Goal: Transaction & Acquisition: Book appointment/travel/reservation

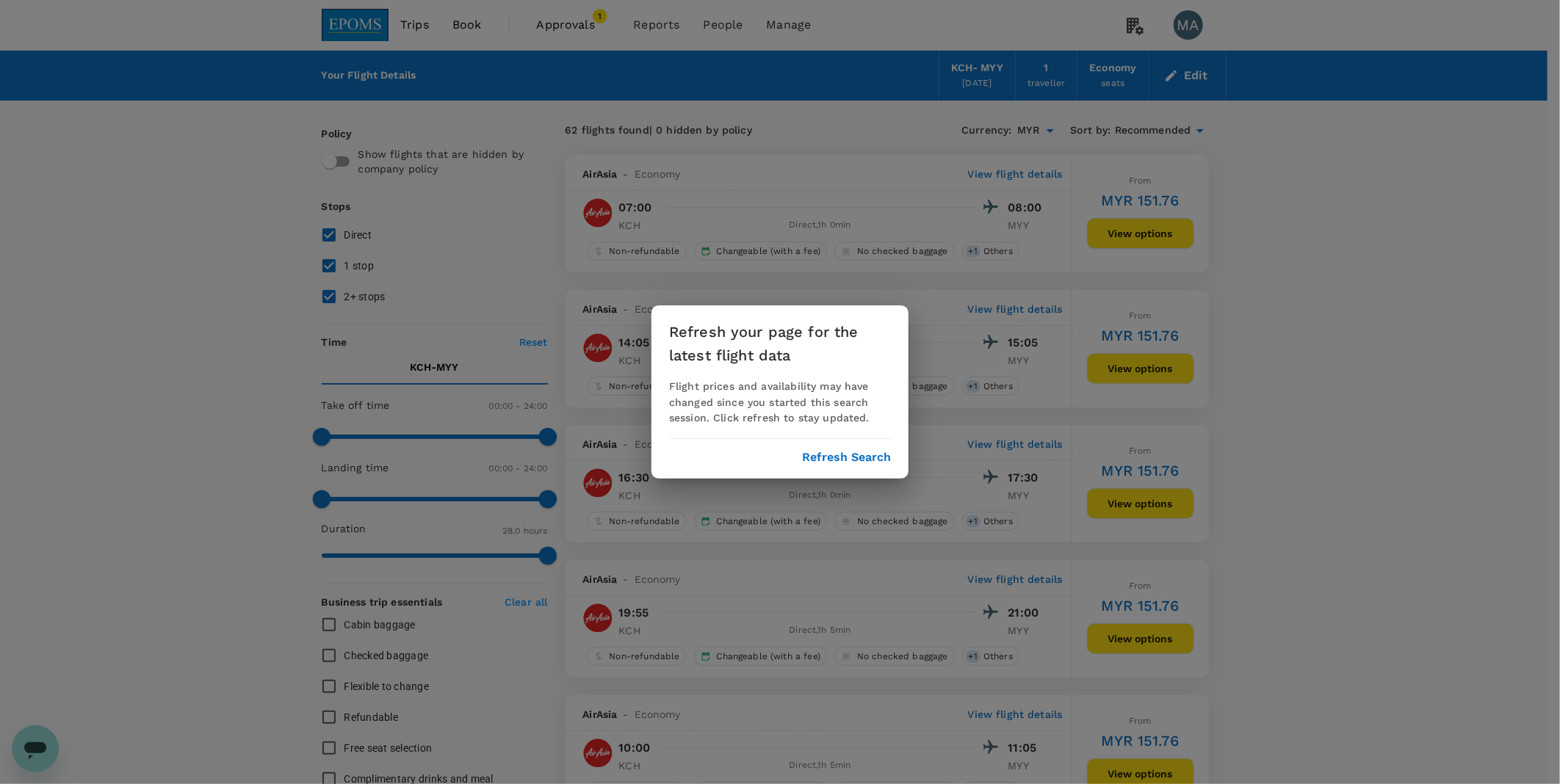
click at [818, 459] on button "Refresh Search" at bounding box center [846, 457] width 89 height 13
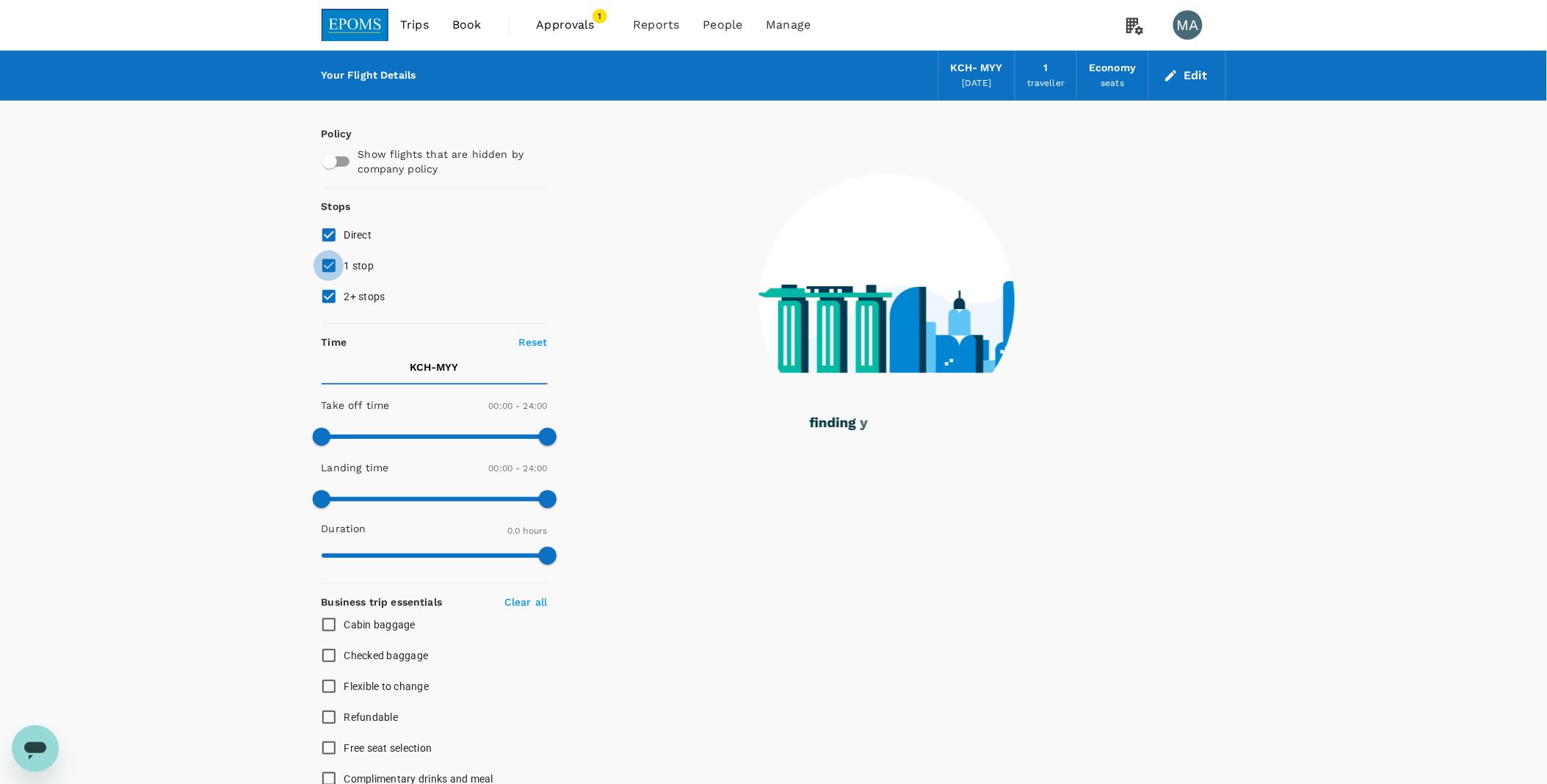
click at [319, 263] on input "1 stop" at bounding box center [329, 265] width 31 height 31
checkbox input "false"
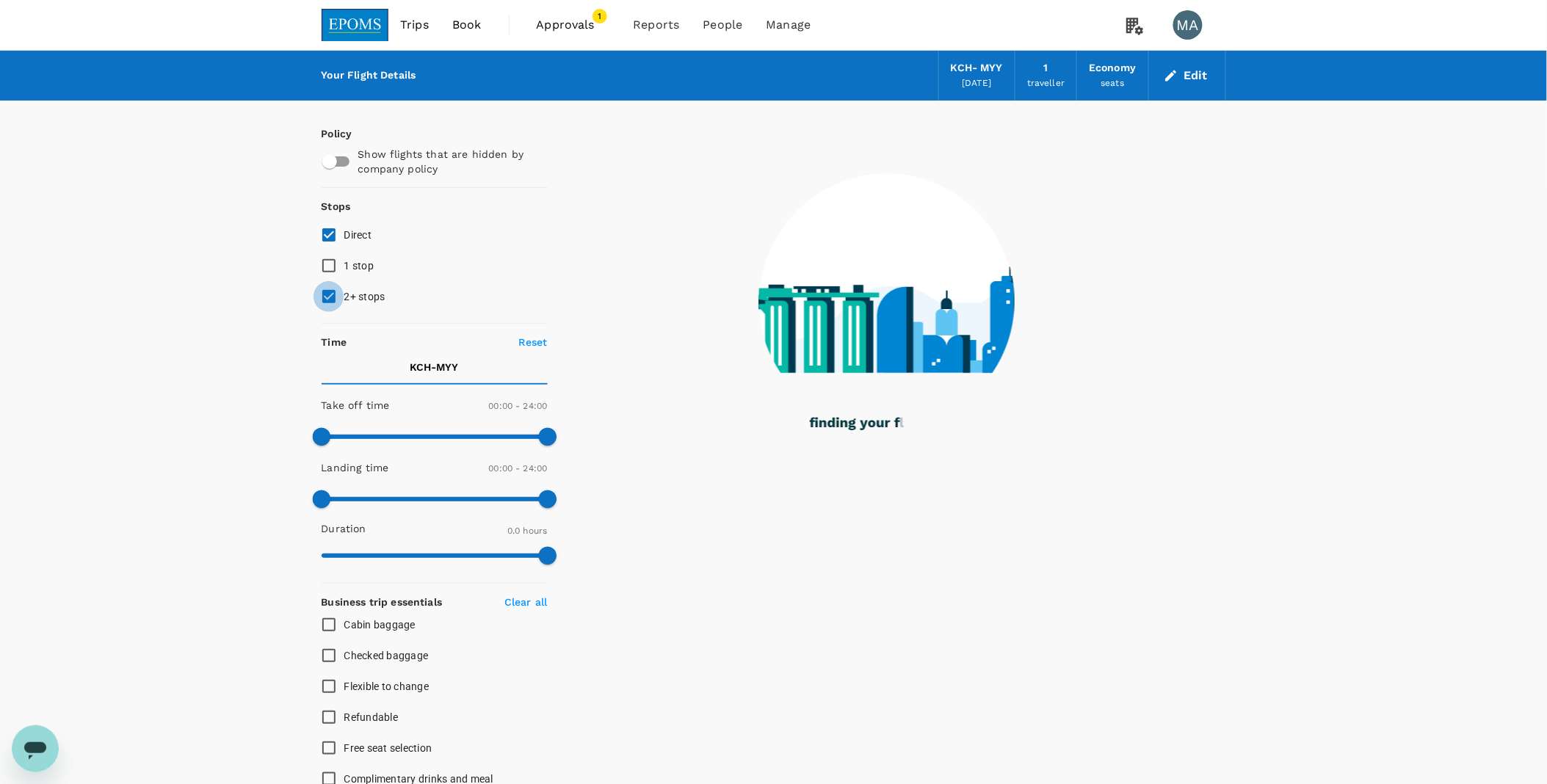
click at [322, 302] on input "2+ stops" at bounding box center [329, 296] width 31 height 31
checkbox input "false"
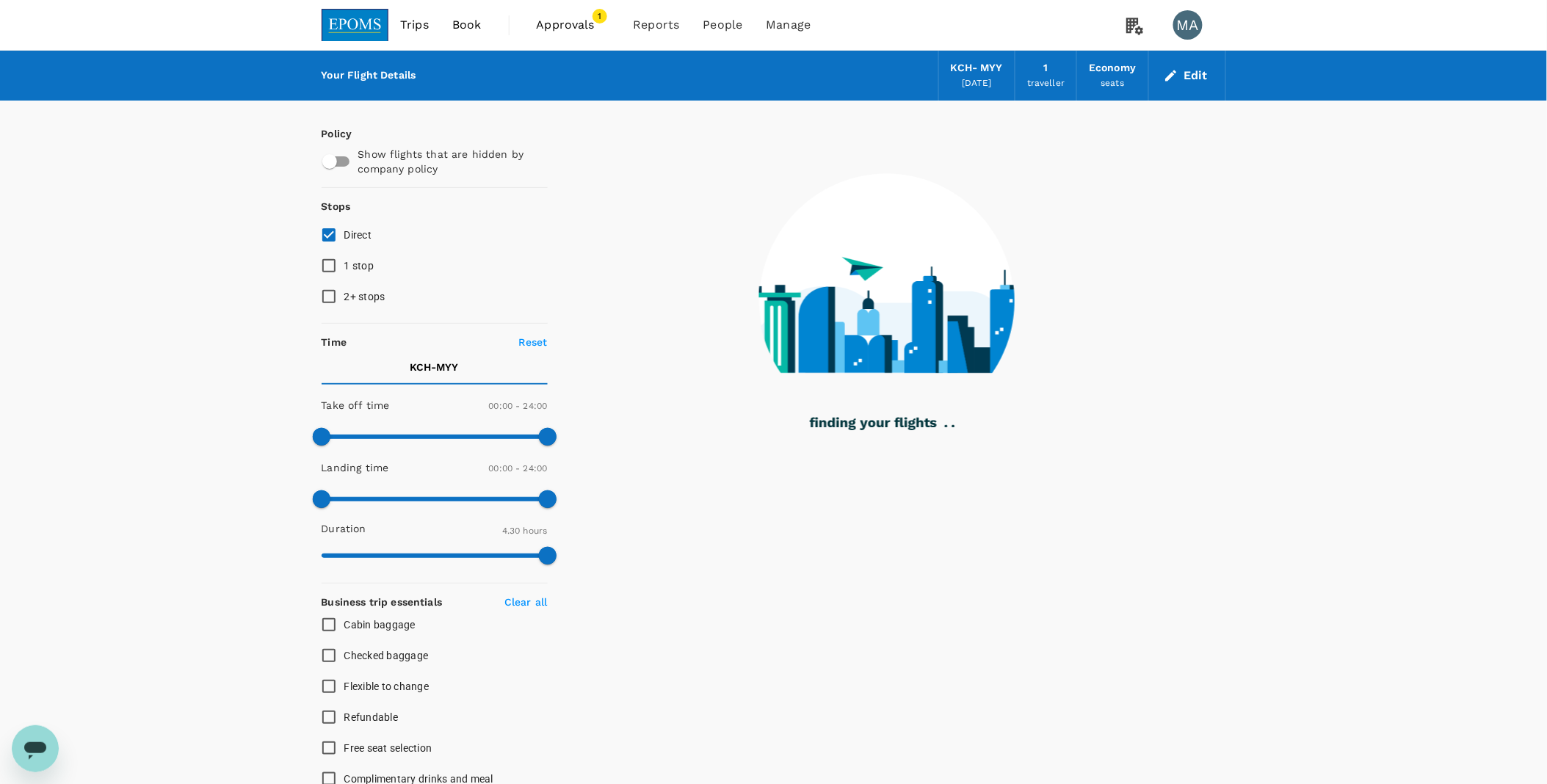
type input "1680"
checkbox input "false"
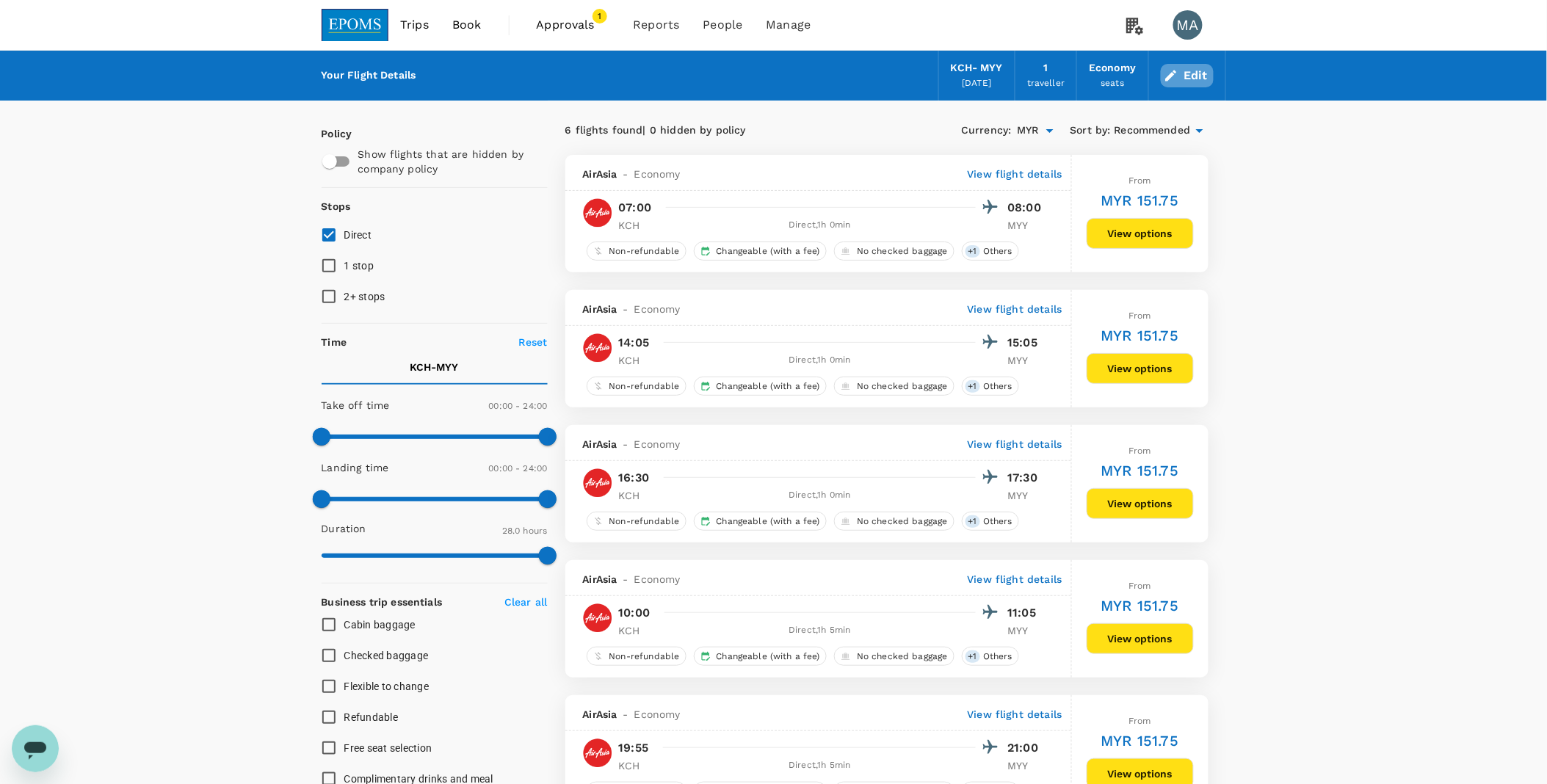
click at [1183, 75] on button "Edit" at bounding box center [1187, 76] width 53 height 24
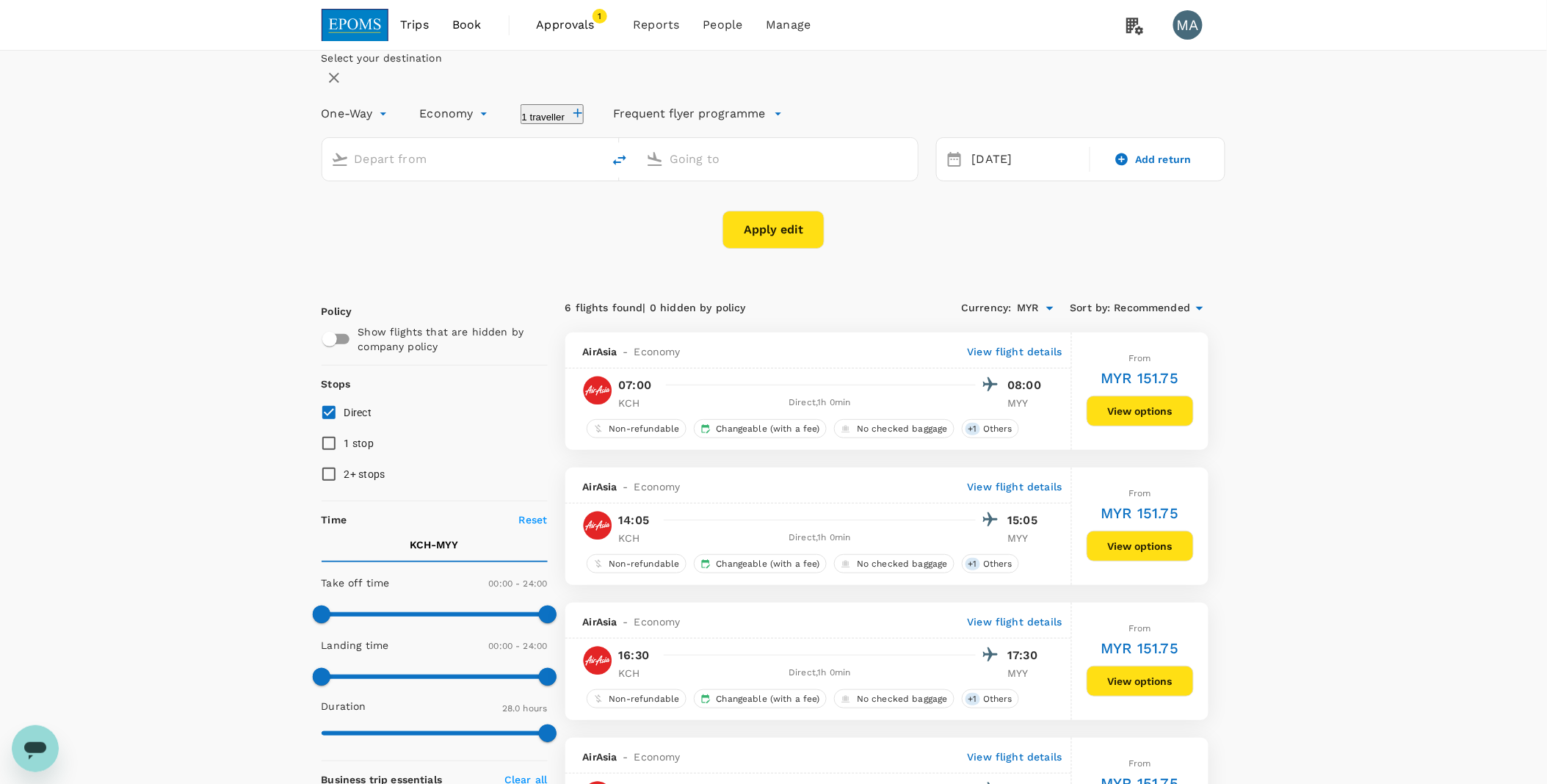
type input "Kuching Intl (KCH)"
type input "Miri Intl (MYY)"
click at [571, 36] on span "Approvals 1" at bounding box center [573, 25] width 74 height 24
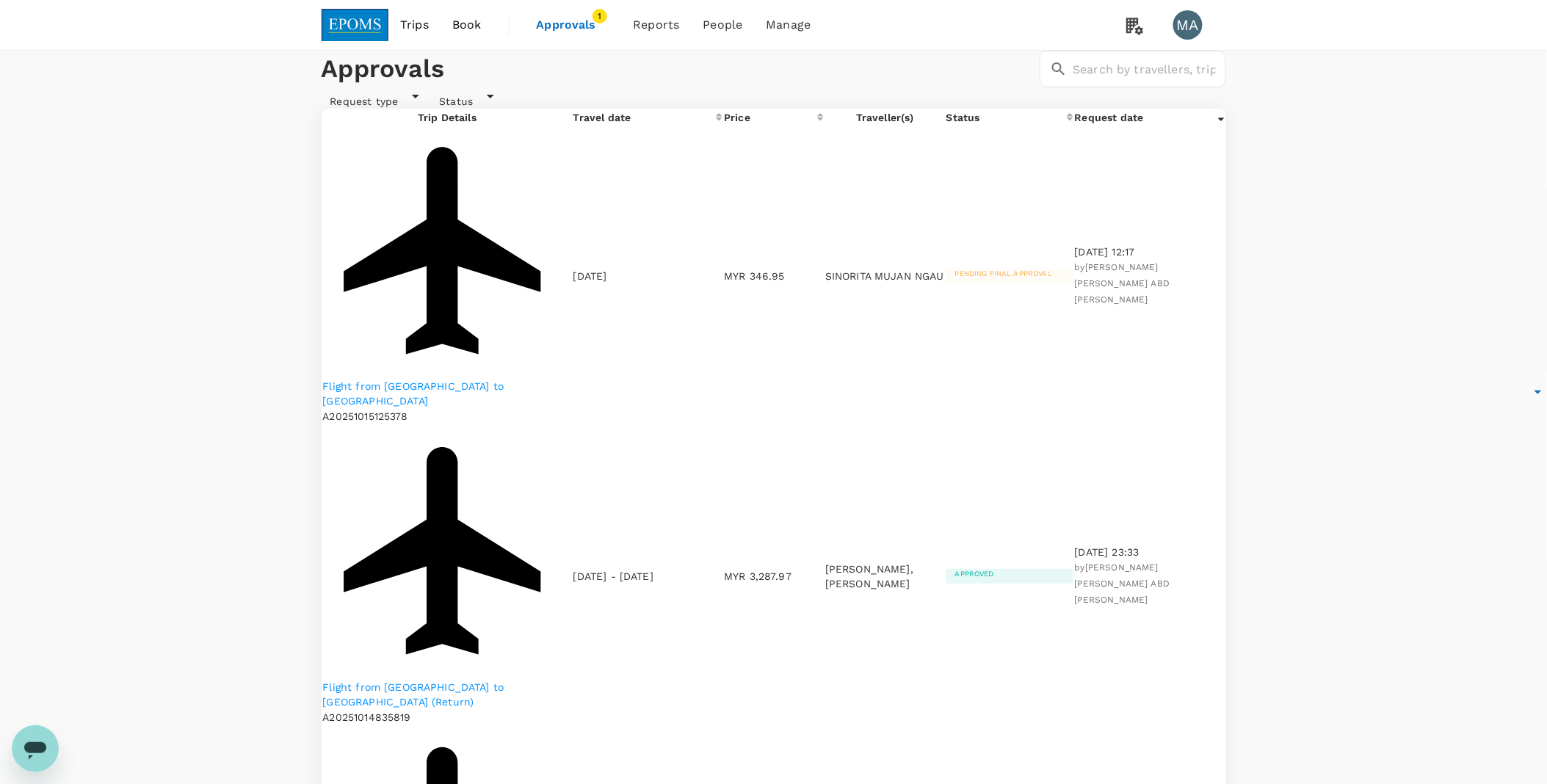
click at [460, 25] on span "Book" at bounding box center [467, 25] width 29 height 17
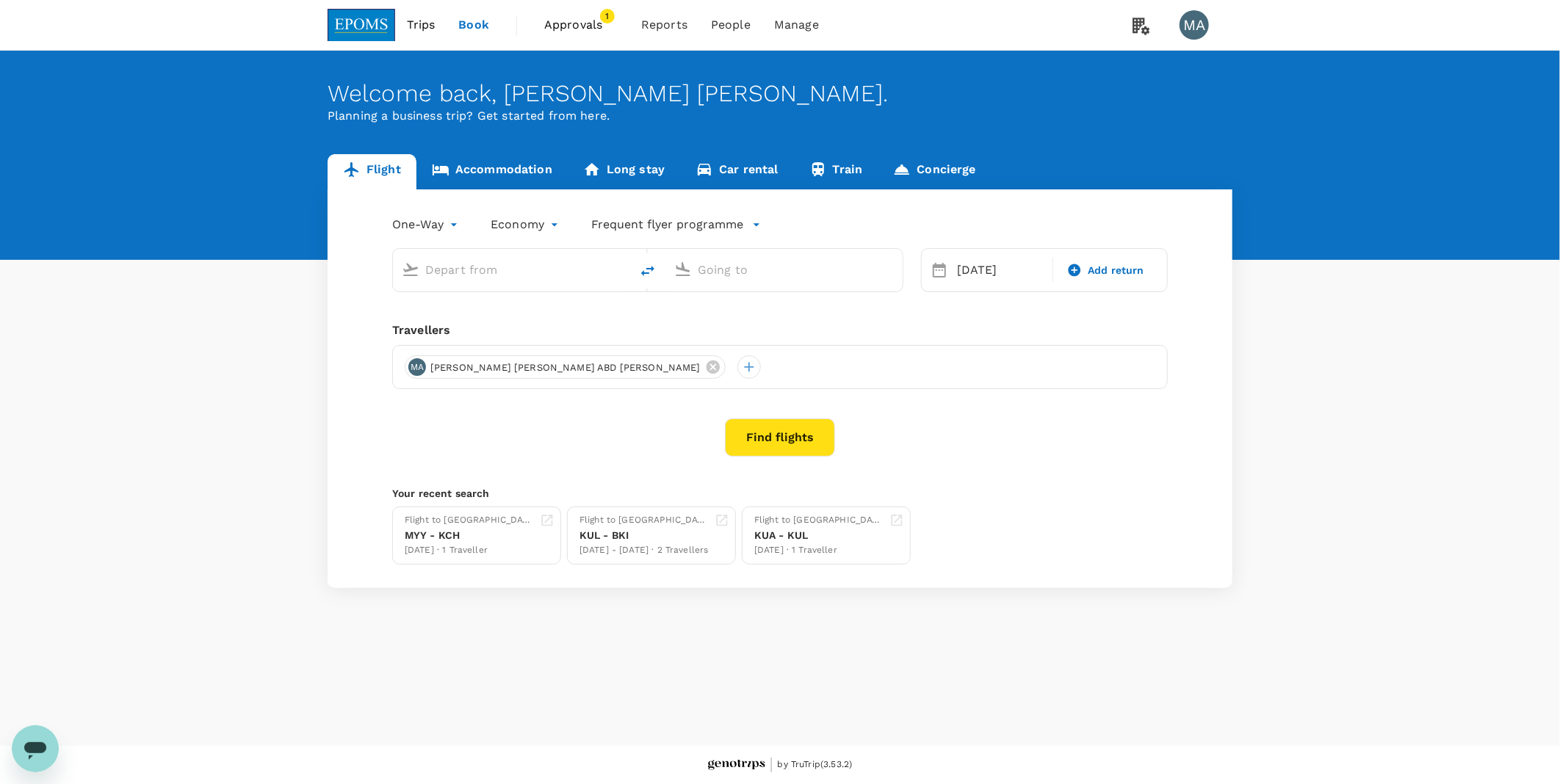
type input "Kuching Intl (KCH)"
type input "Miri Intl (MYY)"
type input "Kuching Intl (KCH)"
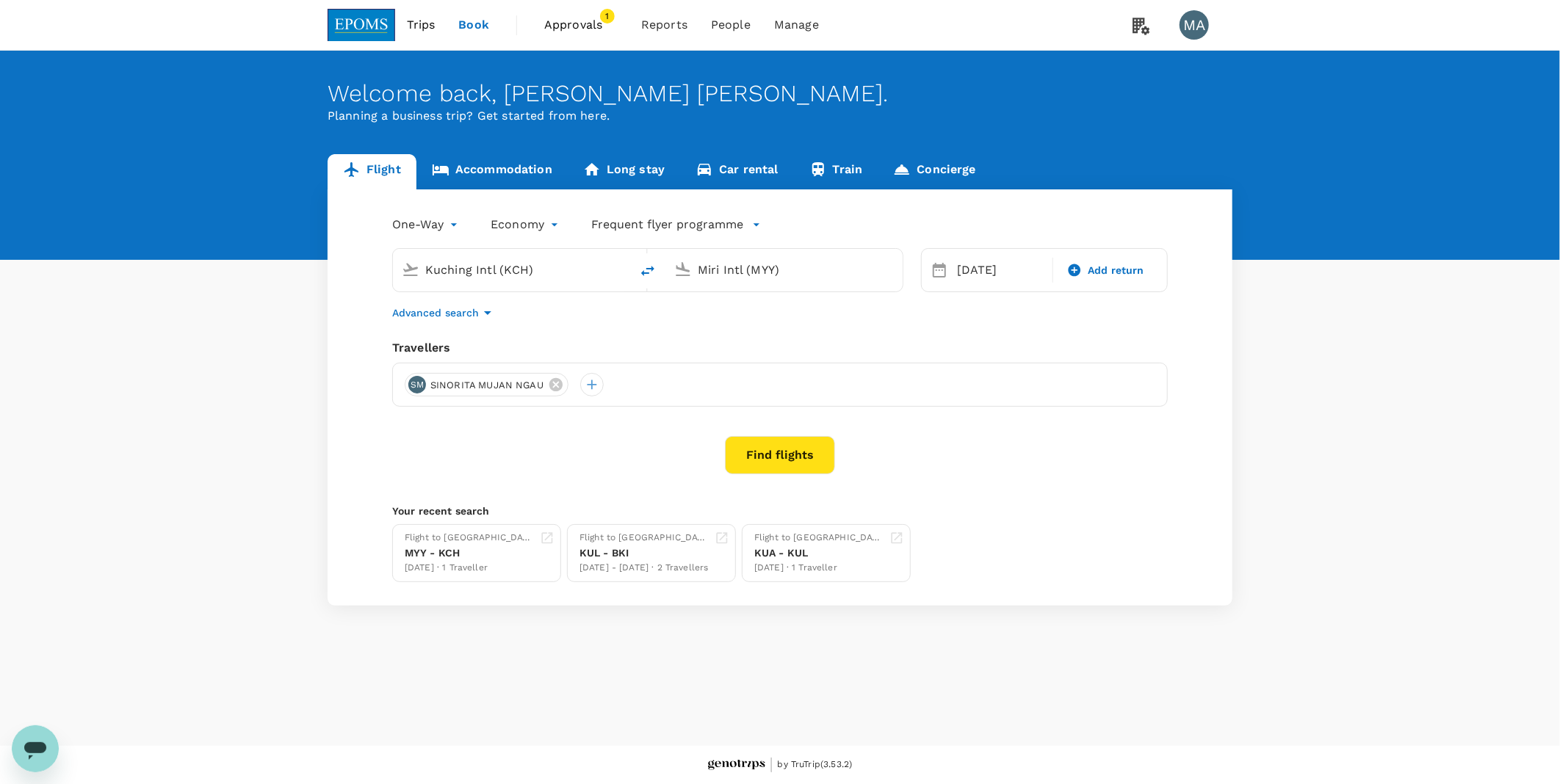
click at [725, 266] on input "Miri Intl (MYY)" at bounding box center [785, 269] width 174 height 23
click at [752, 334] on p "[GEOGRAPHIC_DATA] Intl" at bounding box center [807, 326] width 258 height 15
type input "Kuala Lumpur Intl (KUL)"
click at [1033, 452] on div "22" at bounding box center [1036, 453] width 28 height 28
click at [772, 449] on button "Find flights" at bounding box center [780, 455] width 110 height 38
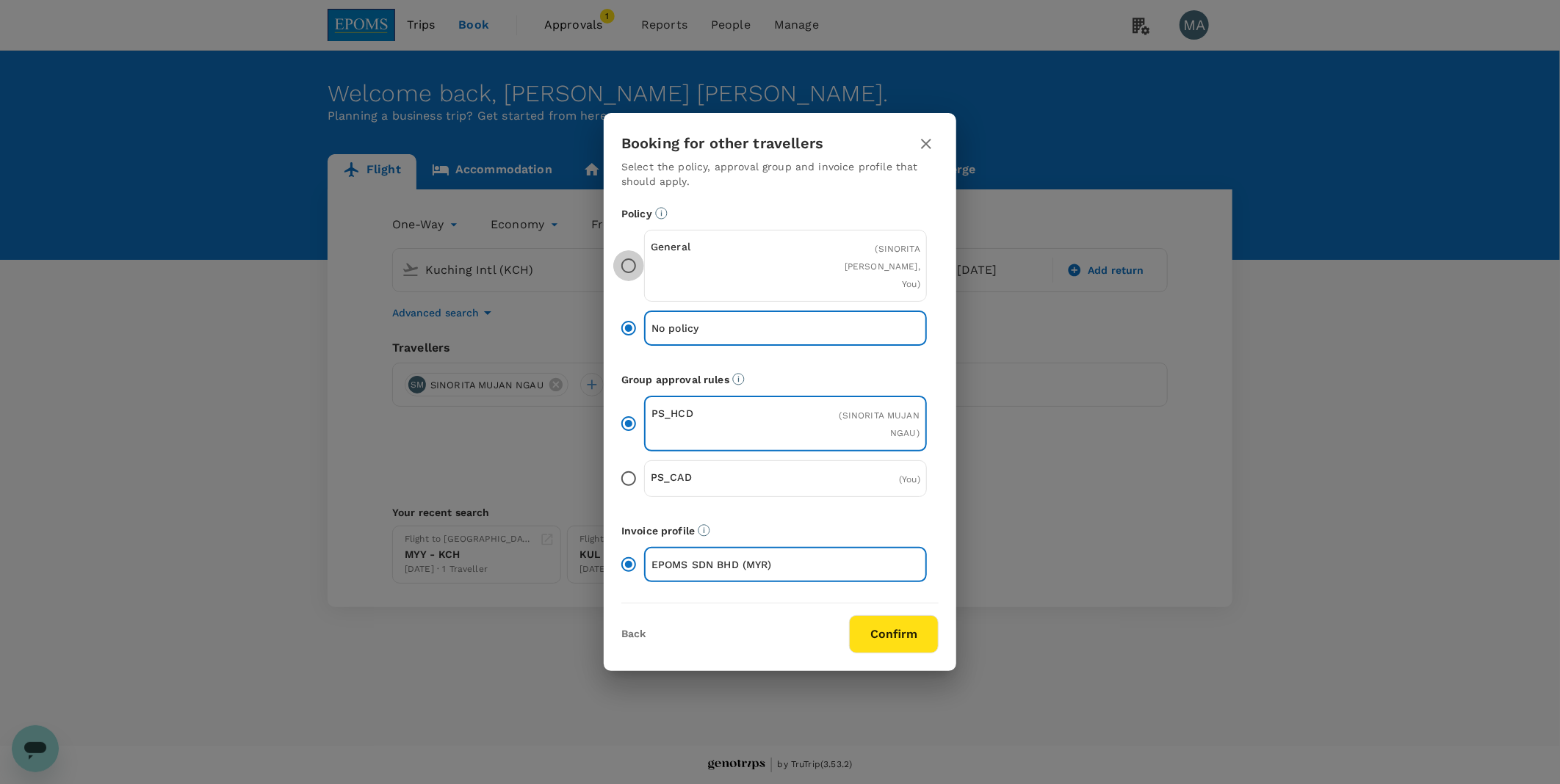
click at [636, 276] on input "General ( SINORITA MUJAN NGAU, You )" at bounding box center [628, 265] width 31 height 31
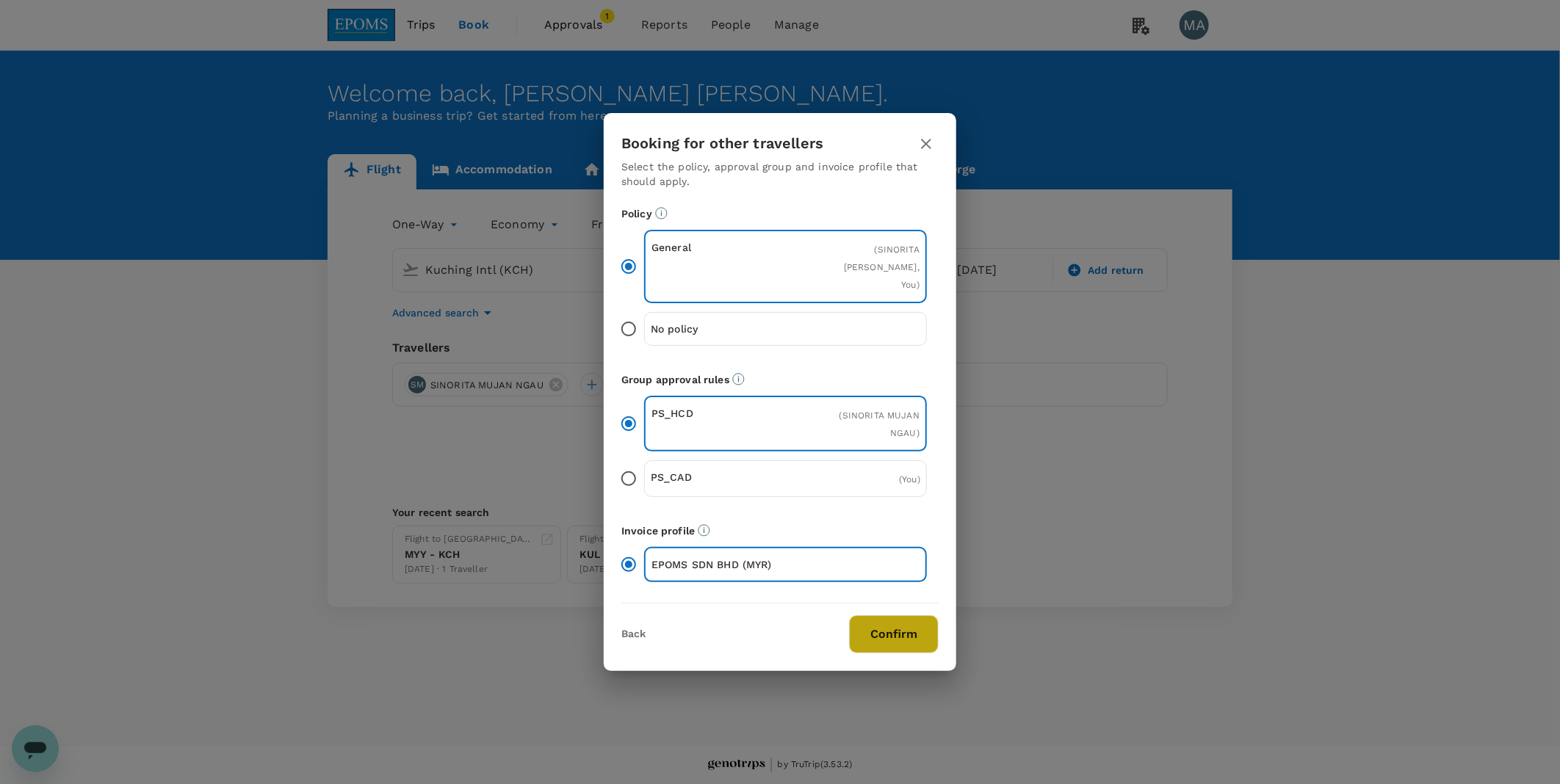
click at [903, 630] on button "Confirm" at bounding box center [894, 634] width 90 height 38
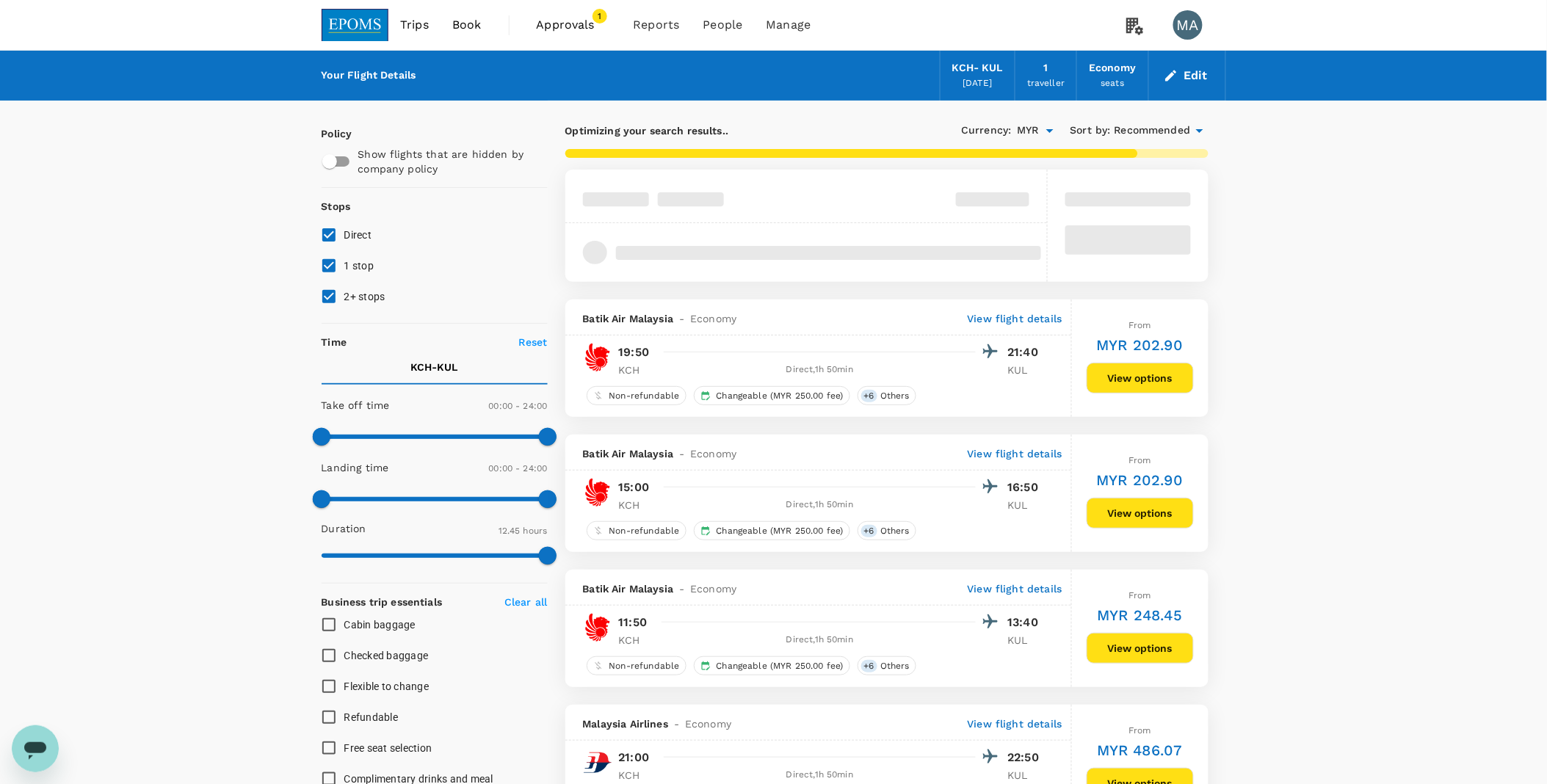
click at [354, 276] on label "1 stop" at bounding box center [425, 265] width 223 height 31
click at [345, 276] on input "1 stop" at bounding box center [329, 265] width 31 height 31
checkbox input "false"
click at [356, 304] on span "2+ stops" at bounding box center [365, 296] width 41 height 17
click at [345, 304] on input "2+ stops" at bounding box center [329, 296] width 31 height 31
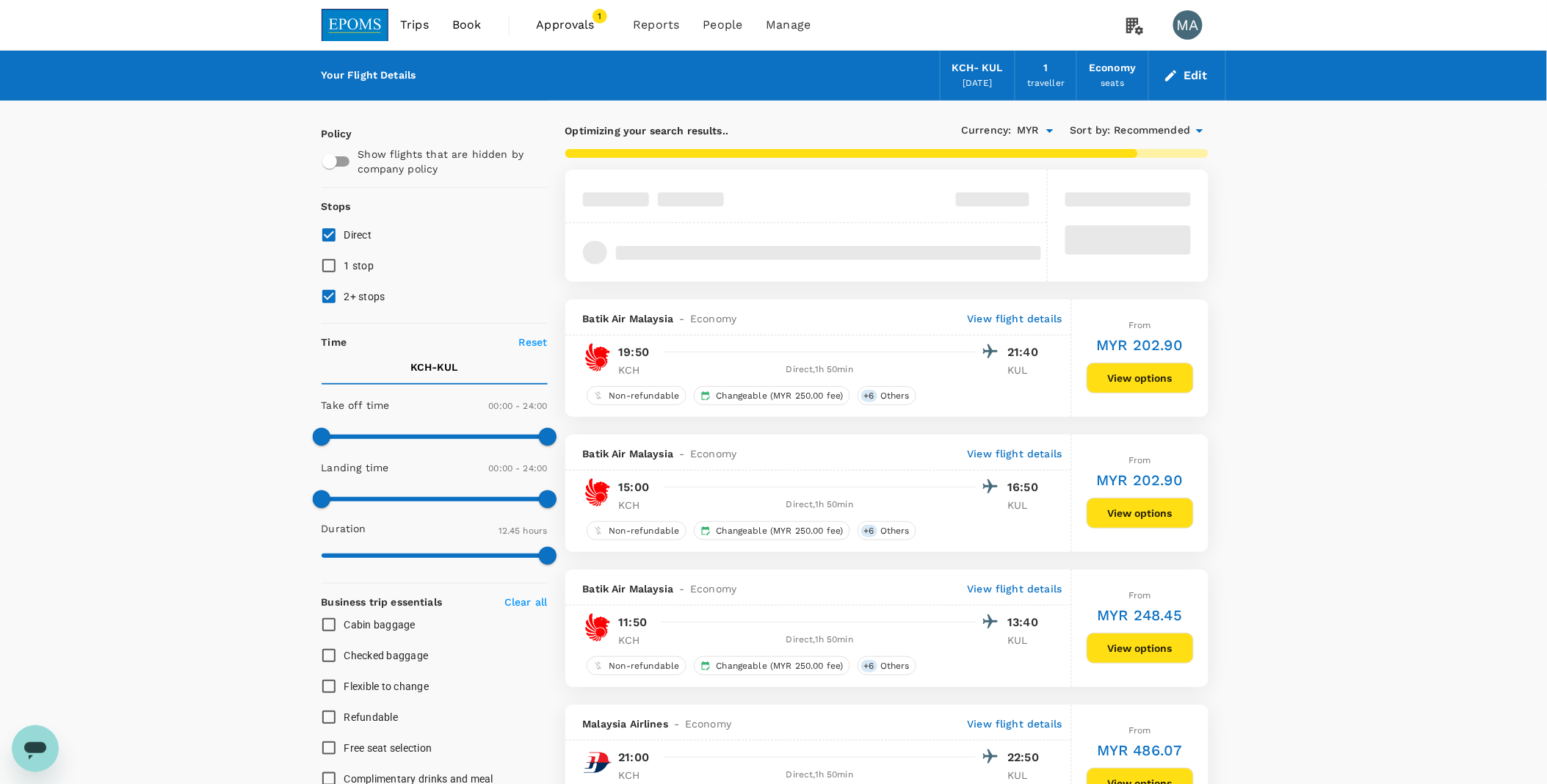
checkbox input "false"
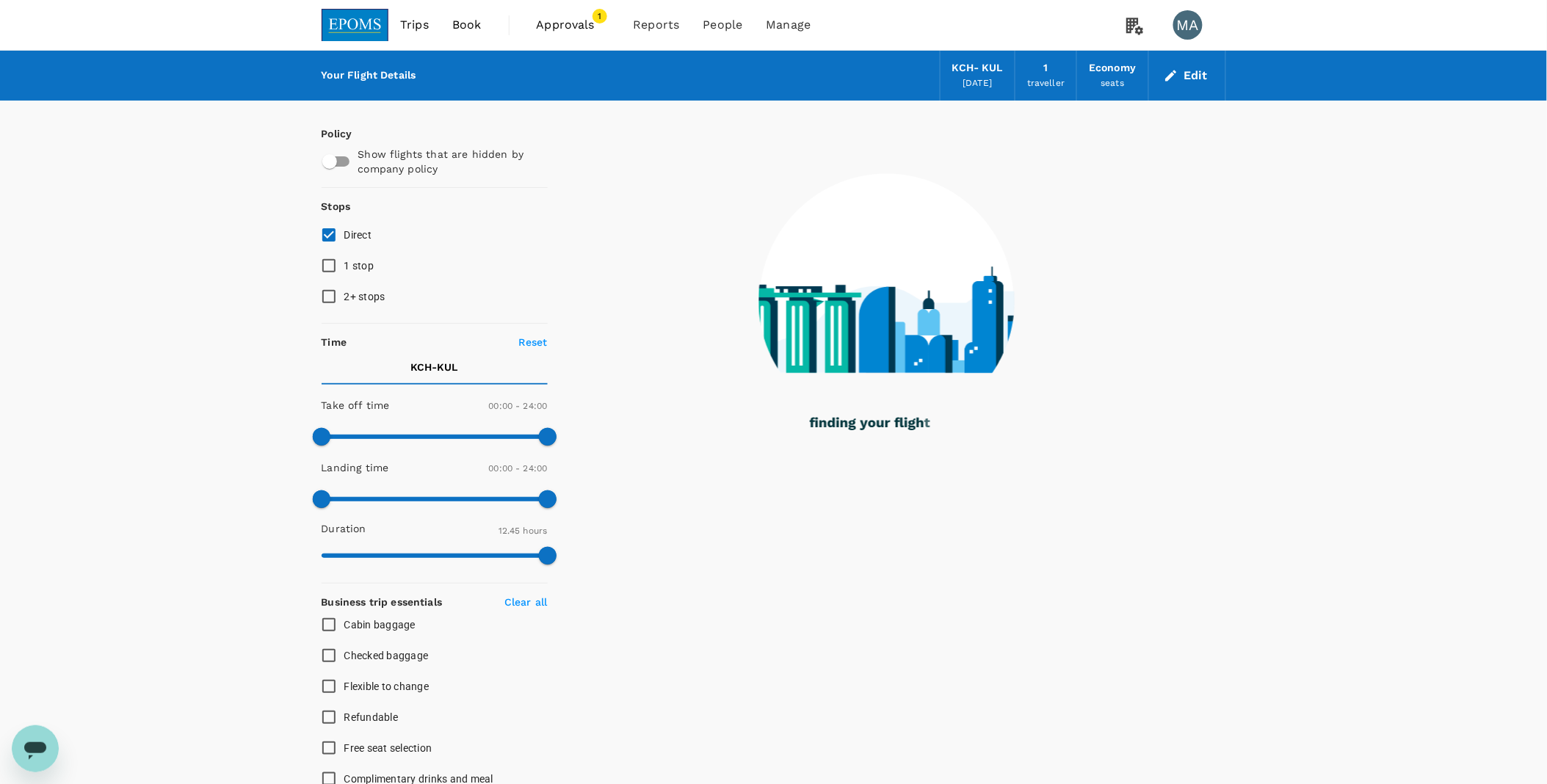
type input "920"
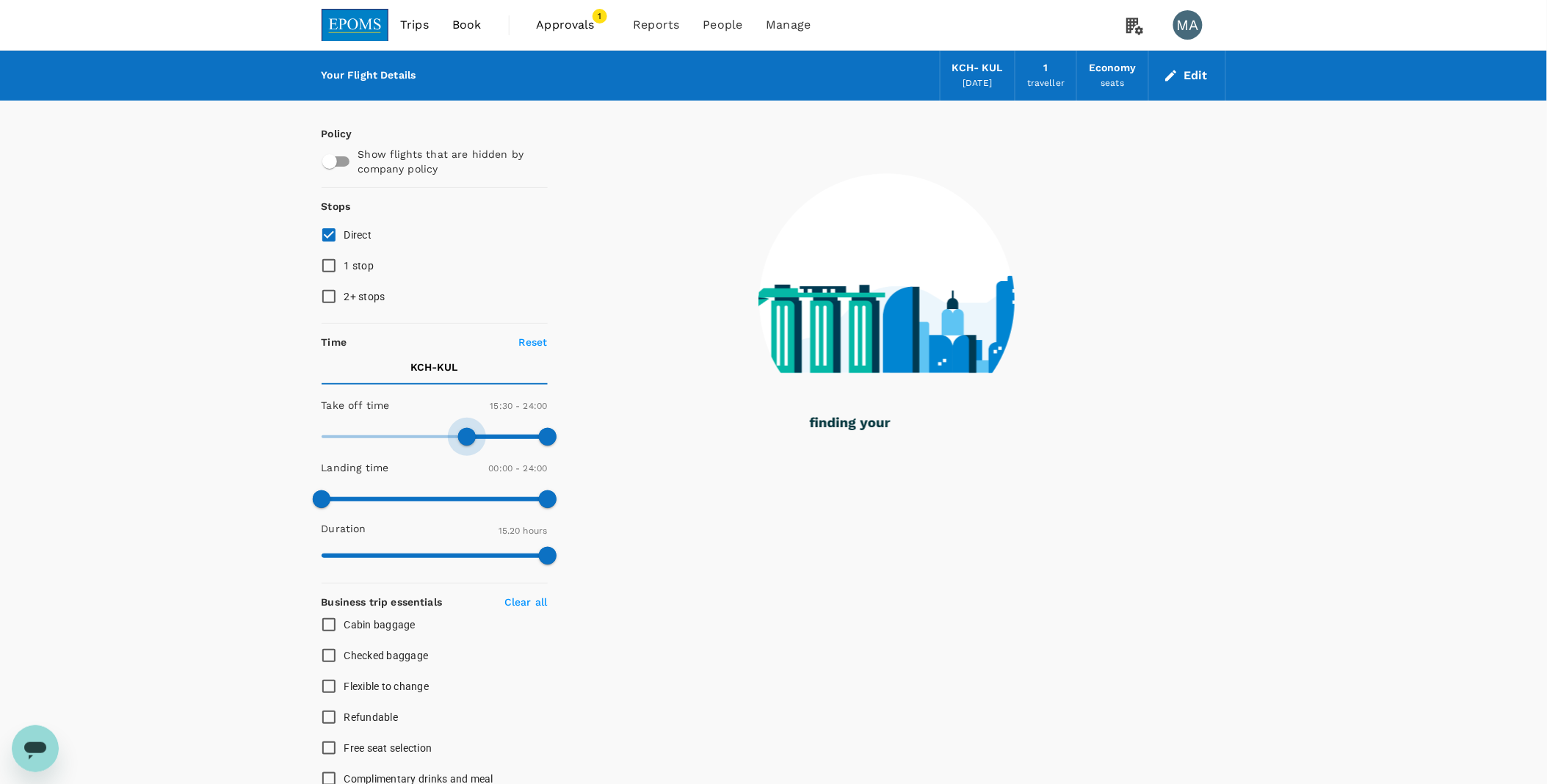
type input "900"
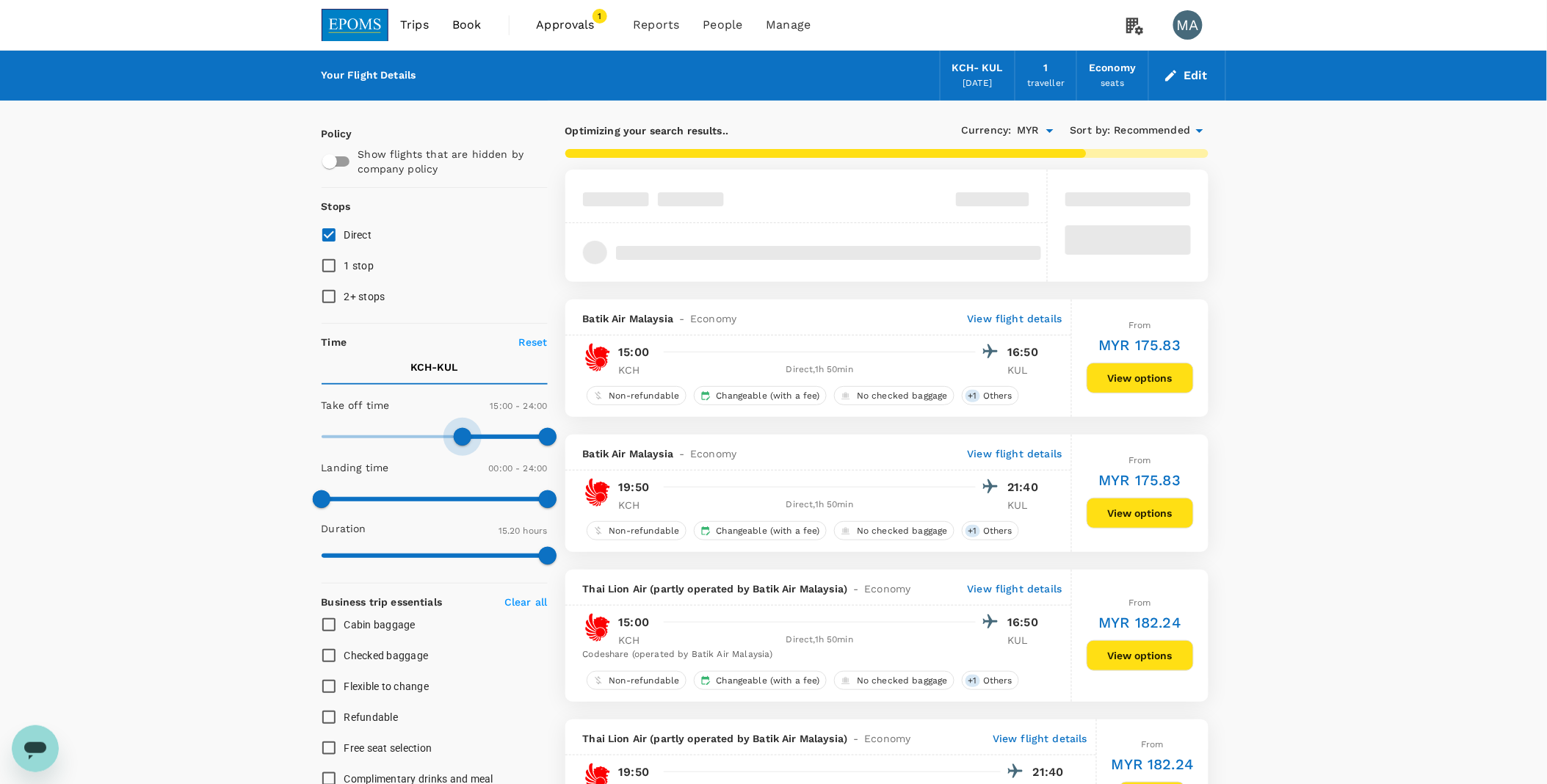
drag, startPoint x: 318, startPoint y: 439, endPoint x: 463, endPoint y: 436, distance: 145.0
click at [463, 436] on span at bounding box center [463, 437] width 17 height 17
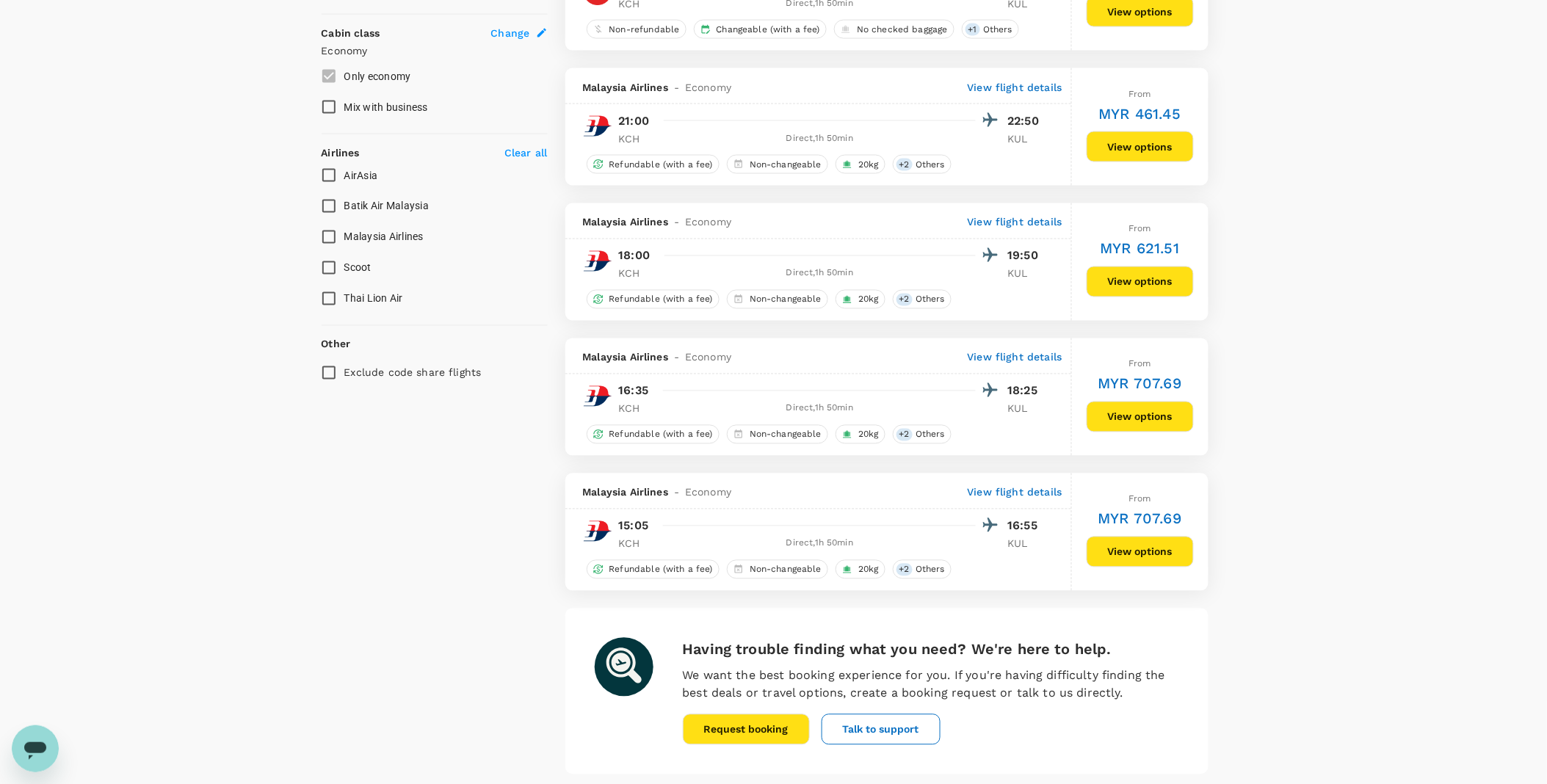
scroll to position [816, 0]
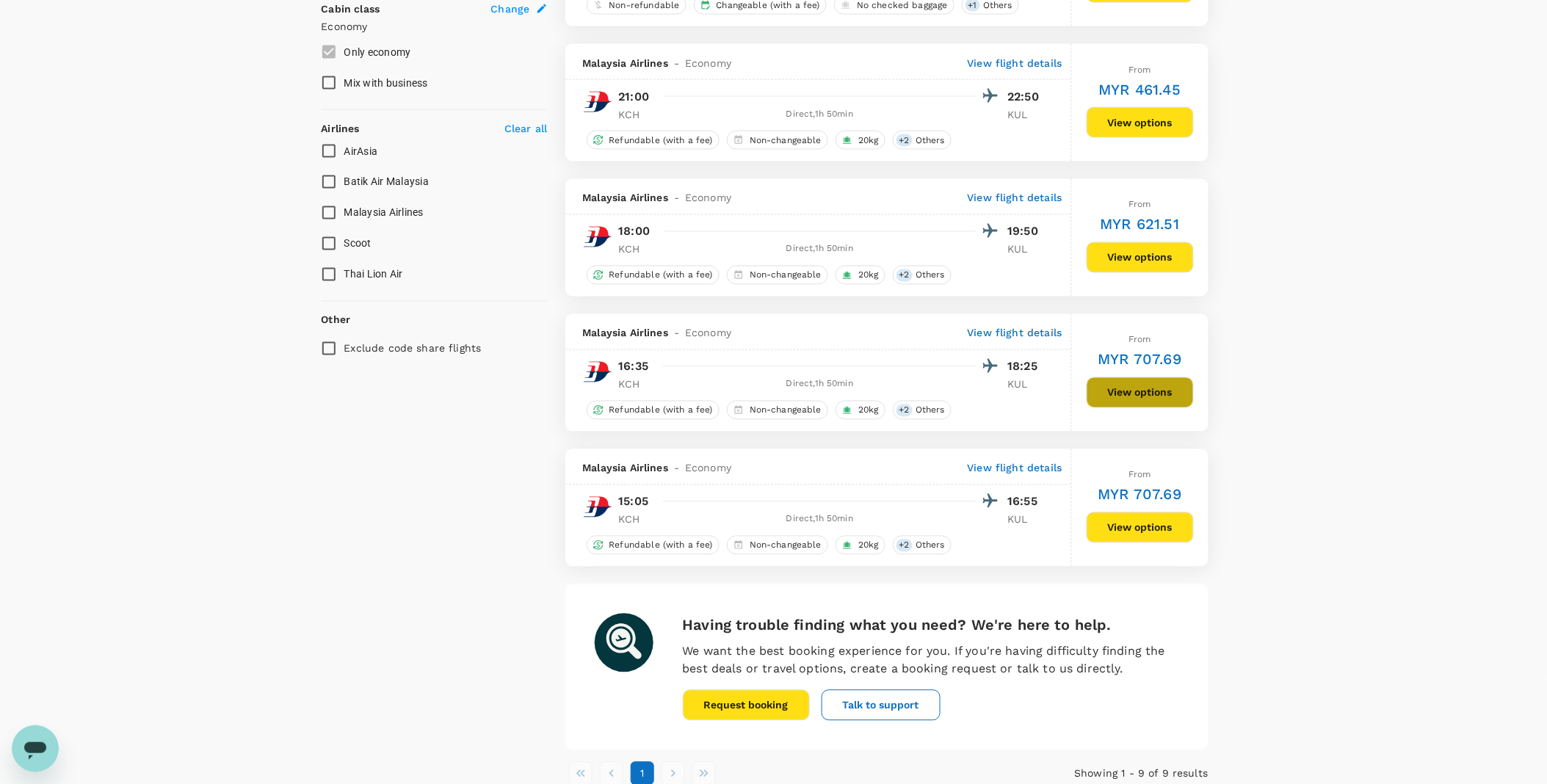
click at [1119, 398] on button "View options" at bounding box center [1140, 393] width 107 height 31
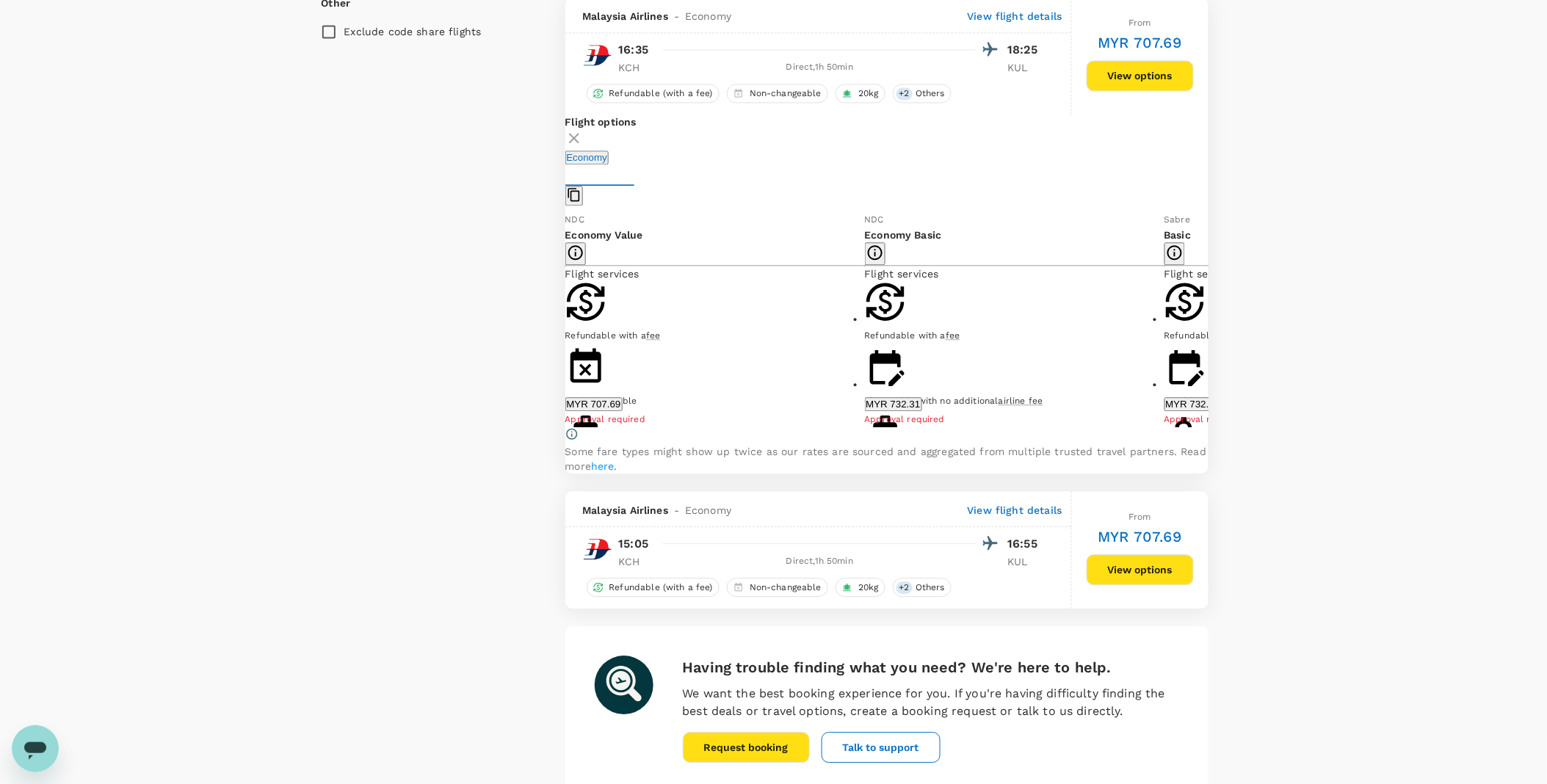
scroll to position [1133, 0]
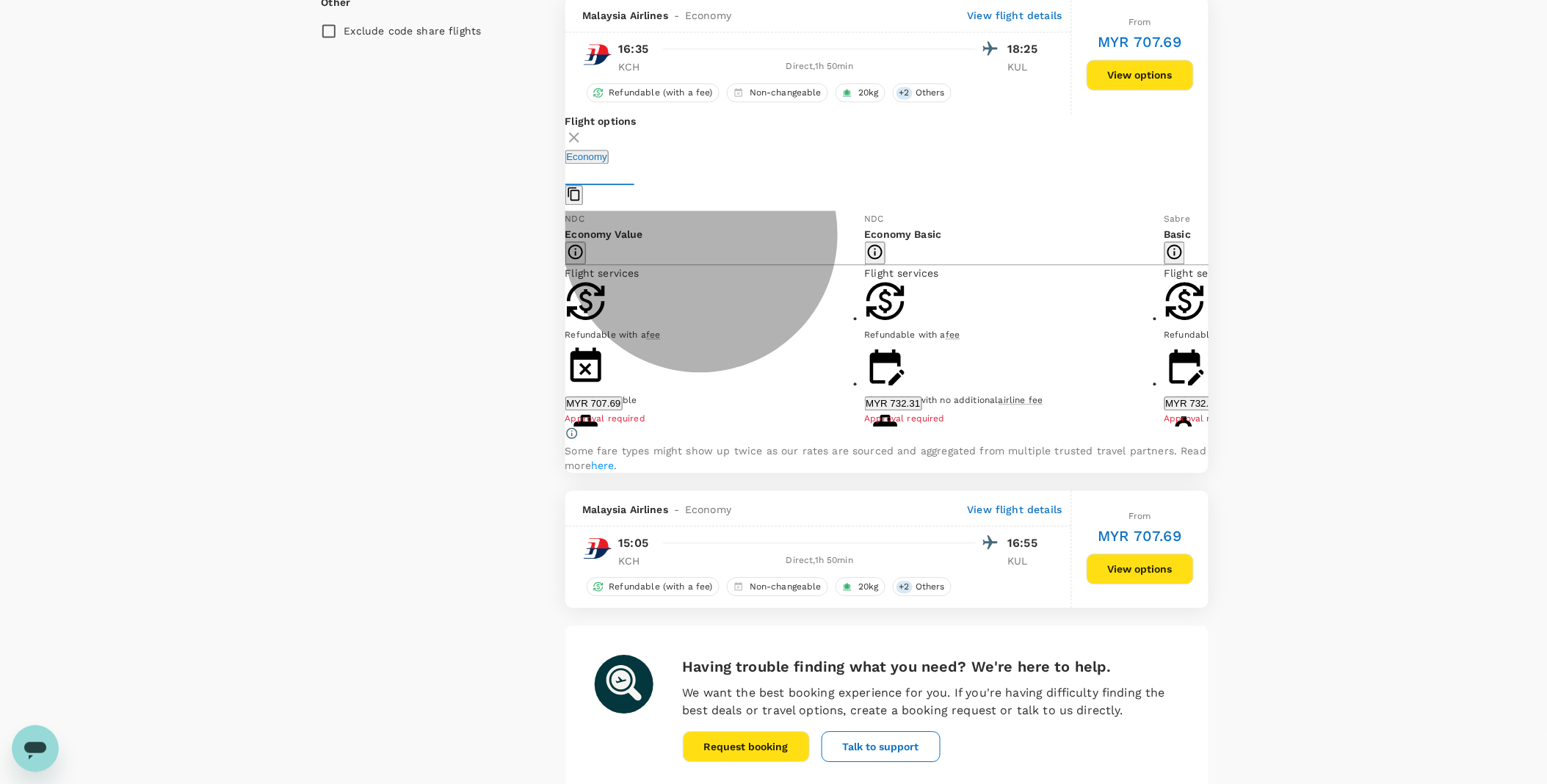
click at [623, 410] on button "MYR 707.69" at bounding box center [594, 404] width 57 height 14
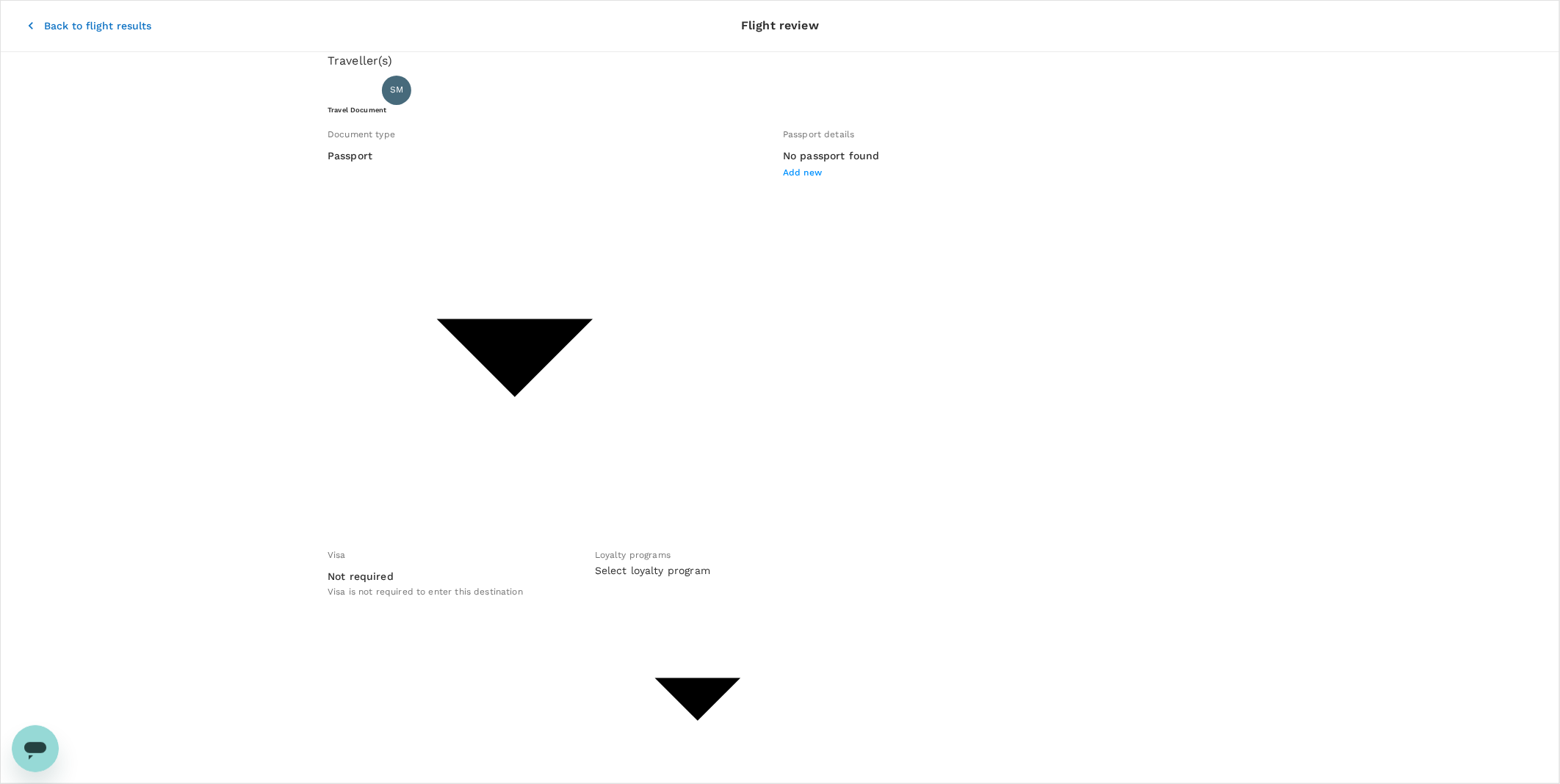
click at [509, 200] on body "Back to flight results Flight review Traveller(s) Traveller 1 : SM SINORITA MUJ…" at bounding box center [780, 694] width 1560 height 1387
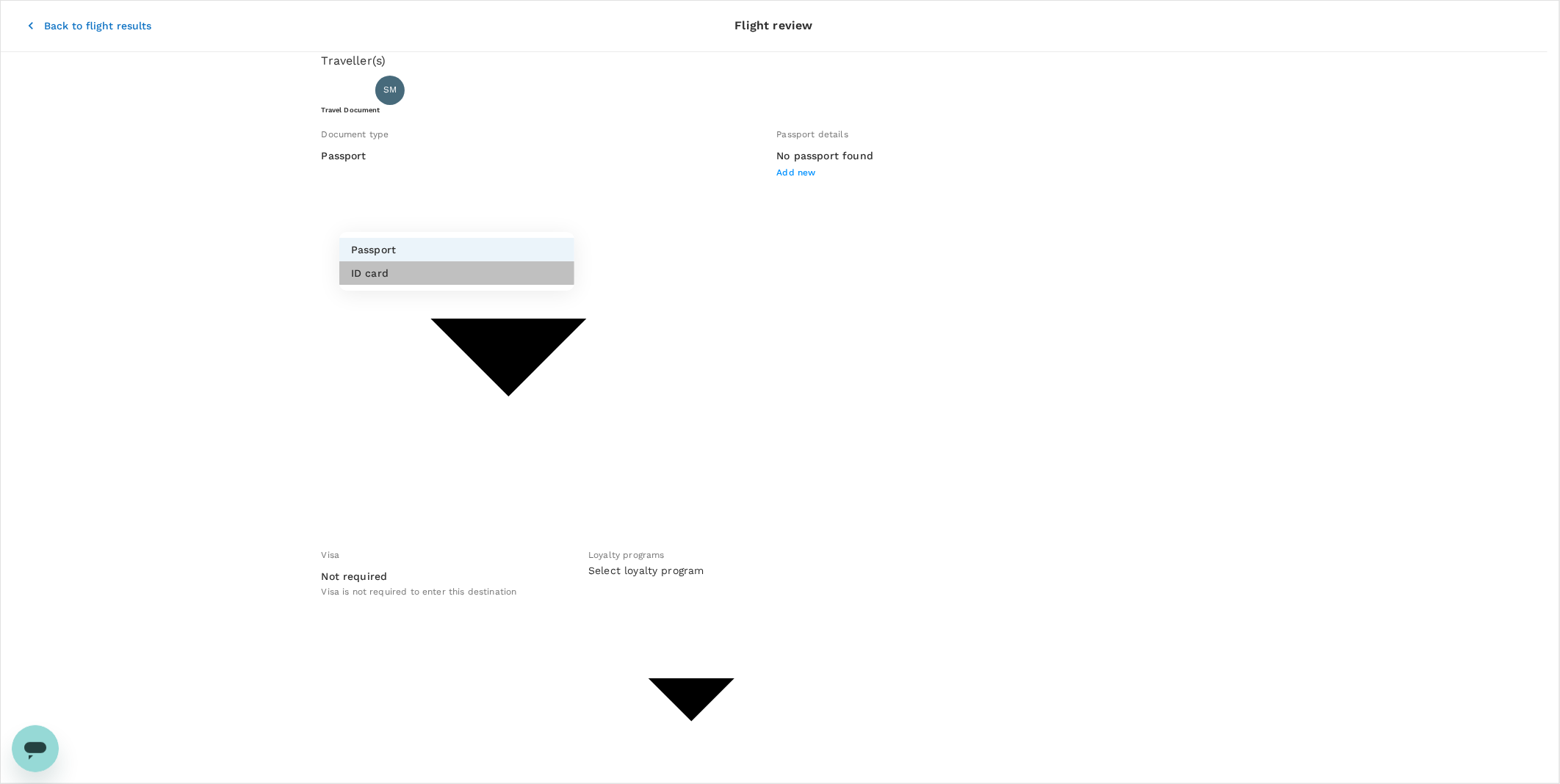
click at [503, 265] on li "ID card" at bounding box center [456, 273] width 235 height 24
type input "Id card"
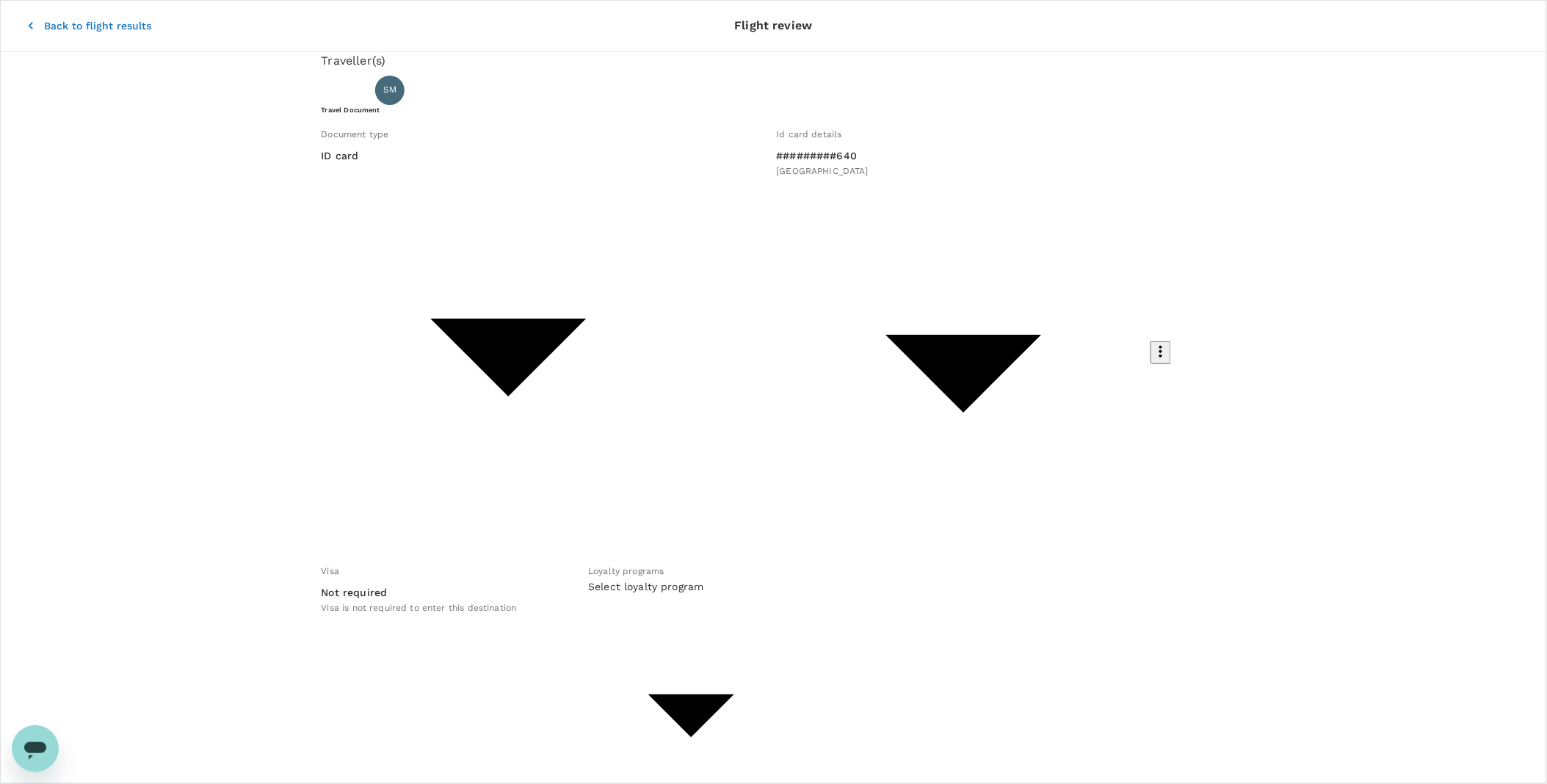
click at [725, 285] on body "Back to flight results Flight review Traveller(s) Traveller 1 : SM SINORITA MUJ…" at bounding box center [773, 736] width 1547 height 1471
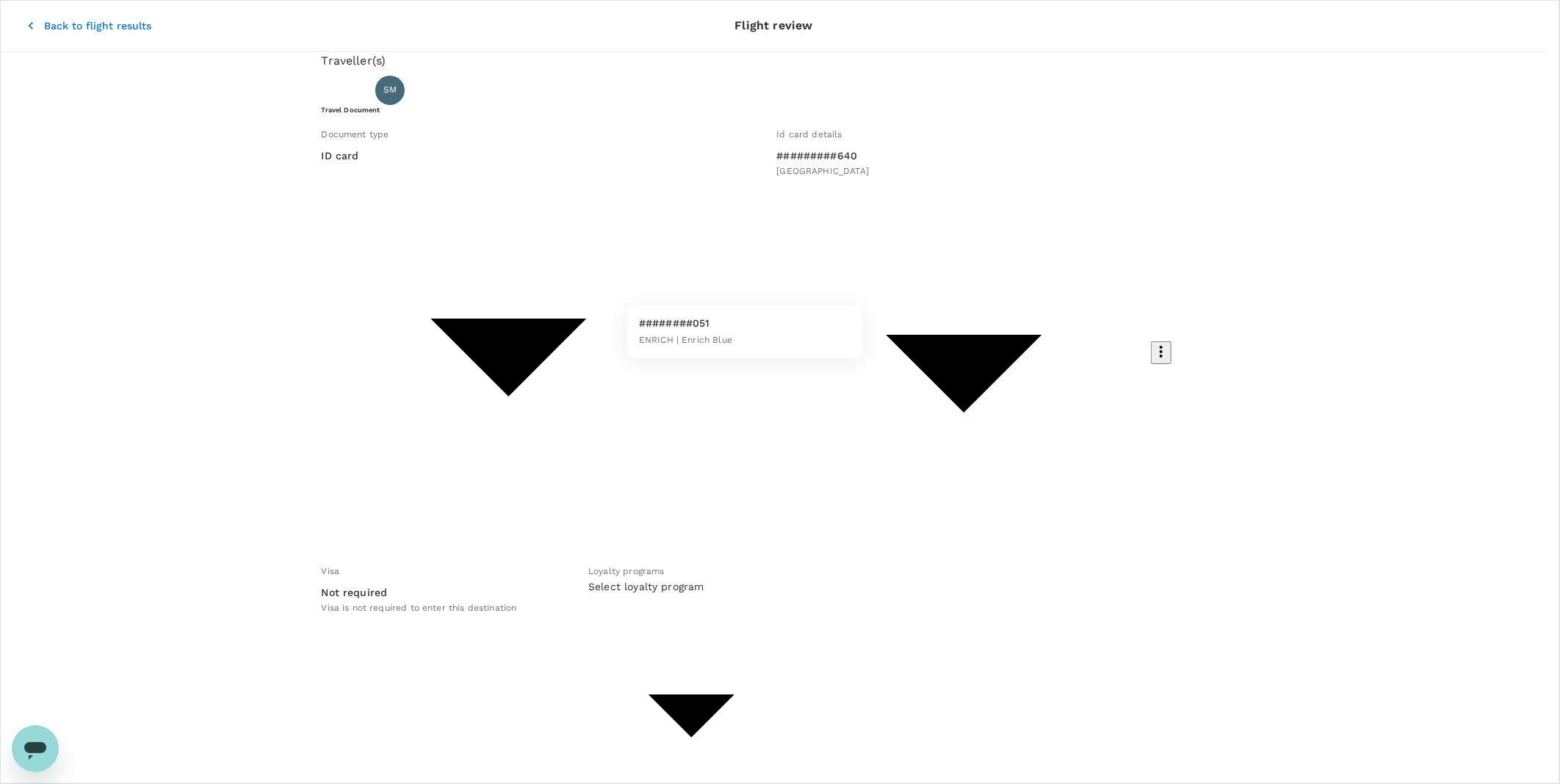
click at [723, 324] on p "########051" at bounding box center [686, 323] width 93 height 15
type input "f9334b02-b01b-4d16-adb6-68dbdd3a160f"
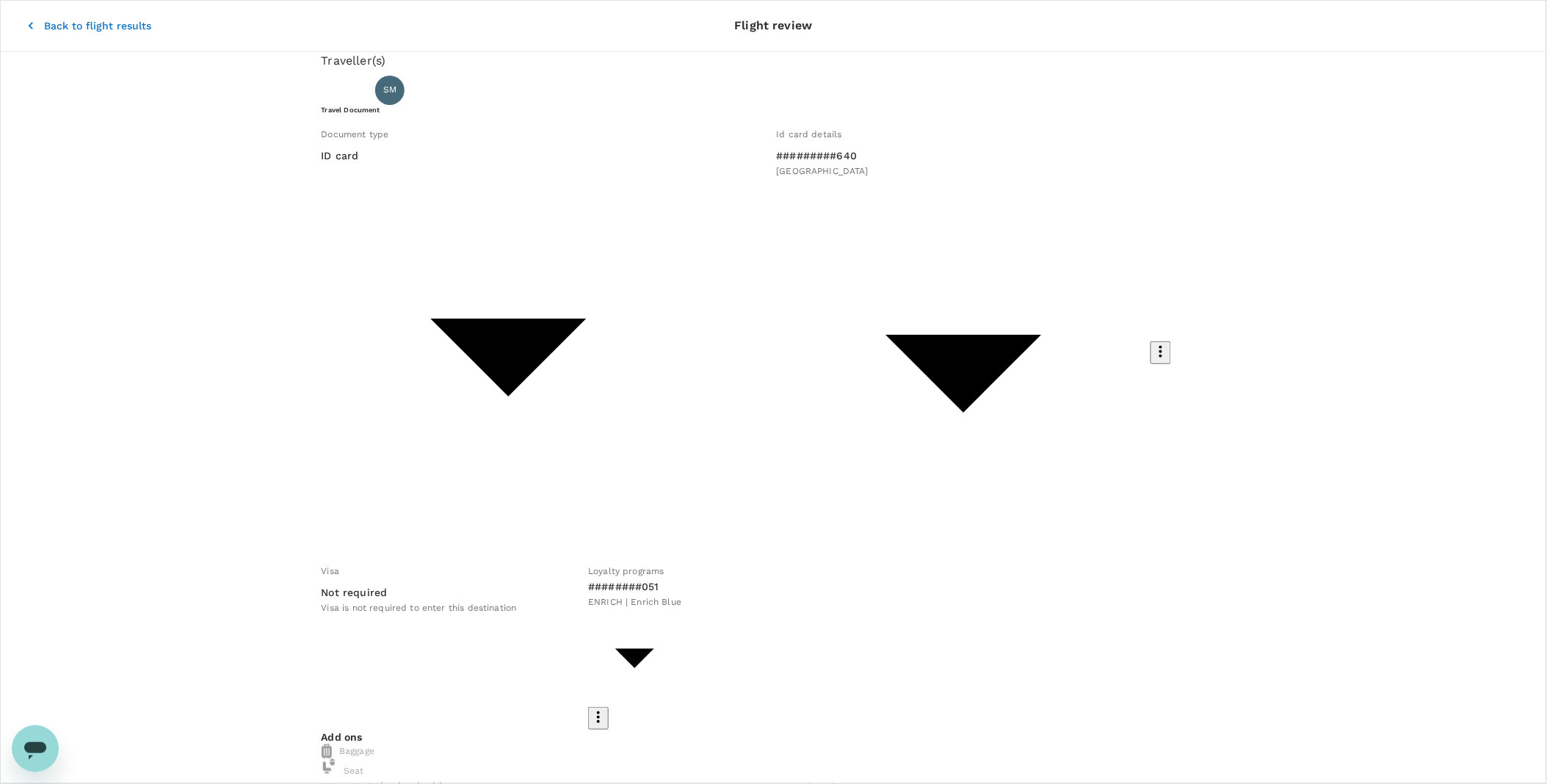
checkbox input "true"
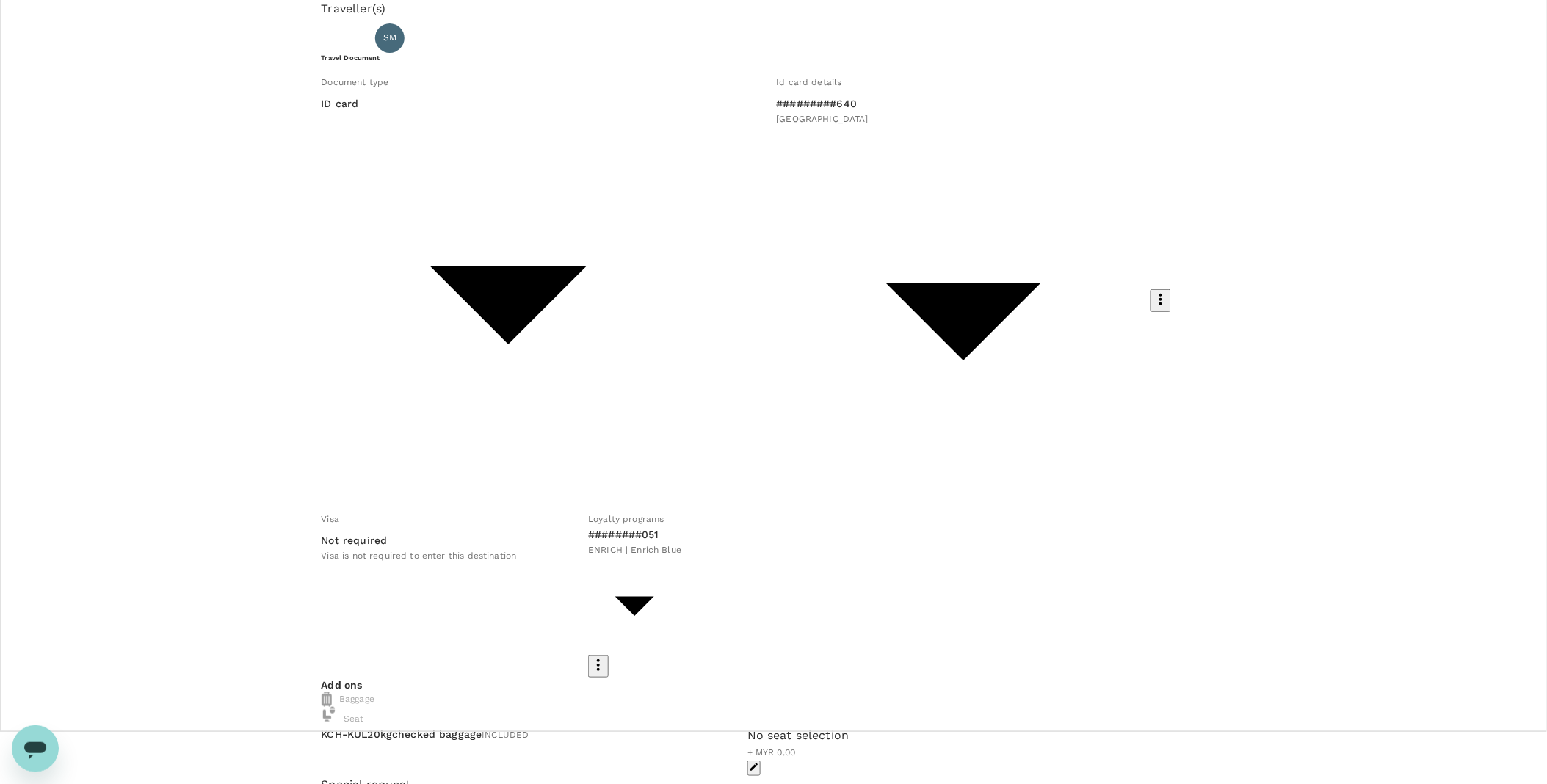
scroll to position [81, 0]
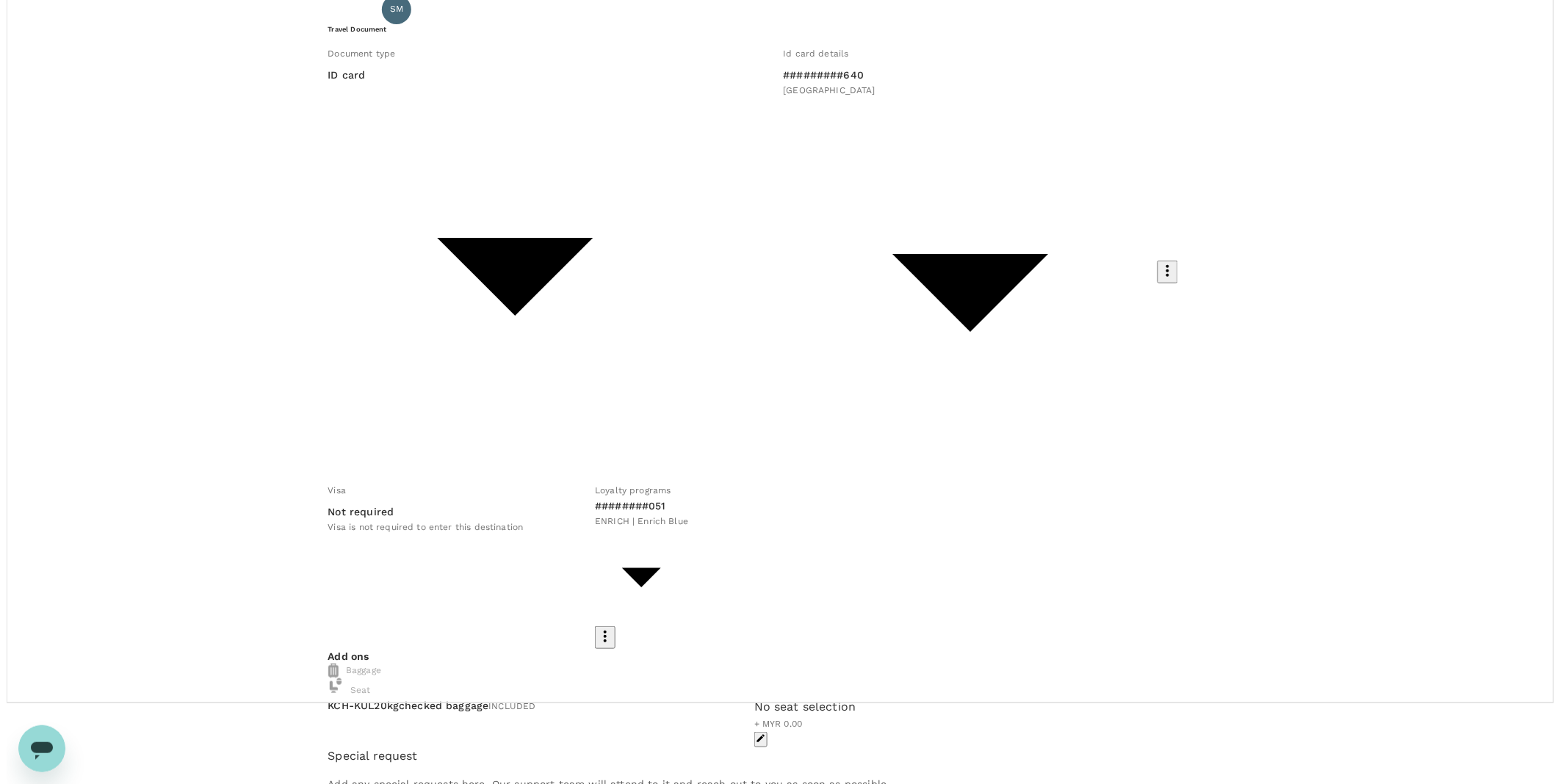
scroll to position [38, 0]
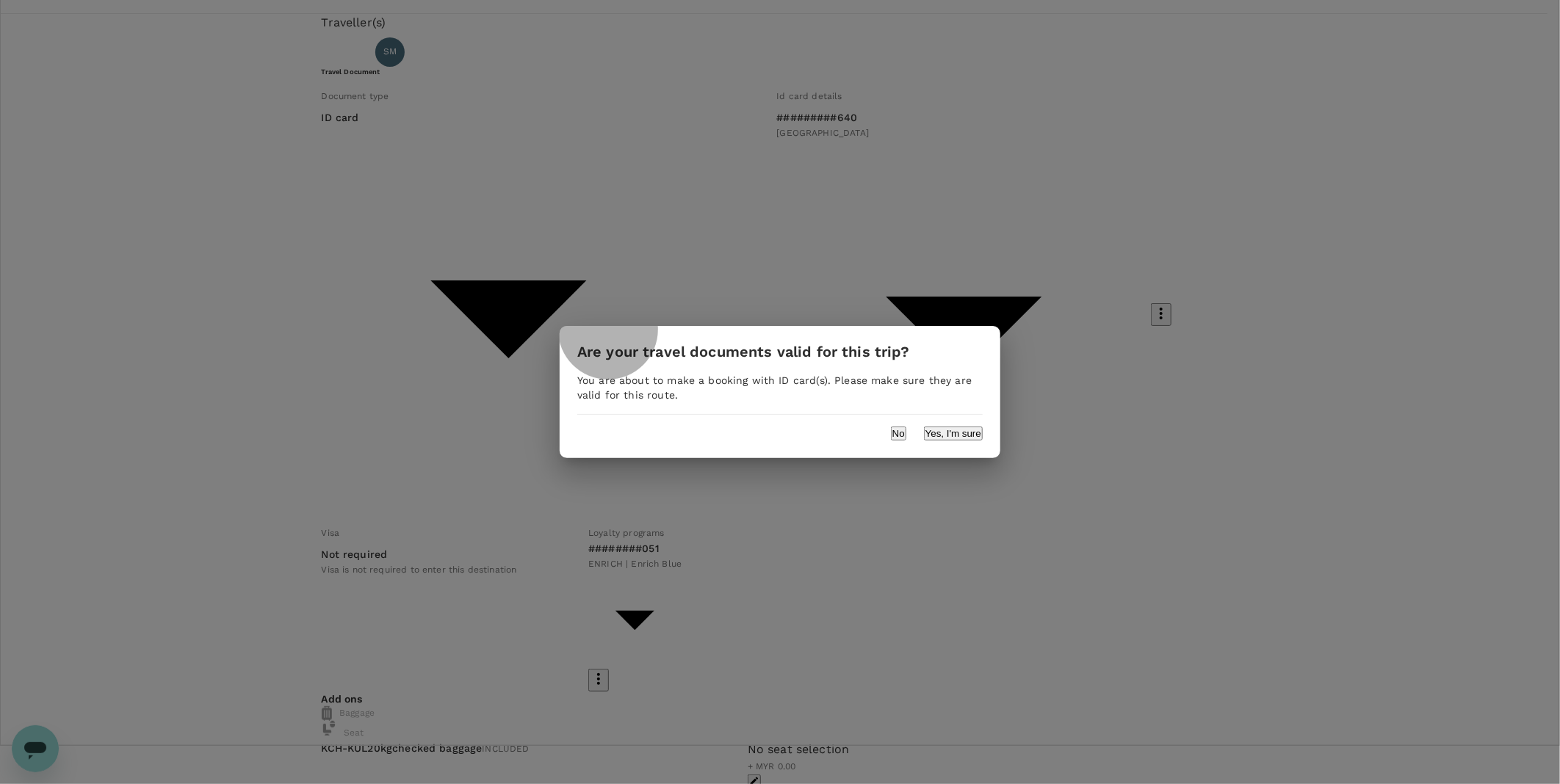
click at [968, 431] on button "Yes, I'm sure" at bounding box center [953, 434] width 59 height 14
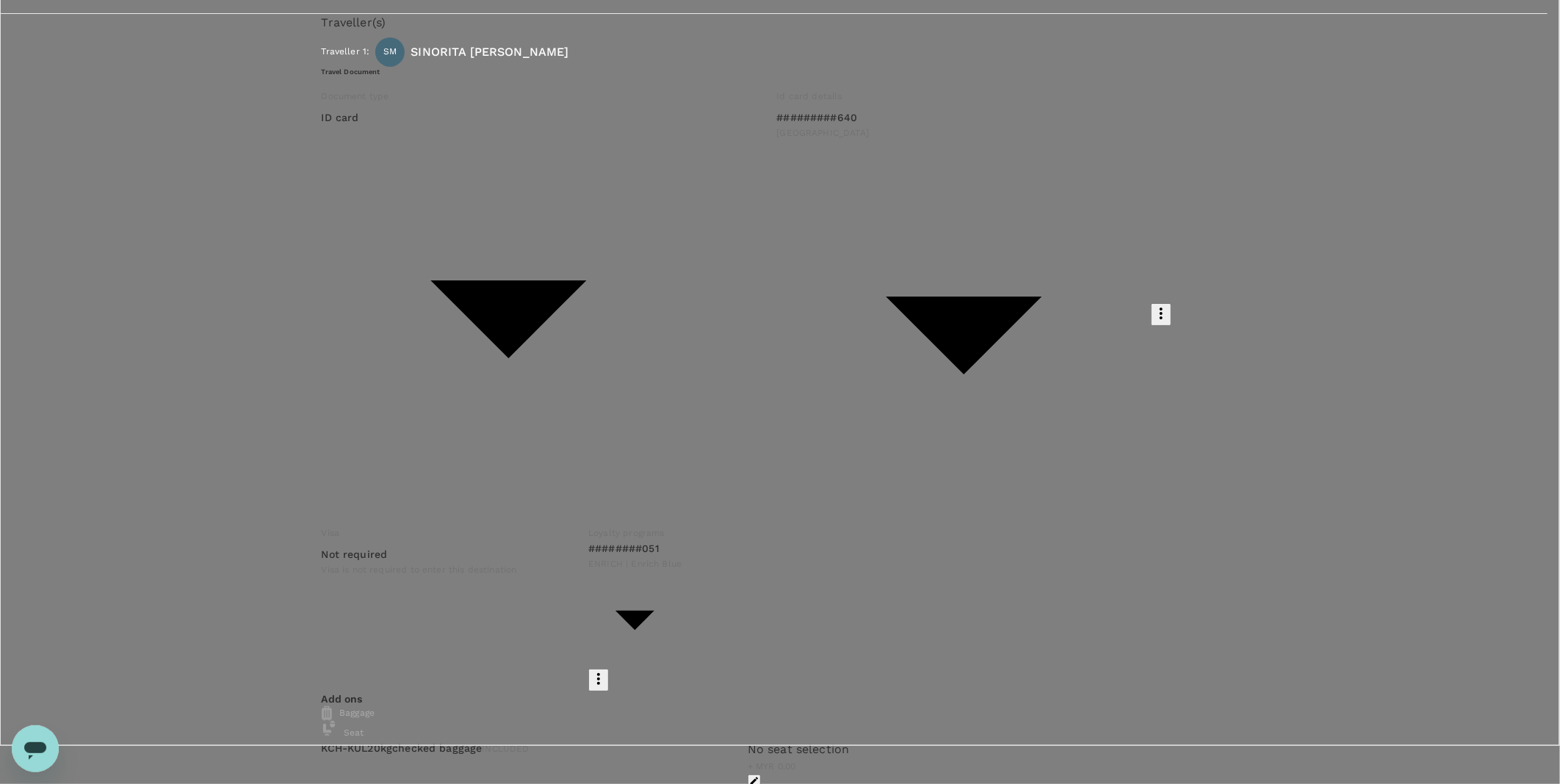
type input "9ea61a02-274a-4f65-9d5b-ca51ac7b2cfc"
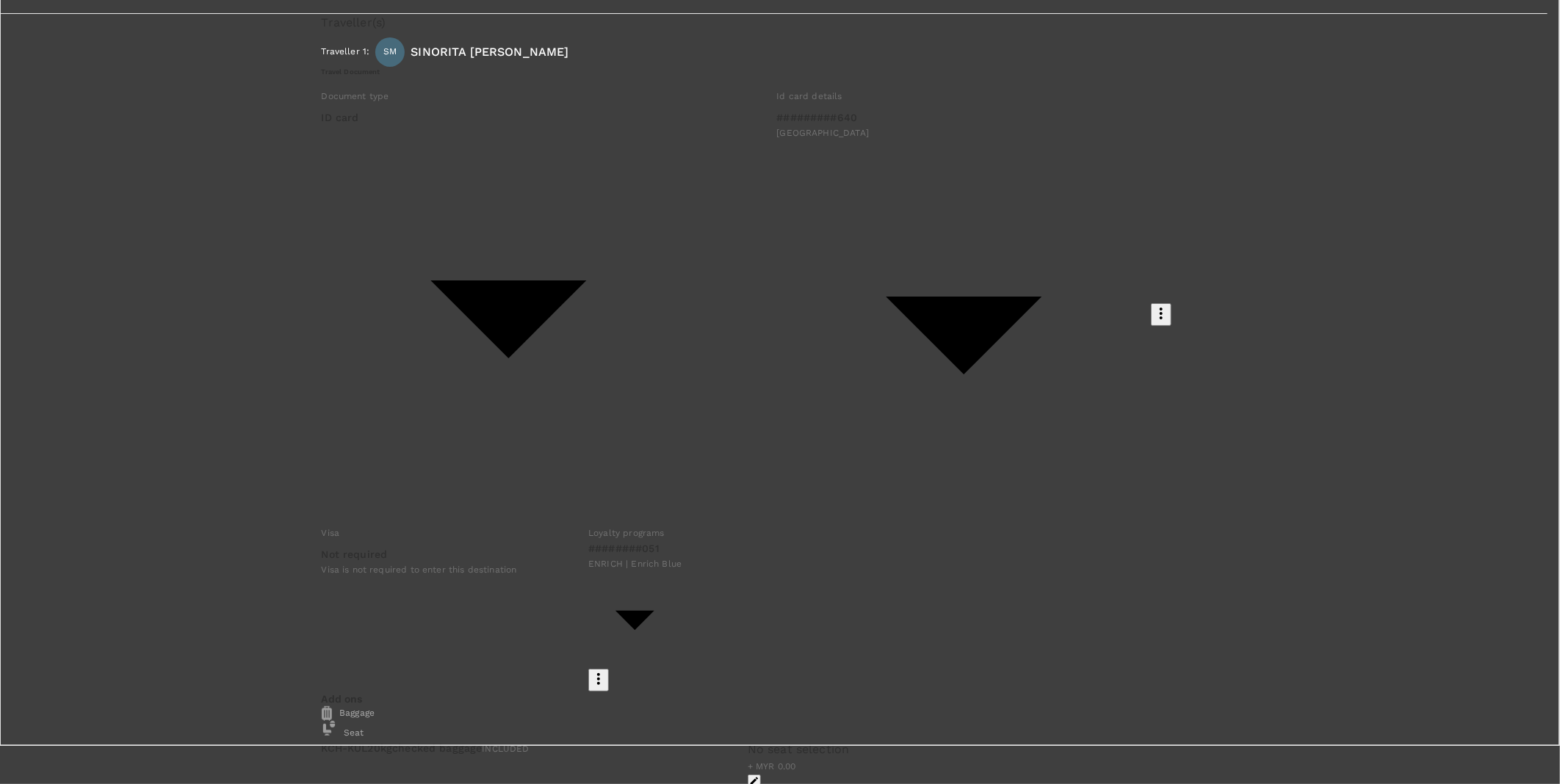
type input "syahr"
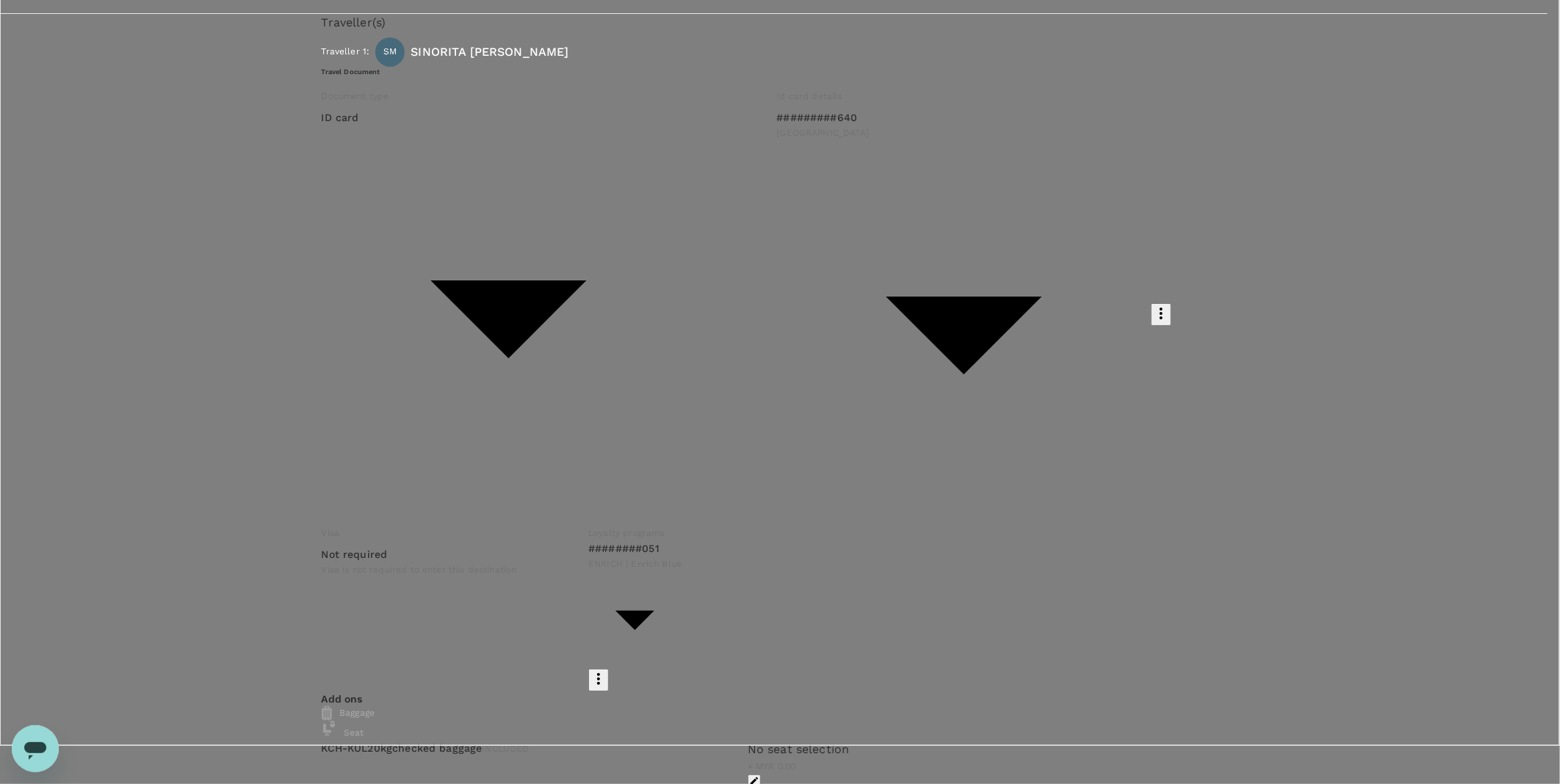
paste textarea "CRT000000018142"
type textarea "TRF Ref No: CRT000000018142"
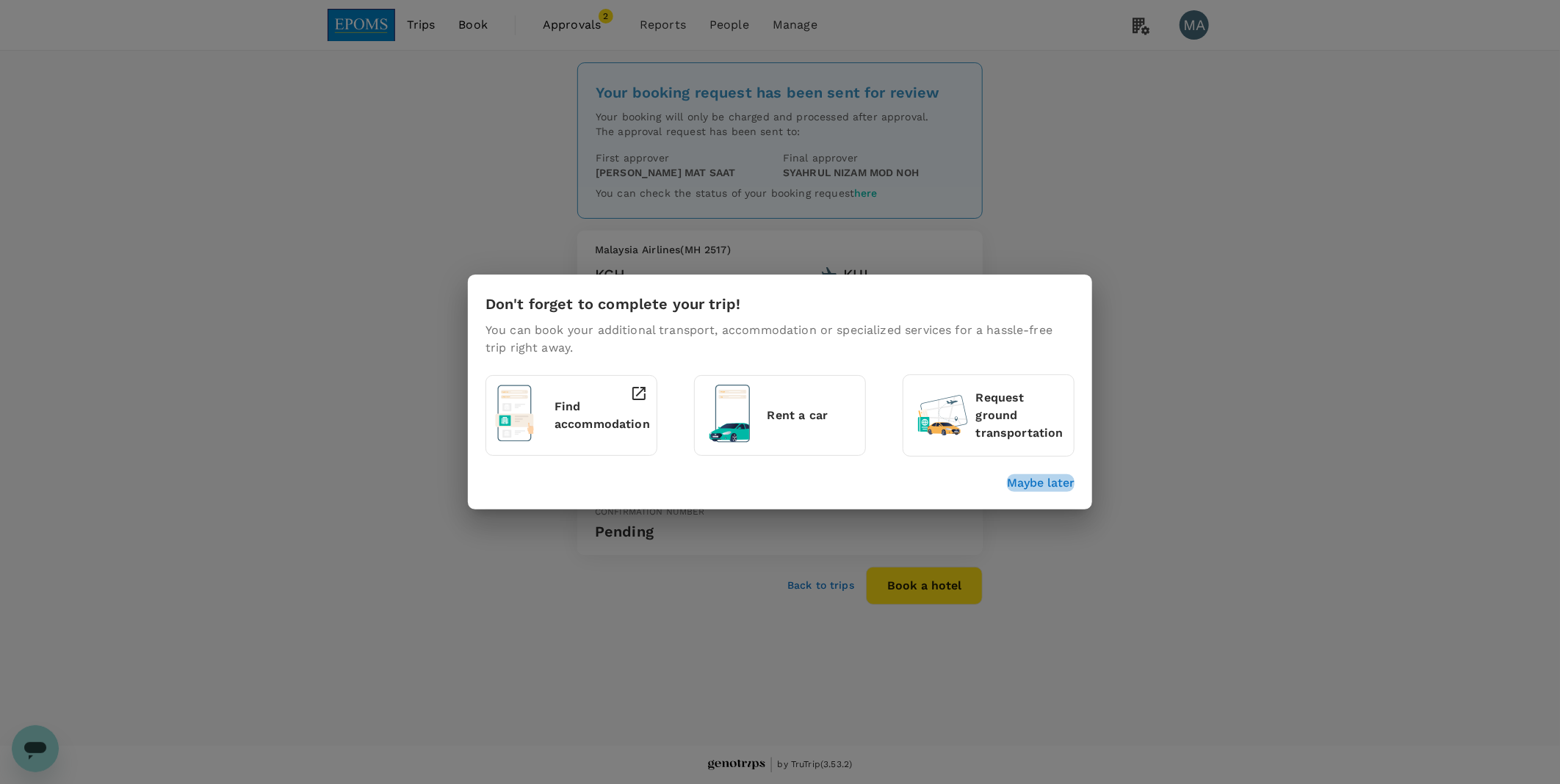
click at [1062, 486] on p "Maybe later" at bounding box center [1040, 483] width 67 height 17
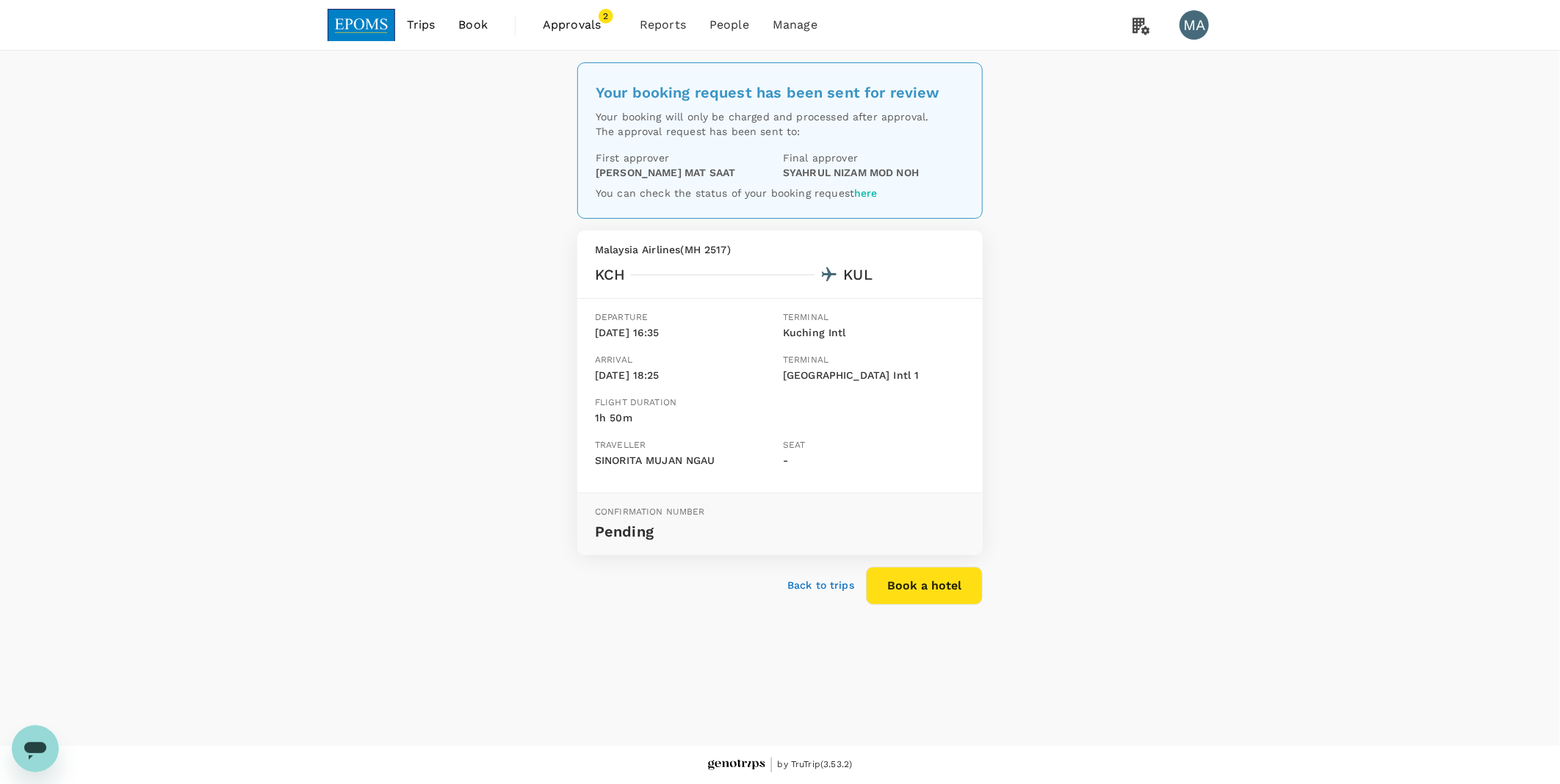
click at [486, 24] on span "Book" at bounding box center [473, 25] width 29 height 17
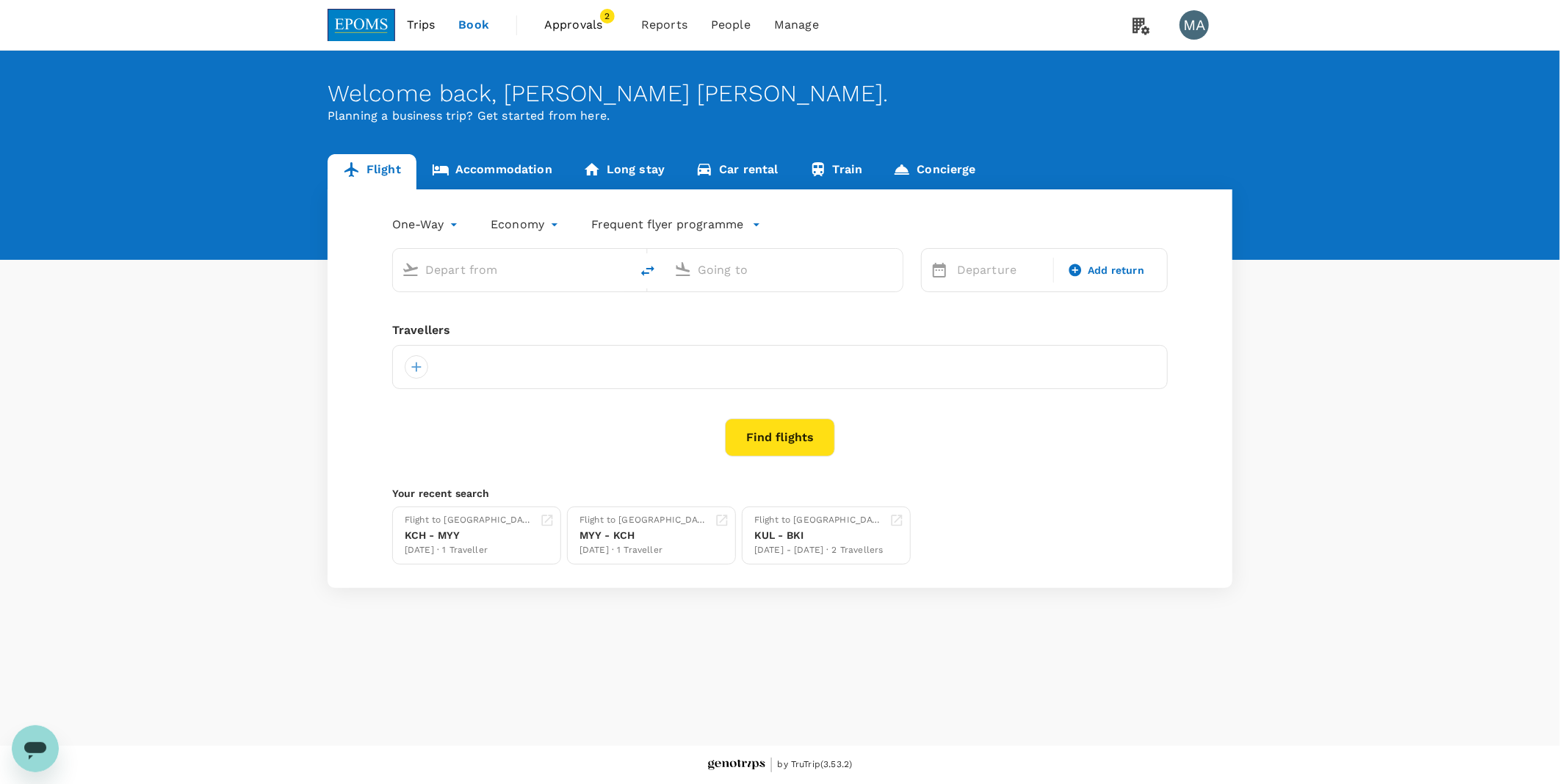
type input "Kuching Intl (KCH)"
type input "Kuala Lumpur Intl (KUL)"
type input "Kuching Intl (KCH)"
type input "Kuala Lumpur Intl (KUL)"
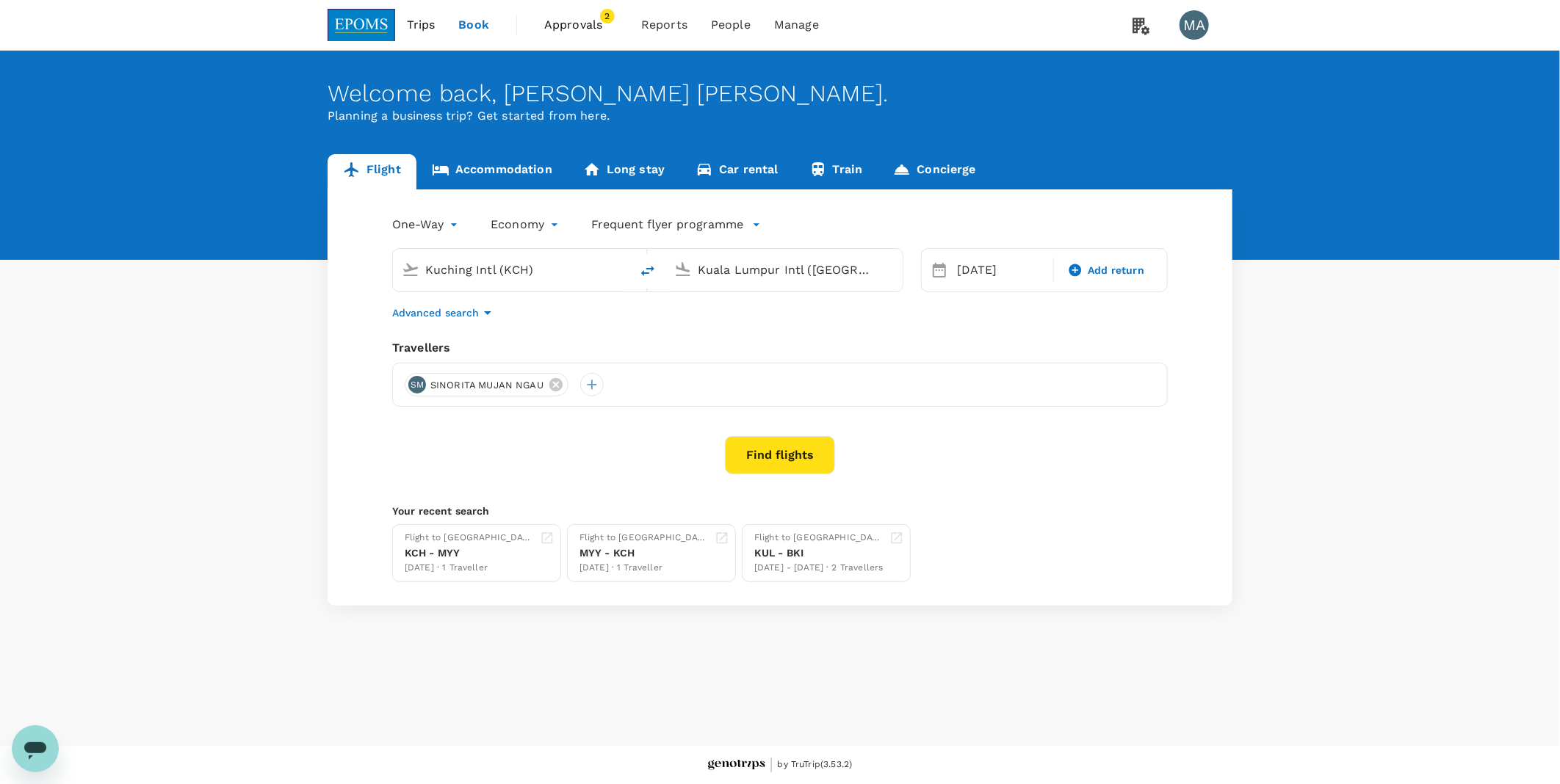
click at [654, 267] on icon "delete" at bounding box center [648, 271] width 17 height 17
type input "Kuala Lumpur Intl (KUL)"
click at [732, 269] on input "Kuching Intl (KCH)" at bounding box center [785, 269] width 174 height 23
click at [717, 333] on p "Miri Intl" at bounding box center [807, 326] width 258 height 15
type input "Miri Intl (MYY)"
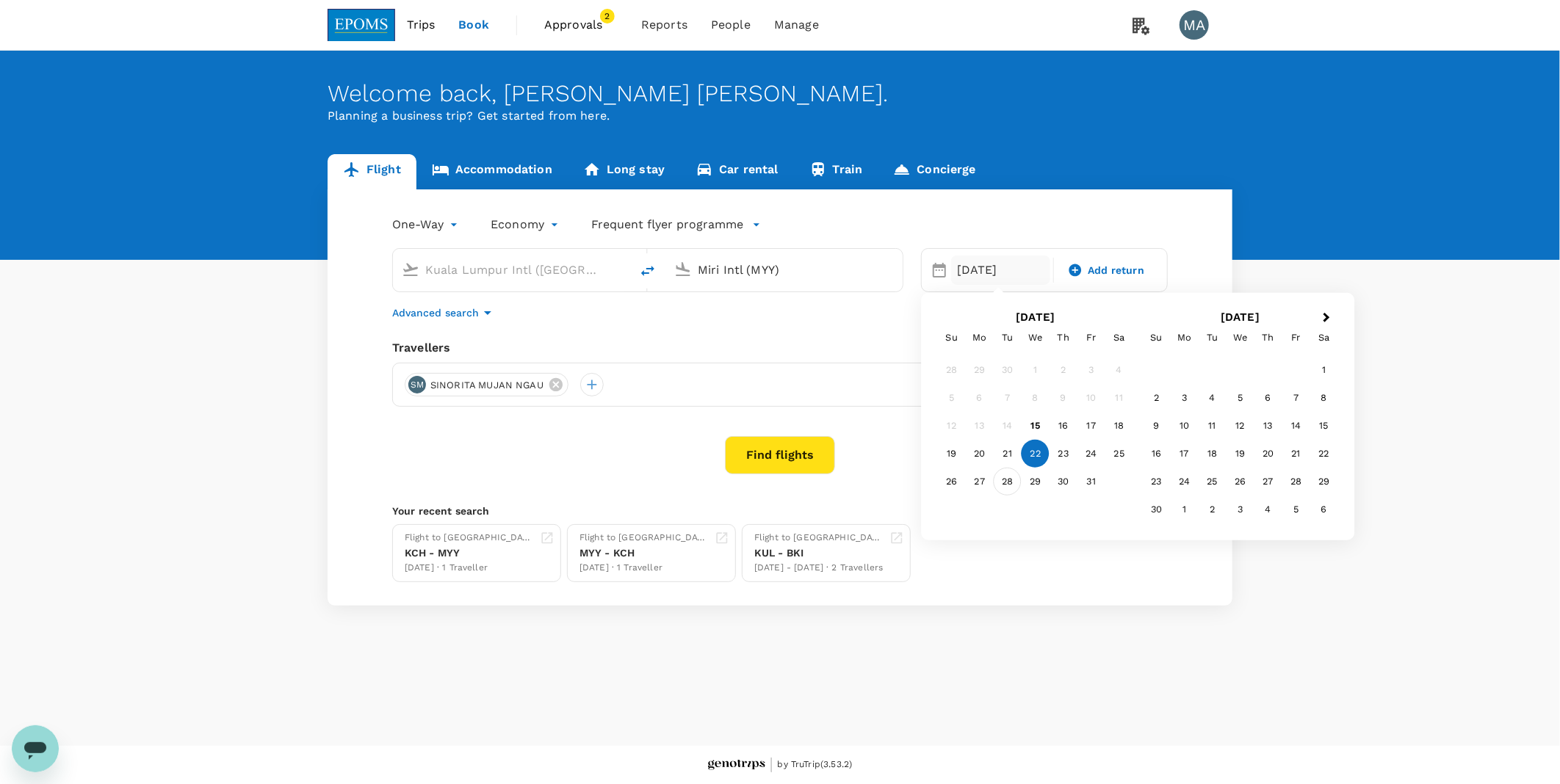
click at [1009, 485] on div "28" at bounding box center [1007, 481] width 28 height 28
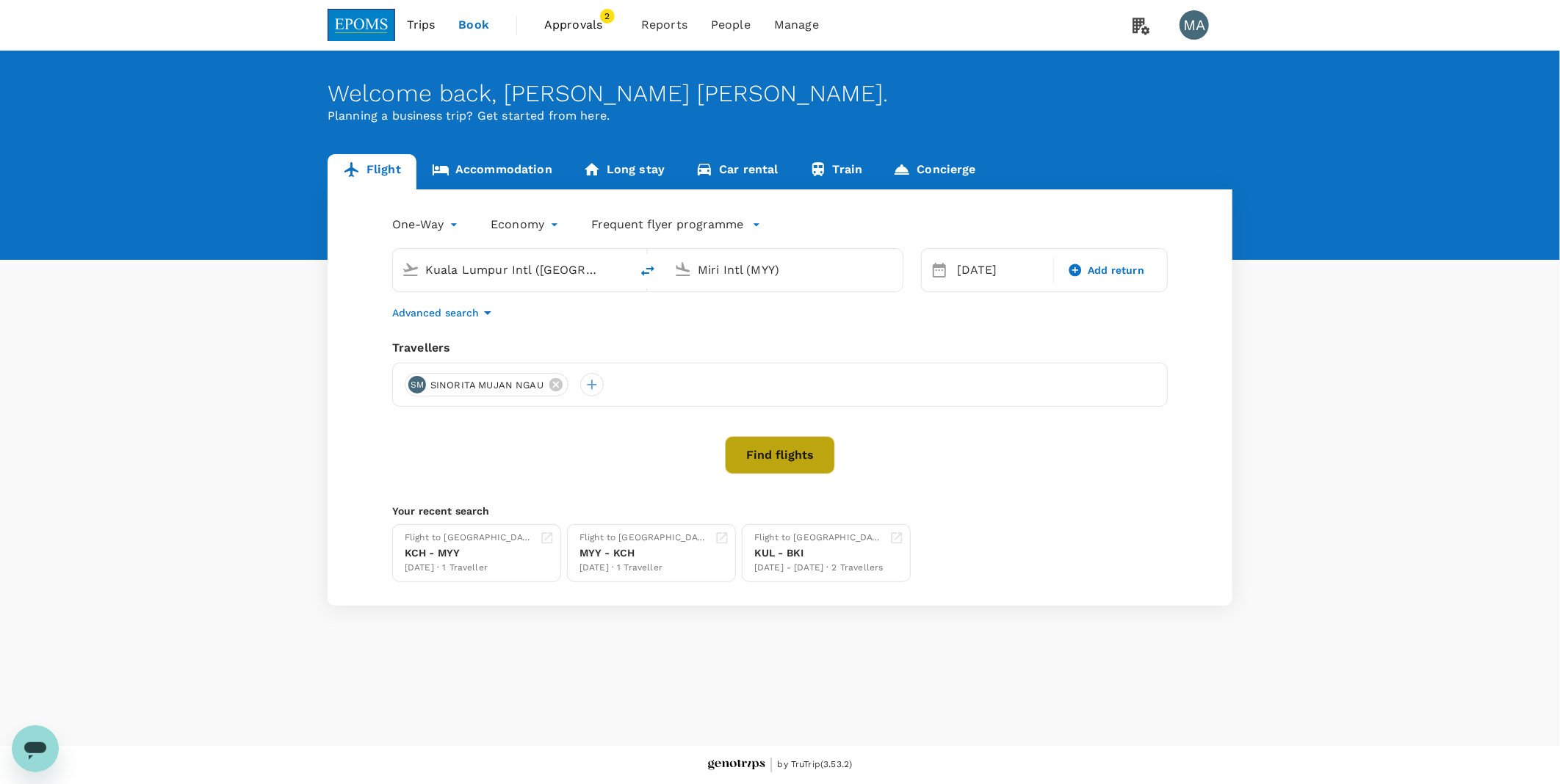
click at [733, 463] on button "Find flights" at bounding box center [780, 455] width 110 height 38
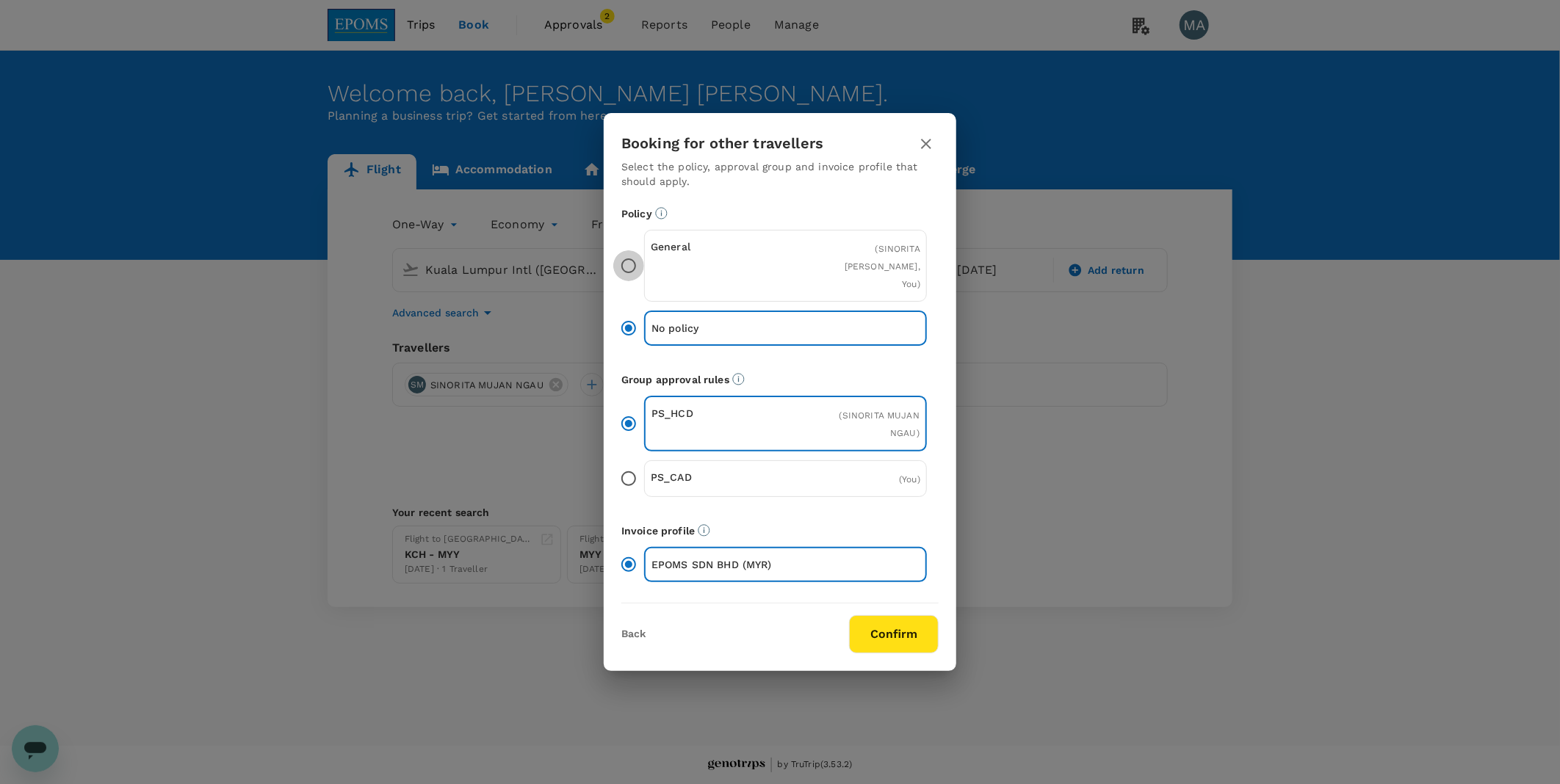
click at [639, 273] on input "General ( SINORITA MUJAN NGAU, You )" at bounding box center [628, 265] width 31 height 31
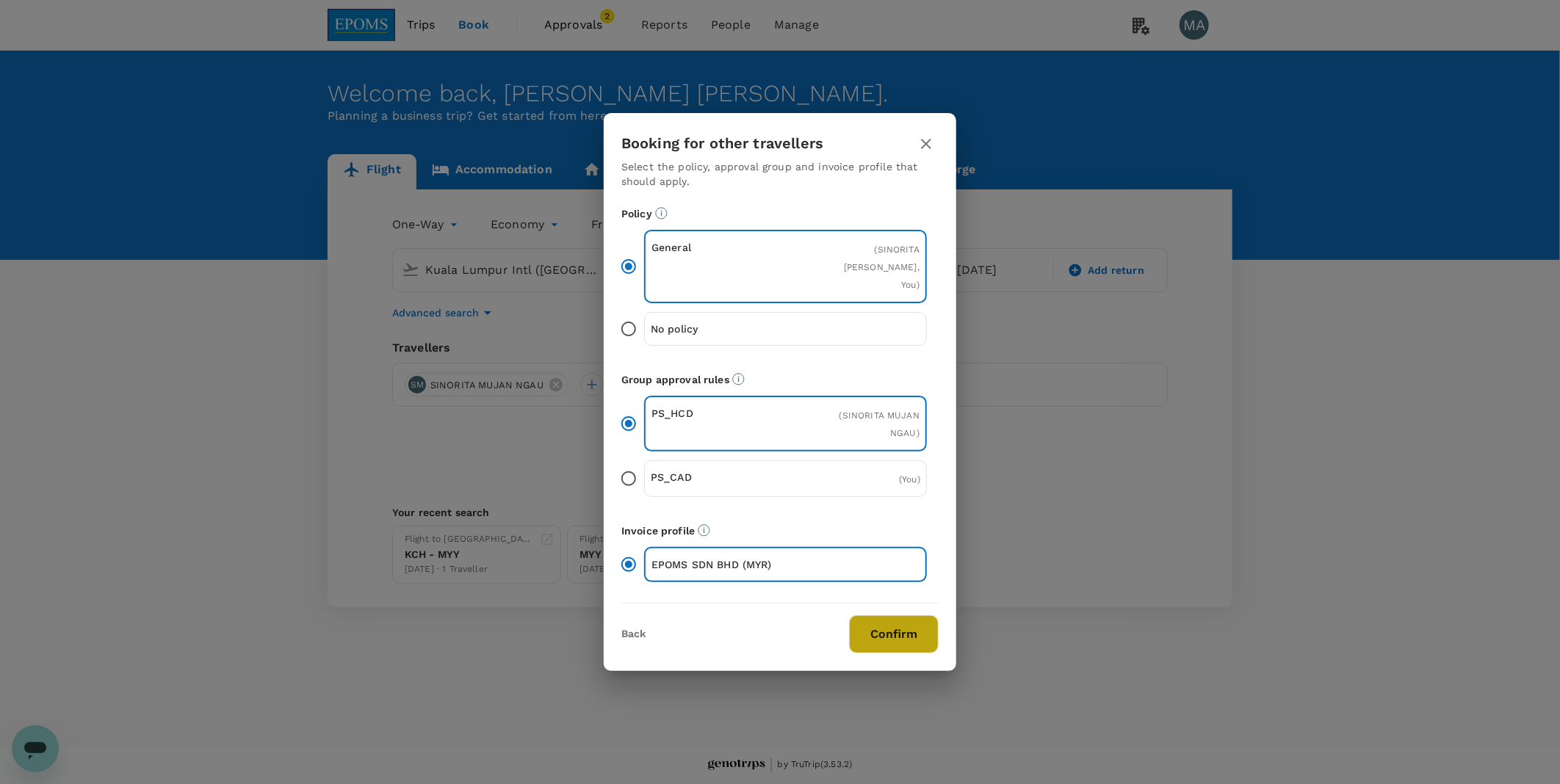
click at [894, 615] on button "Confirm" at bounding box center [894, 634] width 90 height 38
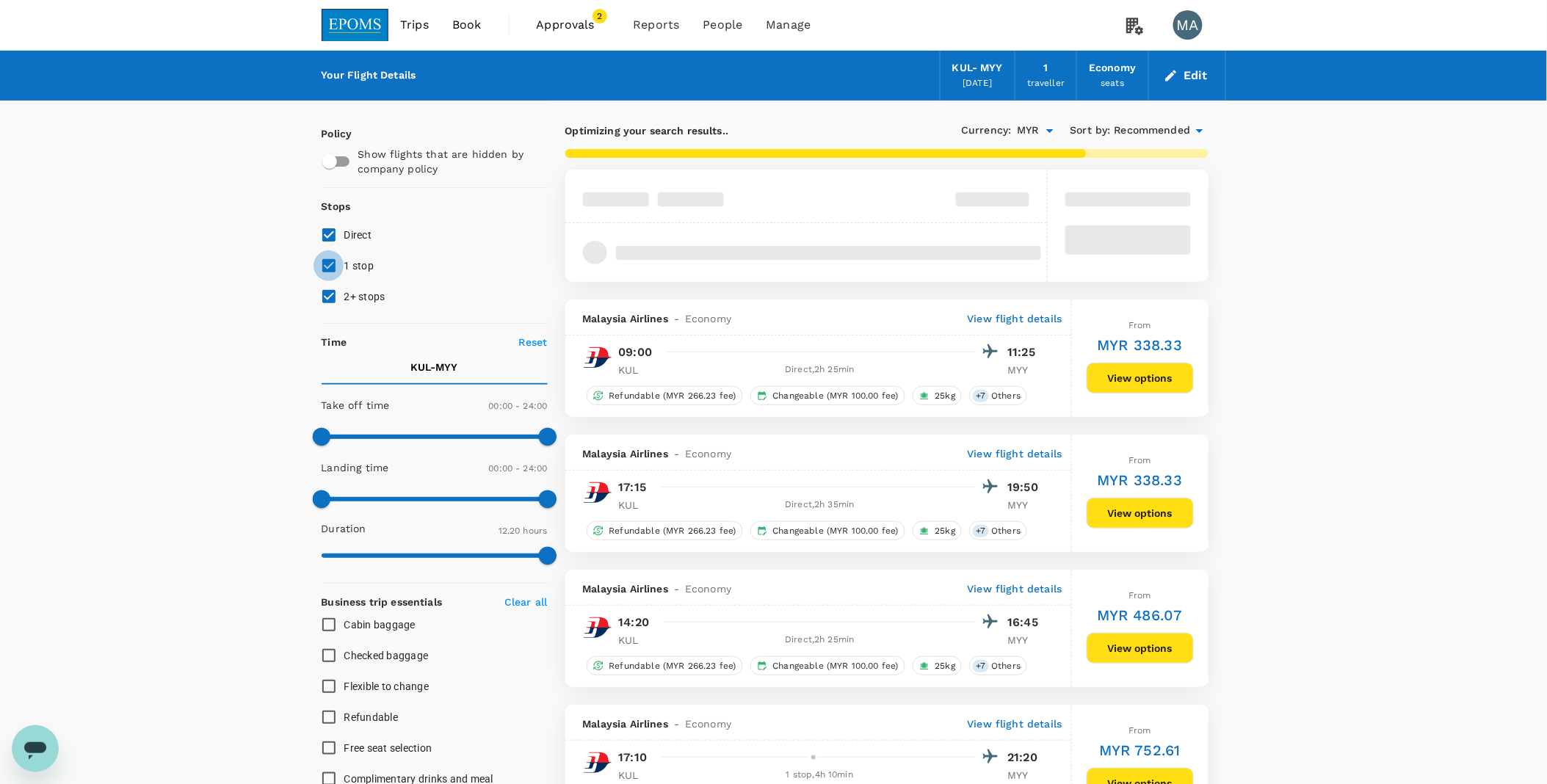
drag, startPoint x: 327, startPoint y: 267, endPoint x: 327, endPoint y: 289, distance: 22.0
click at [327, 269] on input "1 stop" at bounding box center [329, 265] width 31 height 31
checkbox input "false"
drag, startPoint x: 327, startPoint y: 289, endPoint x: 328, endPoint y: 319, distance: 30.0
click at [327, 290] on input "2+ stops" at bounding box center [329, 296] width 31 height 31
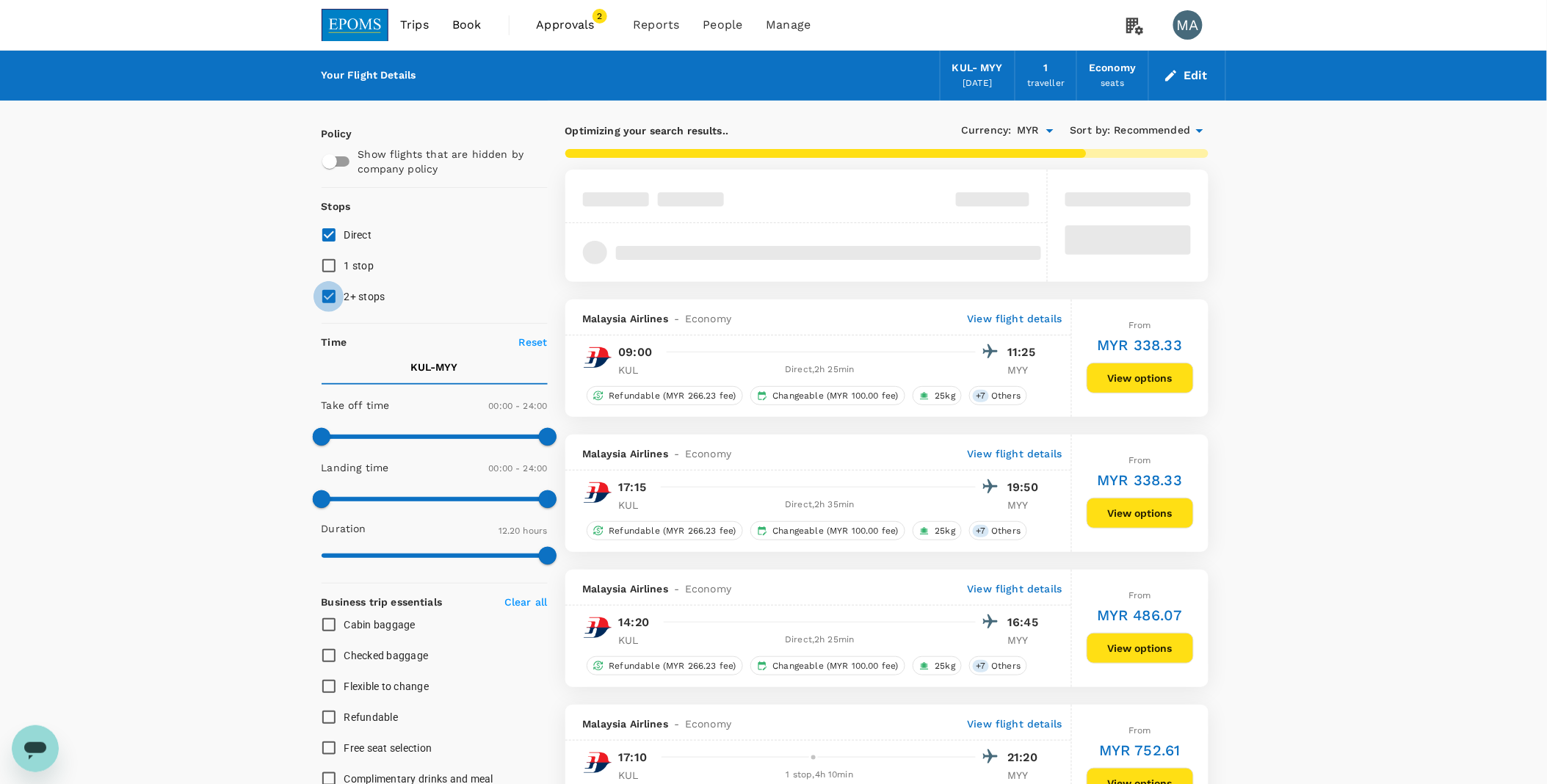
checkbox input "false"
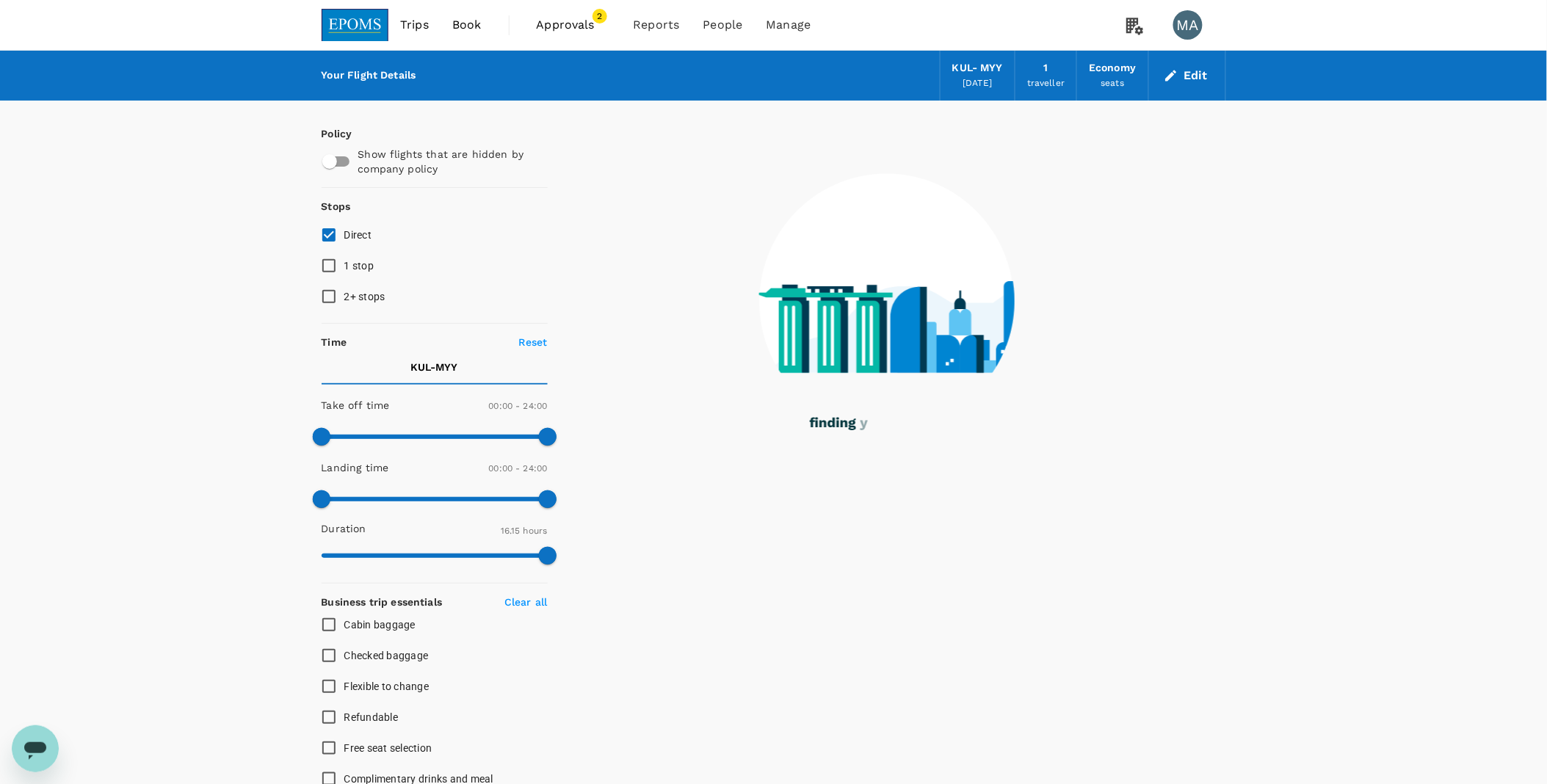
type input "975"
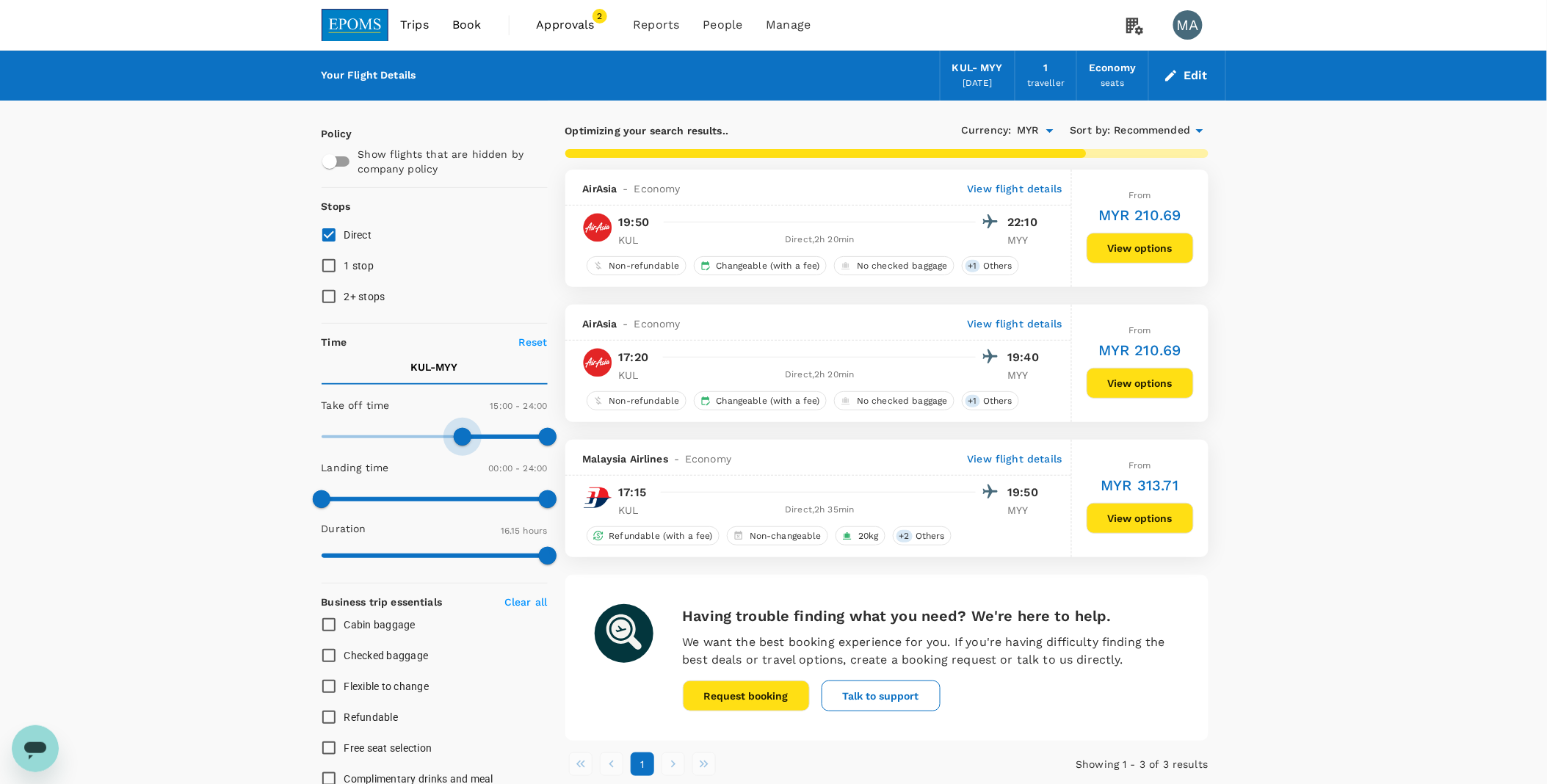
type input "960"
drag, startPoint x: 326, startPoint y: 438, endPoint x: 474, endPoint y: 439, distance: 148.0
click at [474, 439] on span at bounding box center [472, 437] width 17 height 17
click at [1105, 512] on button "View options" at bounding box center [1140, 518] width 107 height 31
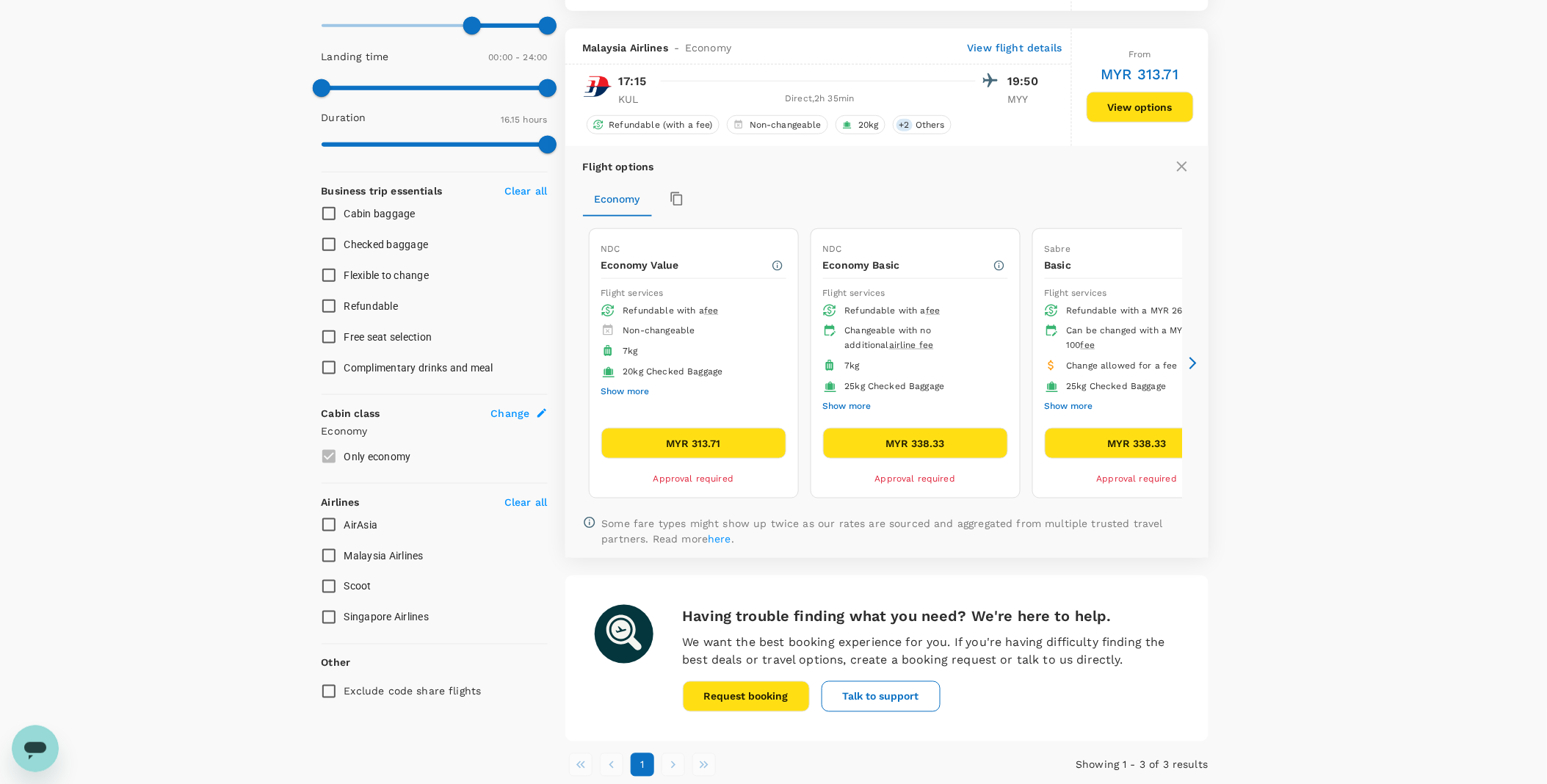
scroll to position [441, 0]
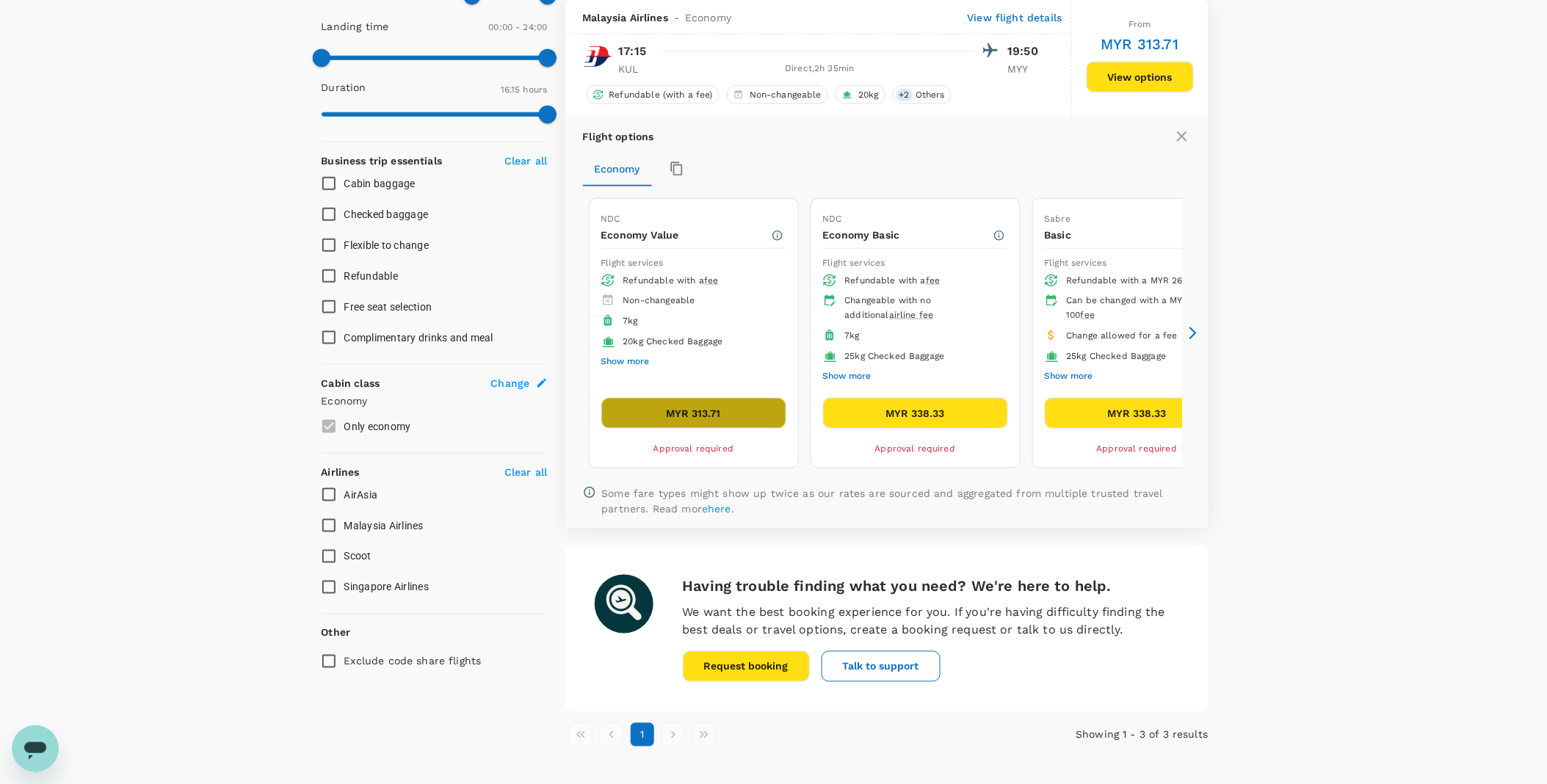
click at [722, 411] on button "MYR 313.71" at bounding box center [694, 413] width 185 height 31
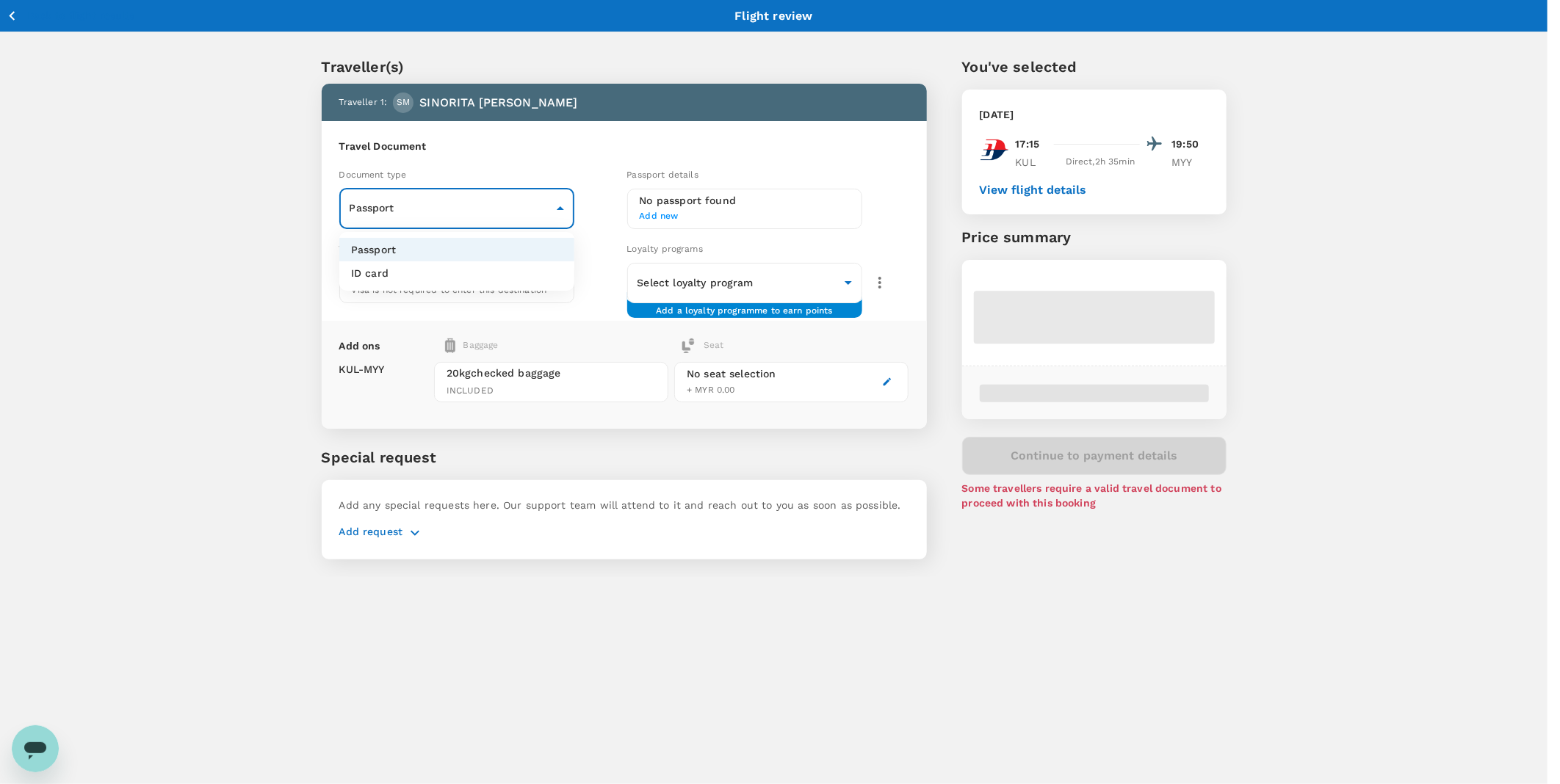
click at [392, 201] on body "Back to flight results Flight review Traveller(s) Traveller 1 : SM SINORITA MUJ…" at bounding box center [780, 411] width 1560 height 822
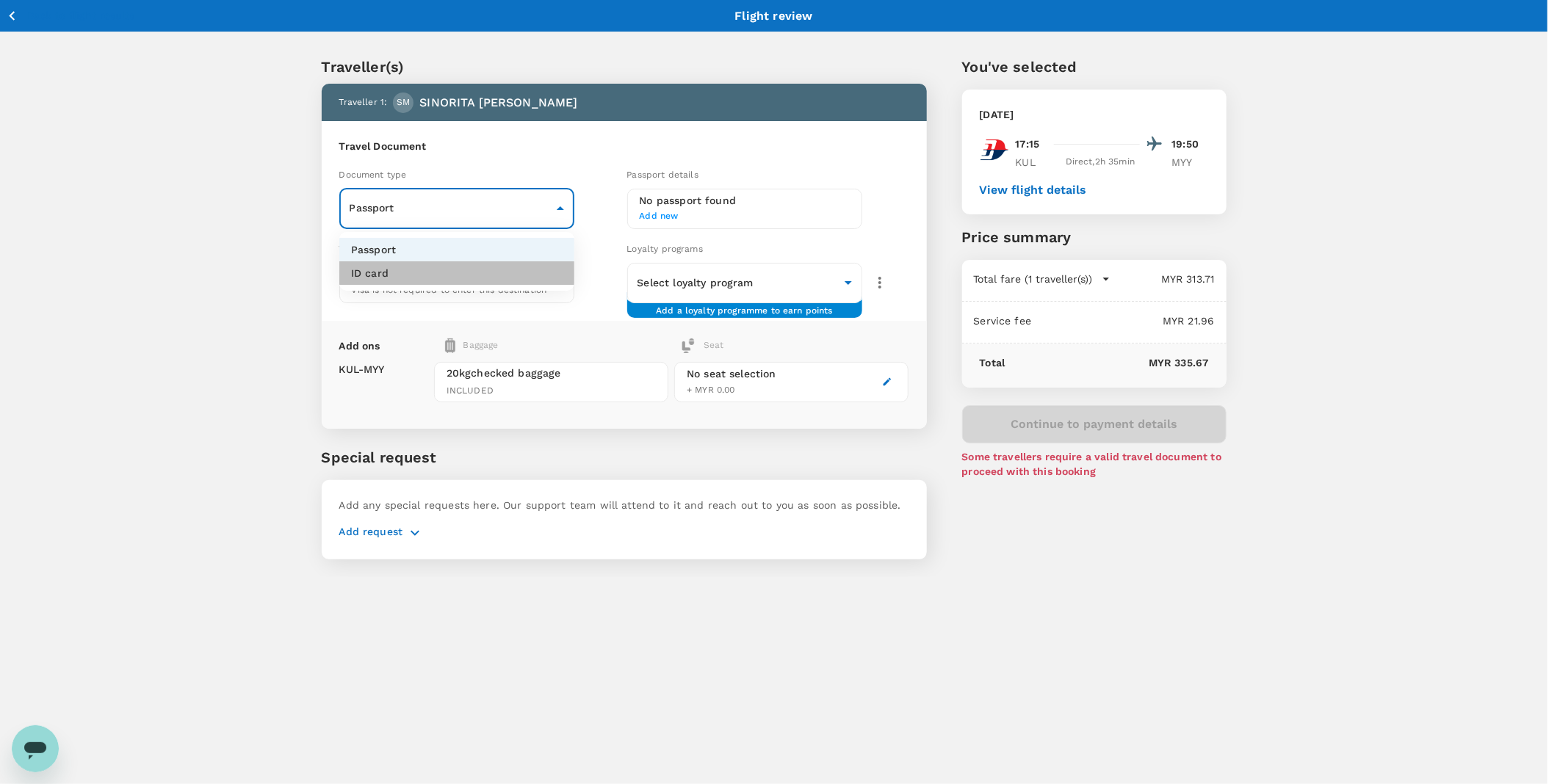
click at [399, 265] on li "ID card" at bounding box center [456, 273] width 235 height 24
type input "Id card"
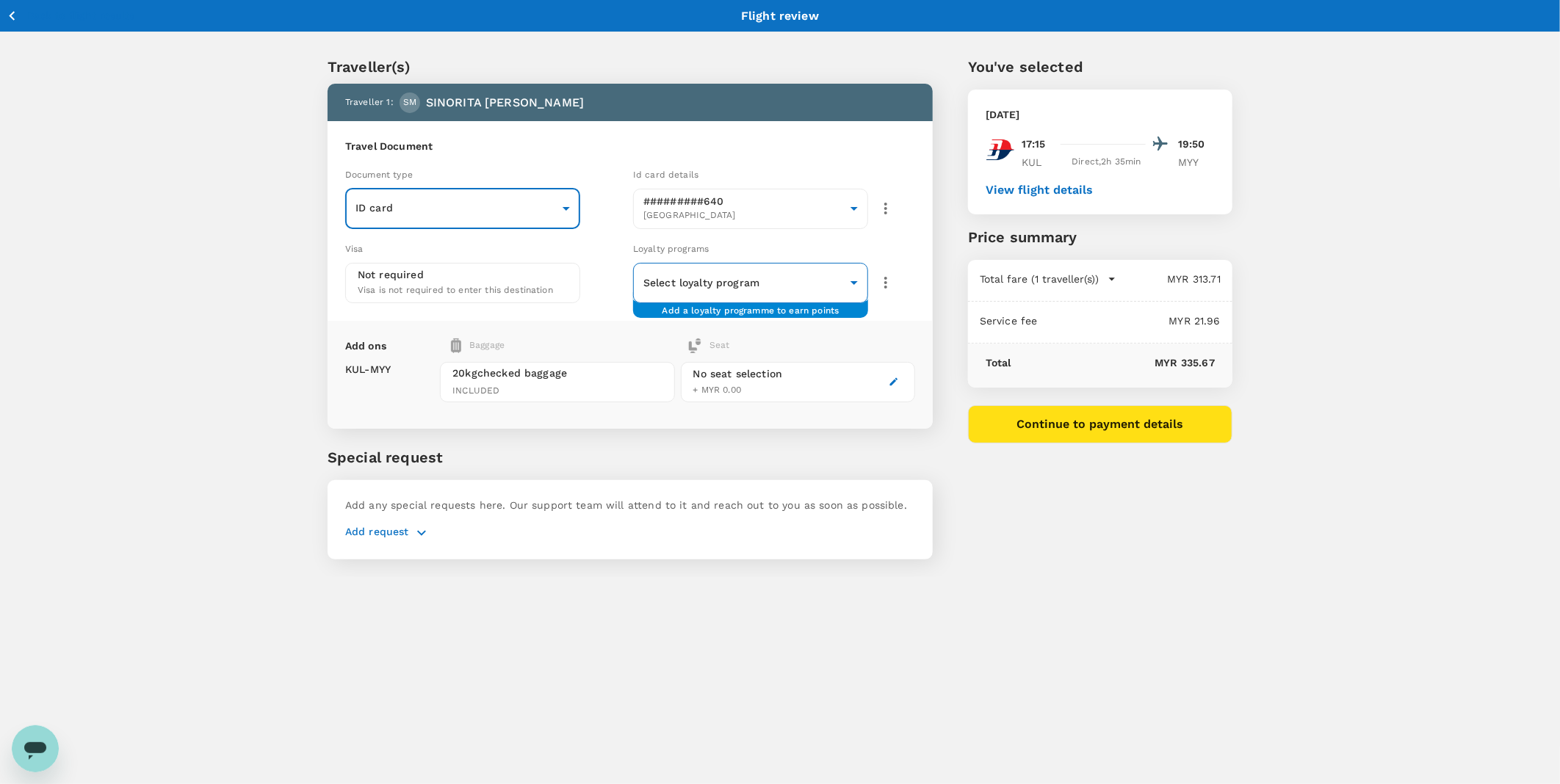
click at [687, 288] on body "Back to flight results Flight review Traveller(s) Traveller 1 : SM SINORITA MUJ…" at bounding box center [780, 411] width 1560 height 822
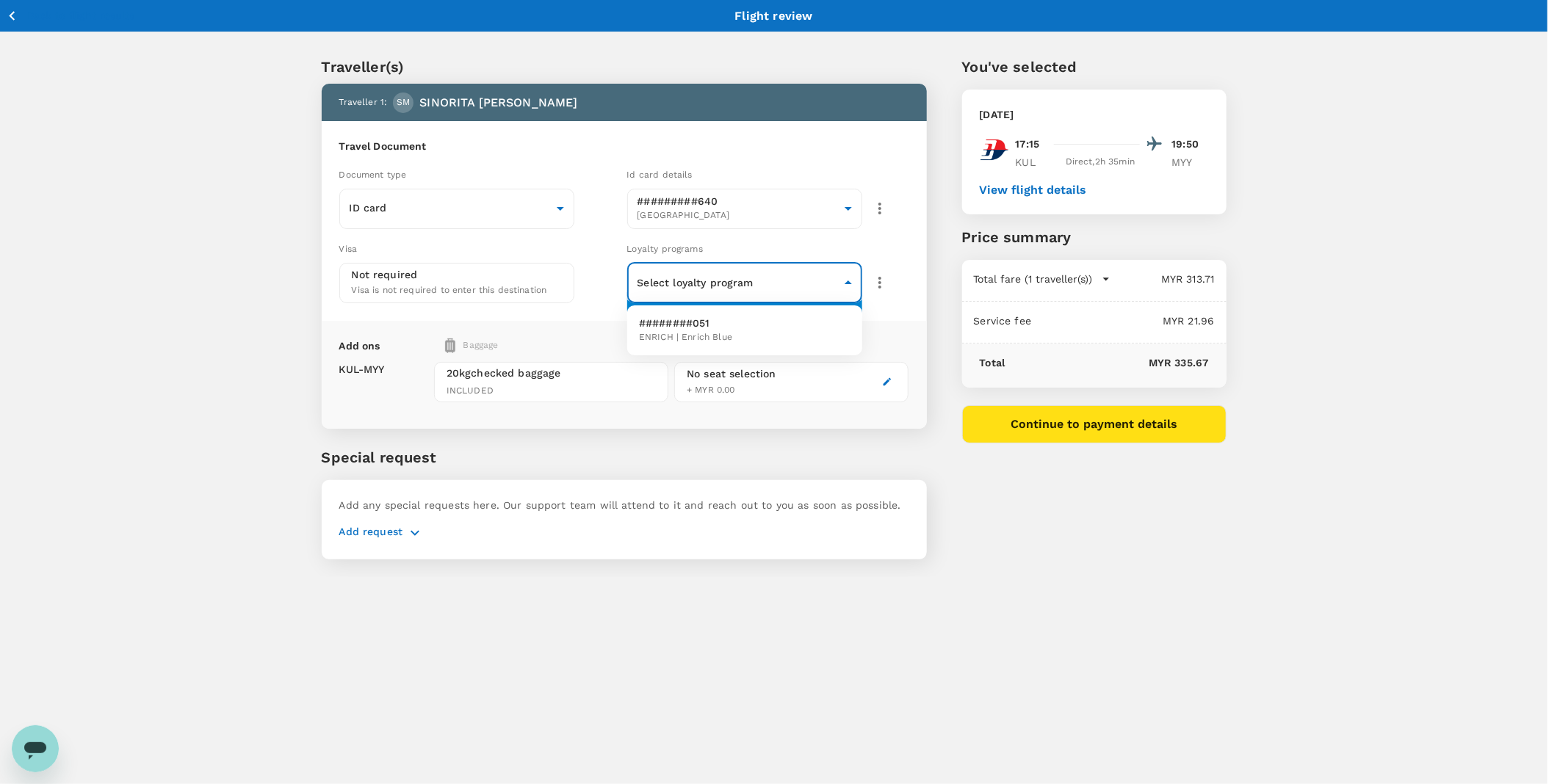
click at [694, 330] on span "ENRICH | Enrich Blue" at bounding box center [686, 337] width 93 height 15
type input "f9334b02-b01b-4d16-adb6-68dbdd3a160f"
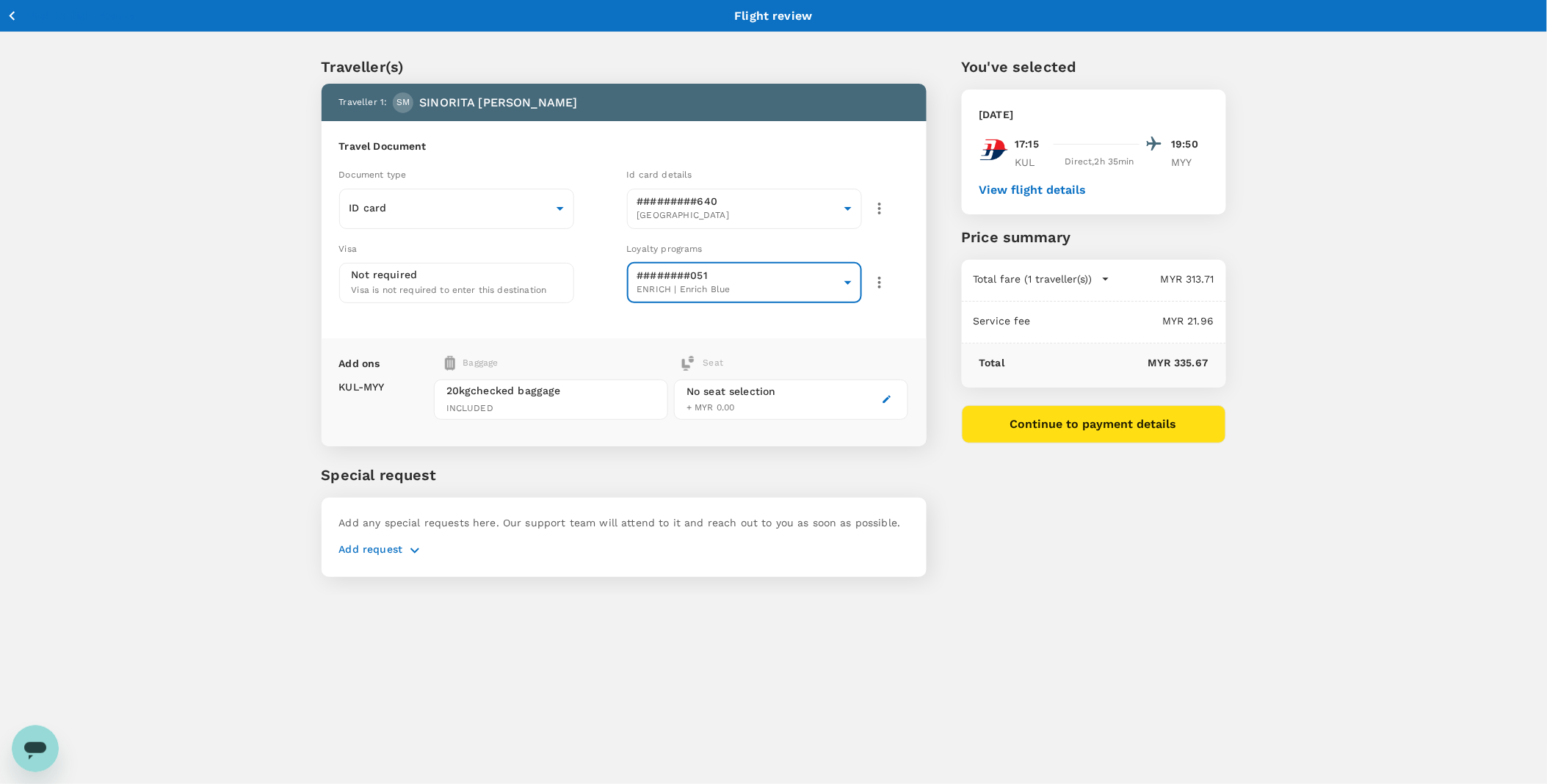
click at [415, 553] on icon "button" at bounding box center [415, 550] width 17 height 17
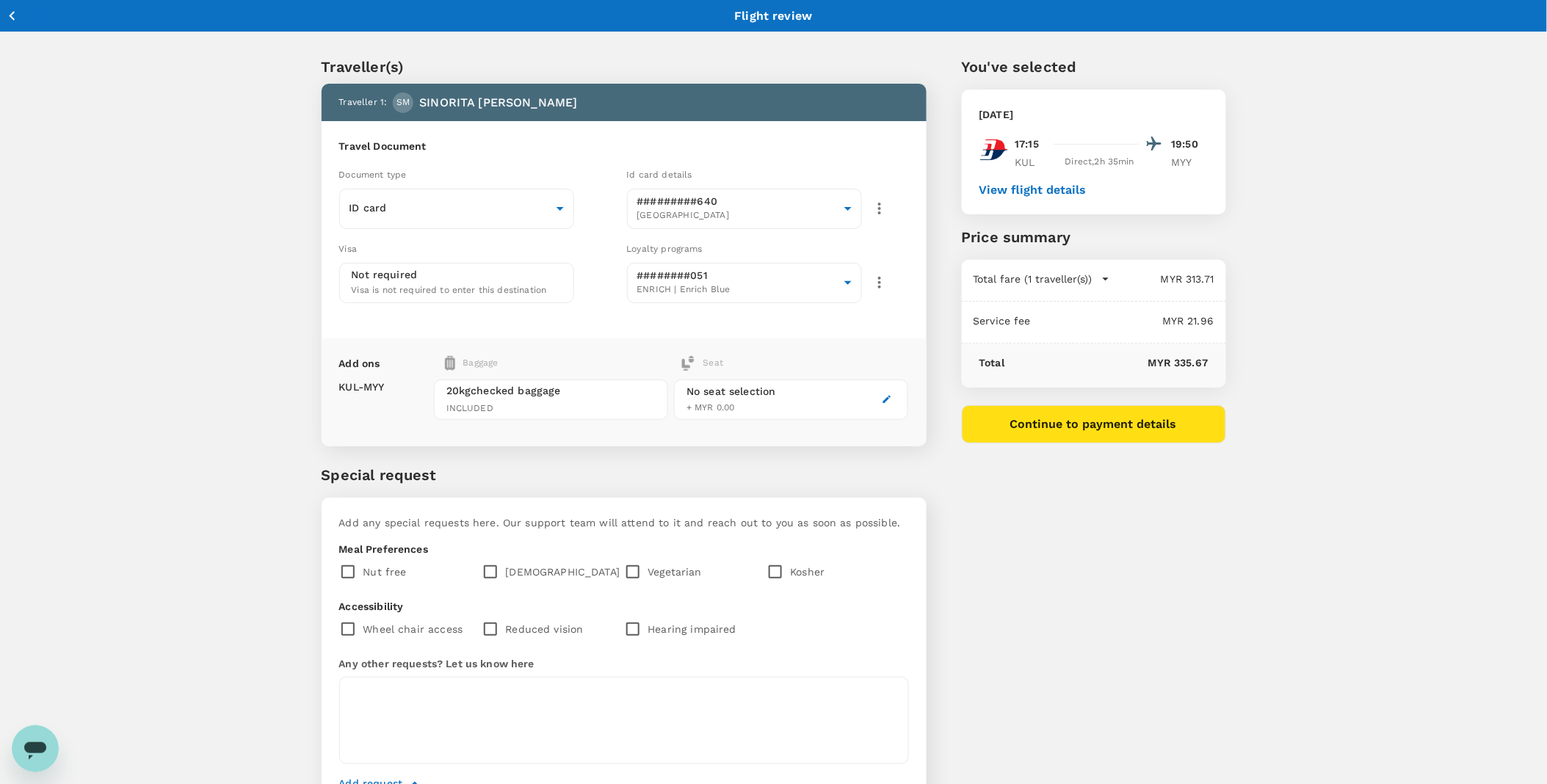
click at [493, 577] on input "checkbox" at bounding box center [493, 572] width 25 height 31
checkbox input "true"
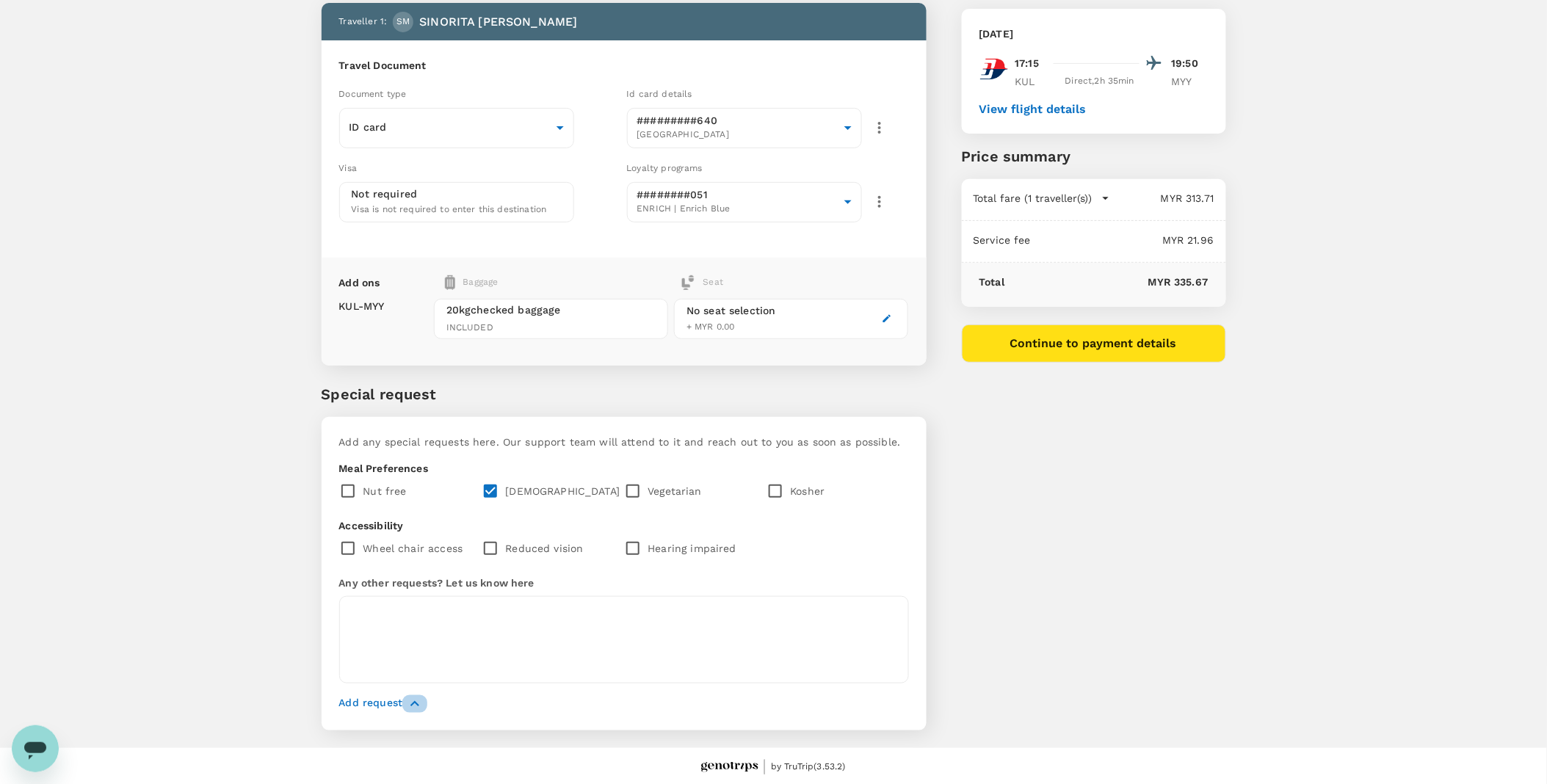
click at [407, 699] on icon "button" at bounding box center [415, 704] width 17 height 17
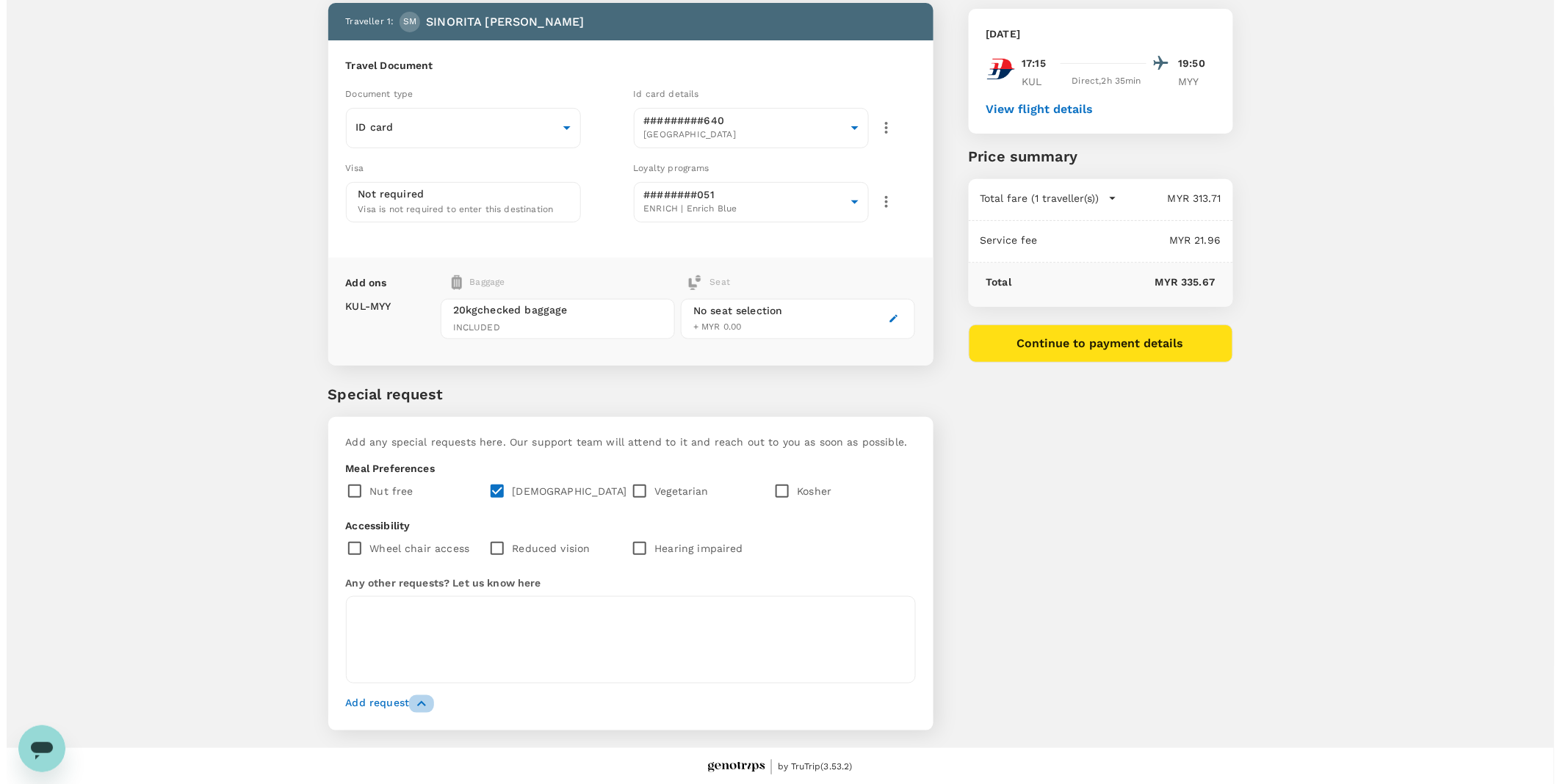
scroll to position [38, 0]
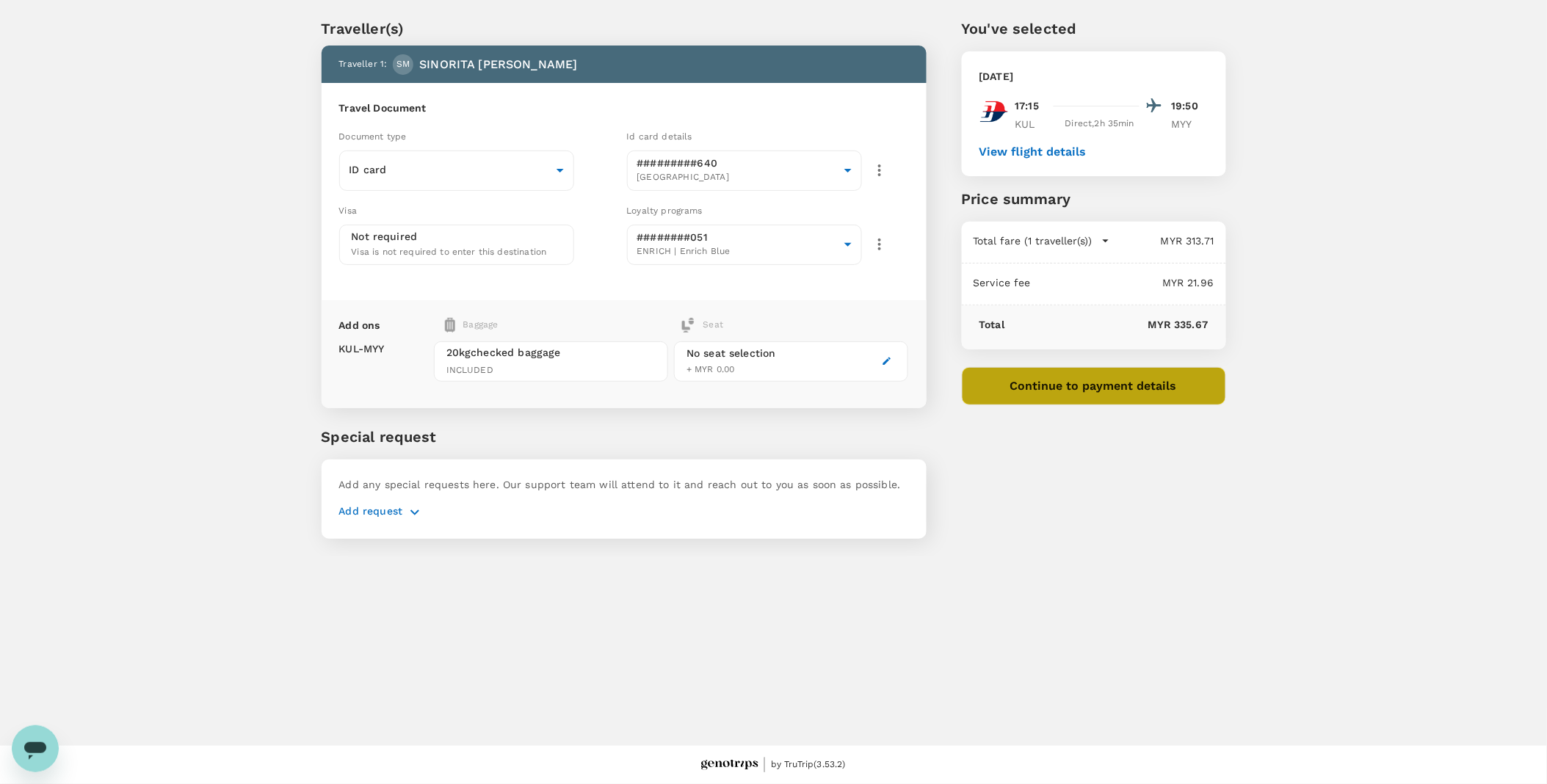
click at [1099, 395] on button "Continue to payment details" at bounding box center [1095, 386] width 265 height 38
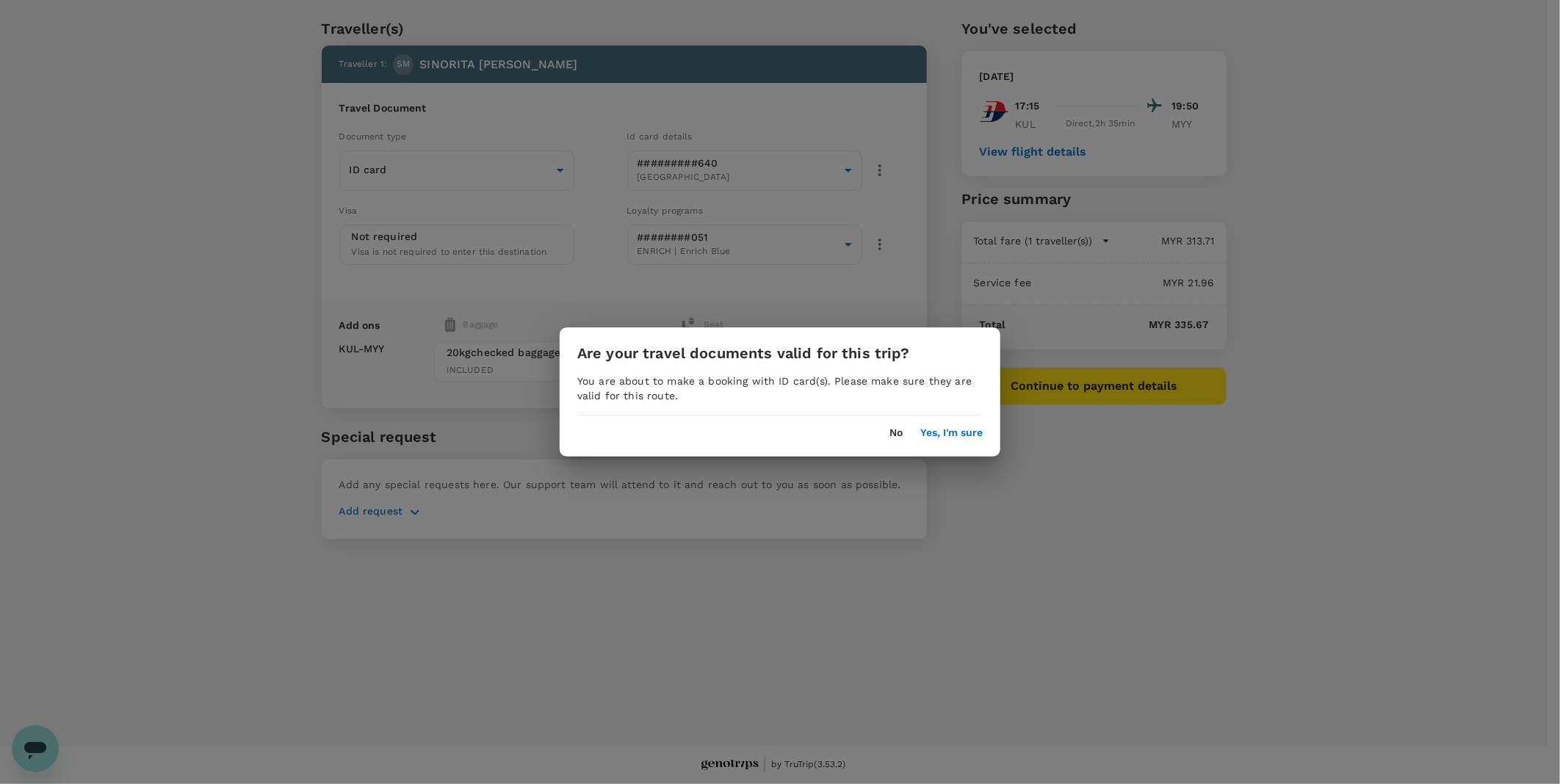
click at [956, 432] on button "Yes, I'm sure" at bounding box center [952, 433] width 63 height 12
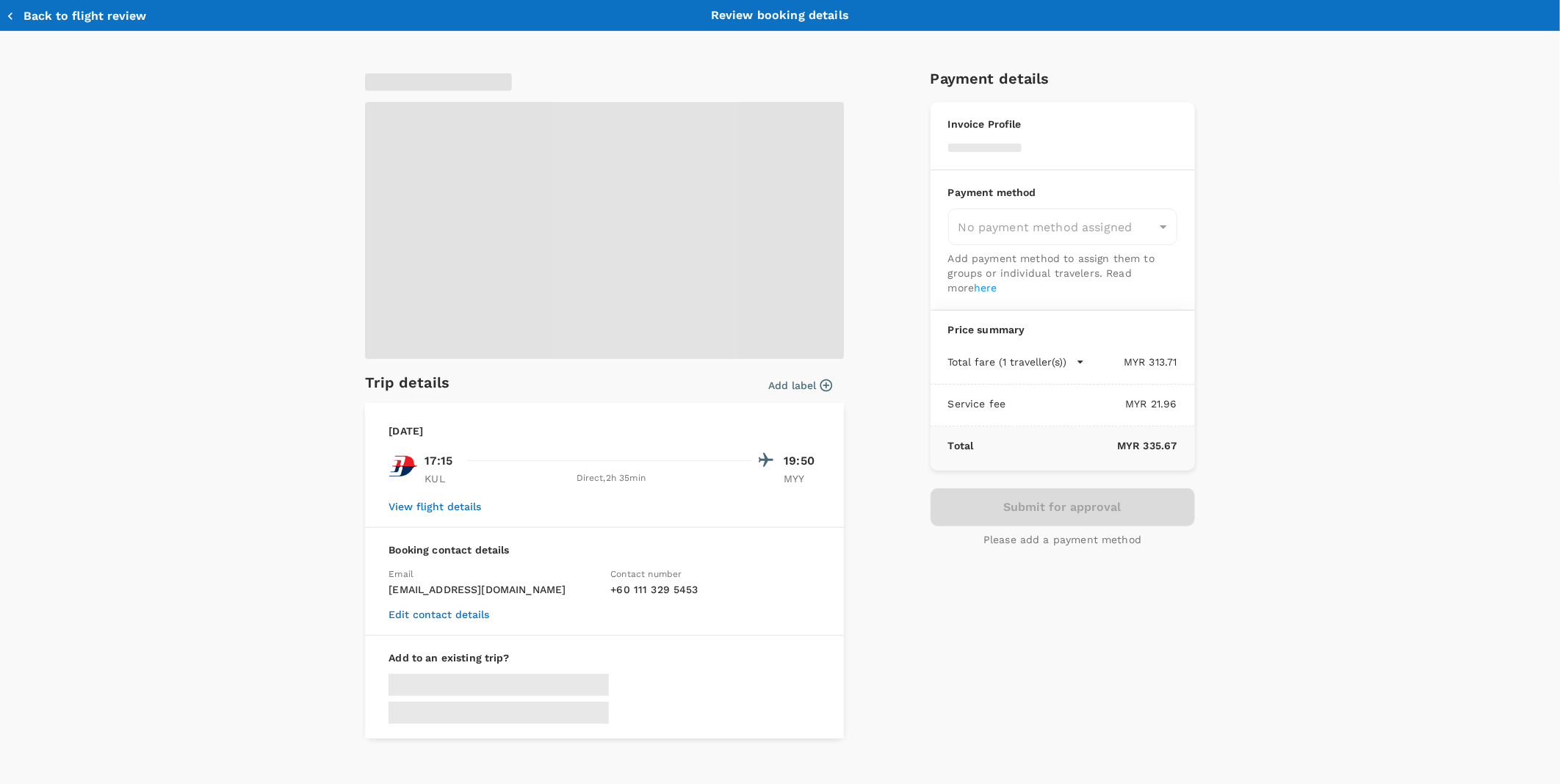
type input "9ea61a02-274a-4f65-9d5b-ca51ac7b2cfc"
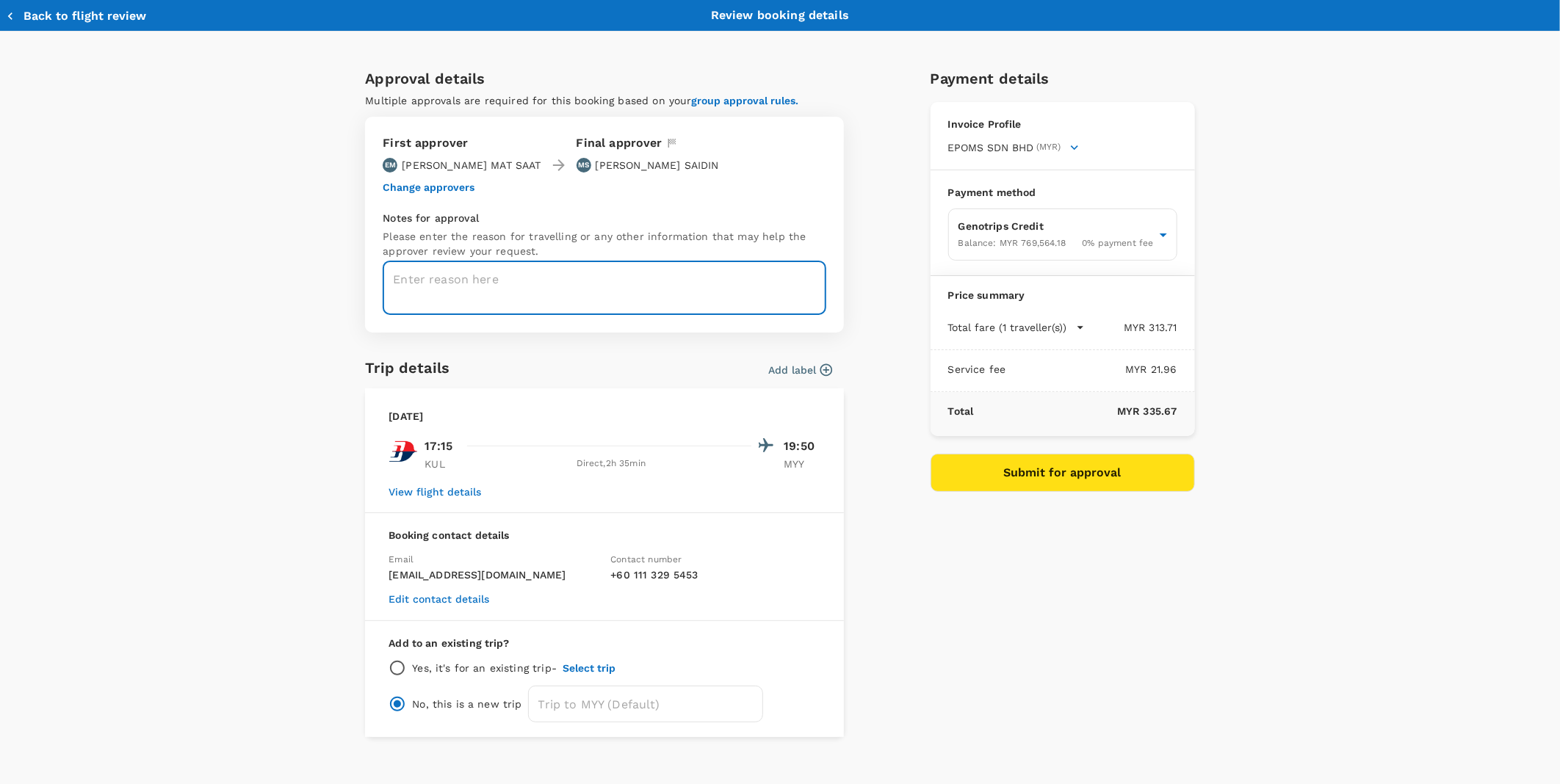
click at [482, 280] on textarea at bounding box center [605, 288] width 444 height 54
paste textarea "CRT000000018142"
type textarea "TRF Ref No. CRT000000018142"
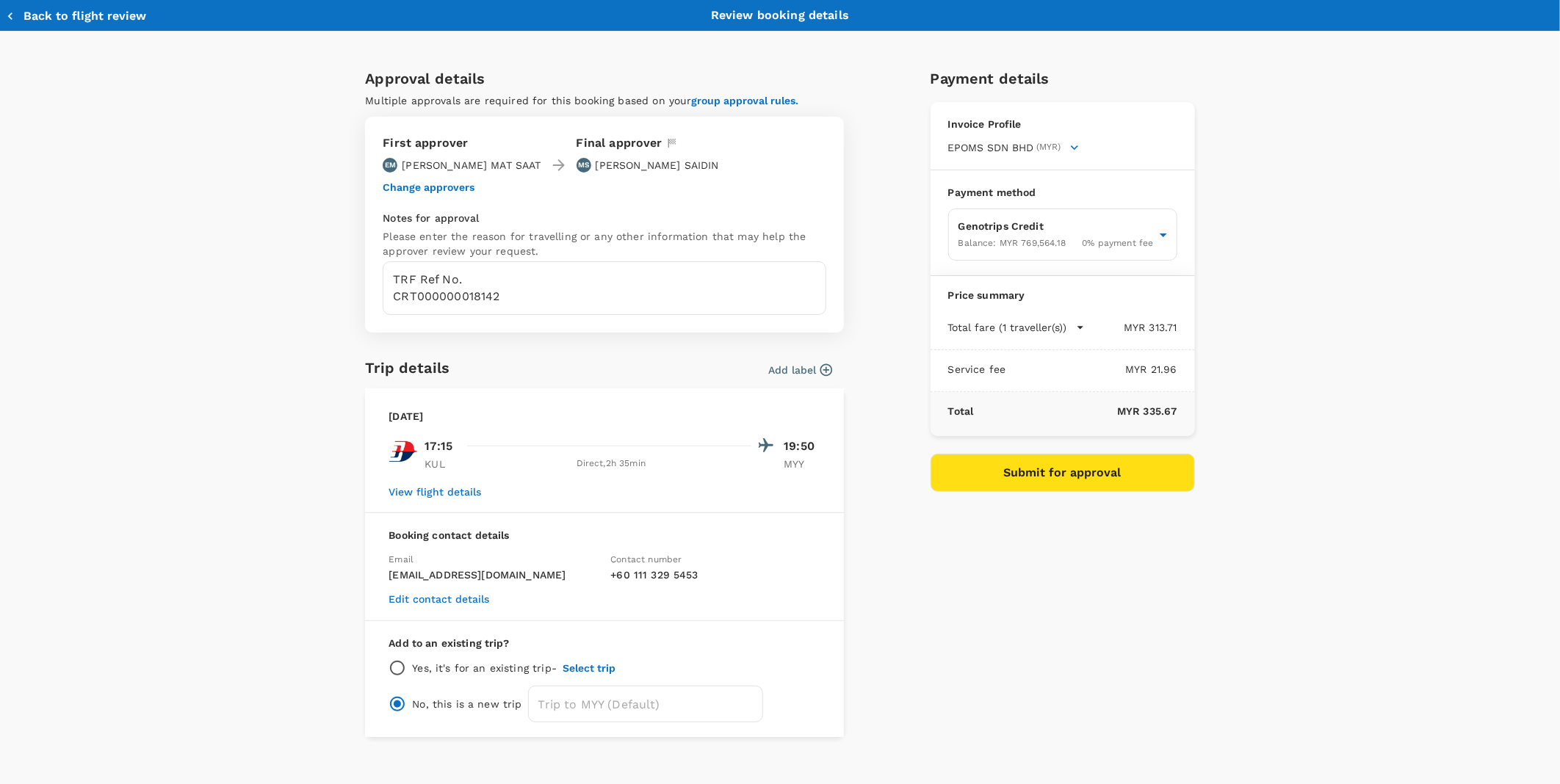
click at [1304, 339] on div "Approval details Multiple approvals are required for this booking based on your…" at bounding box center [780, 417] width 1560 height 772
click at [435, 187] on button "Change approvers" at bounding box center [429, 187] width 92 height 12
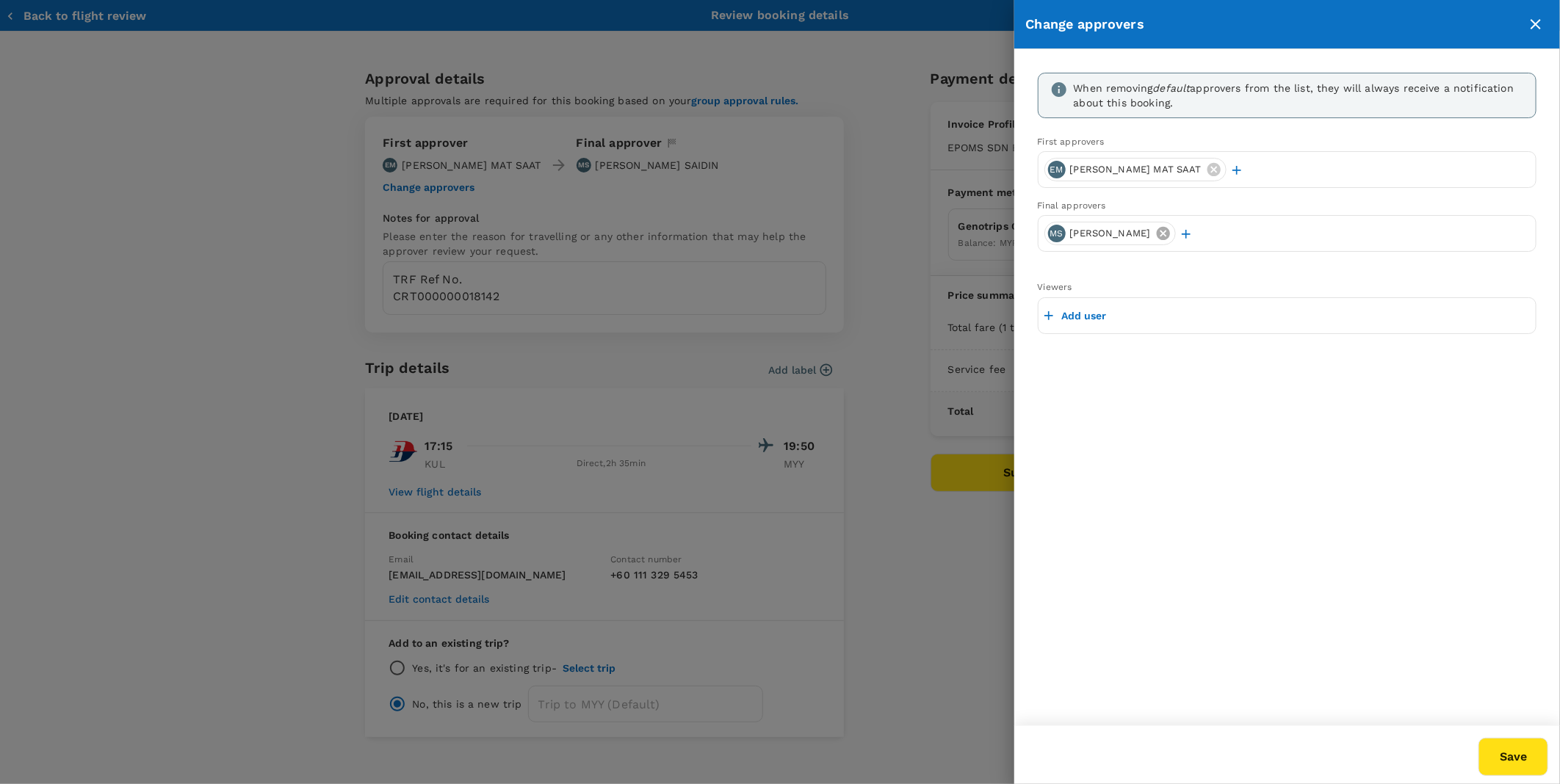
click at [1172, 231] on icon at bounding box center [1163, 234] width 16 height 16
click at [1085, 229] on p "Add user" at bounding box center [1085, 234] width 45 height 15
click at [1081, 232] on input "text" at bounding box center [1287, 234] width 486 height 24
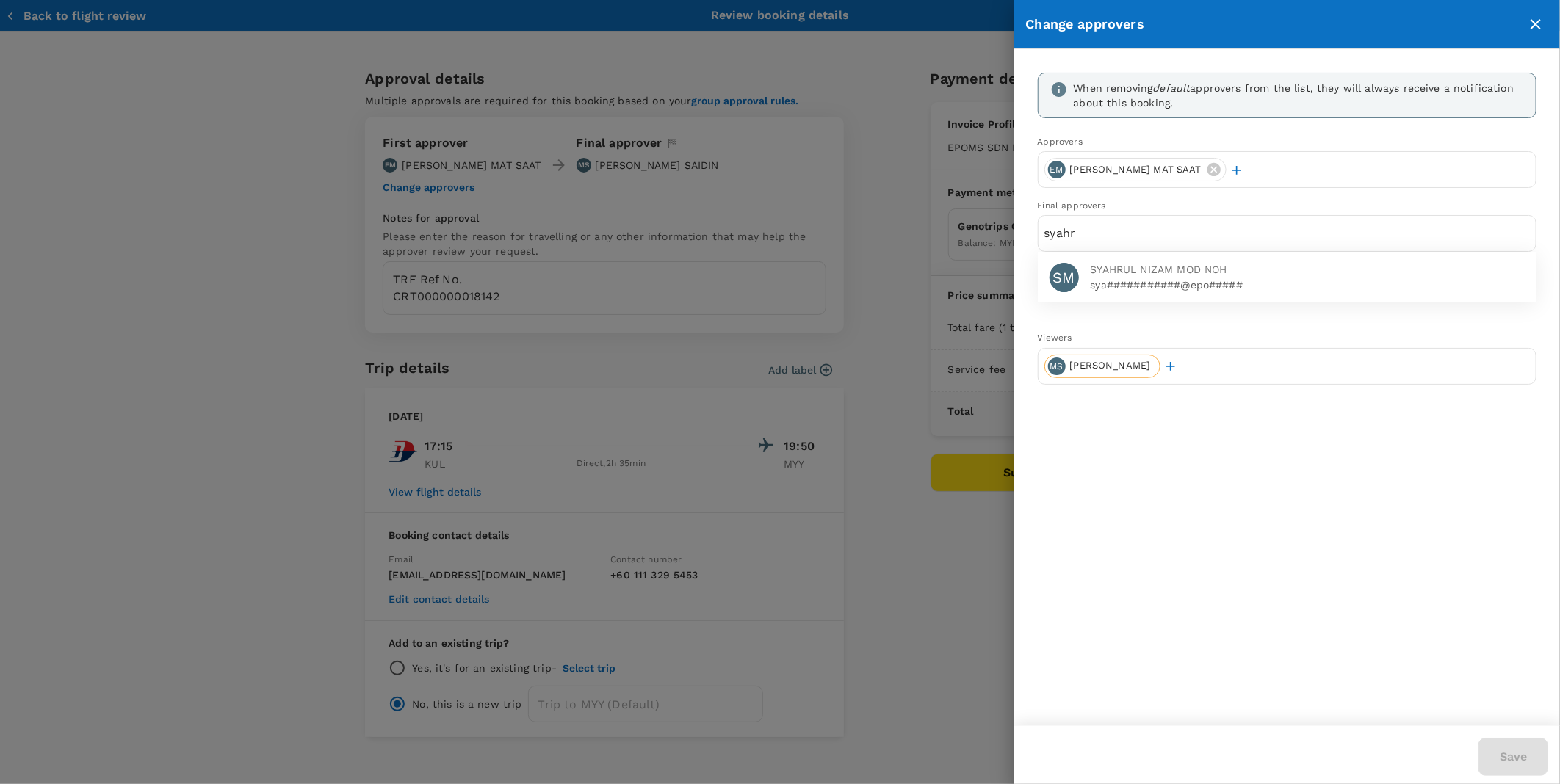
type input "syahr"
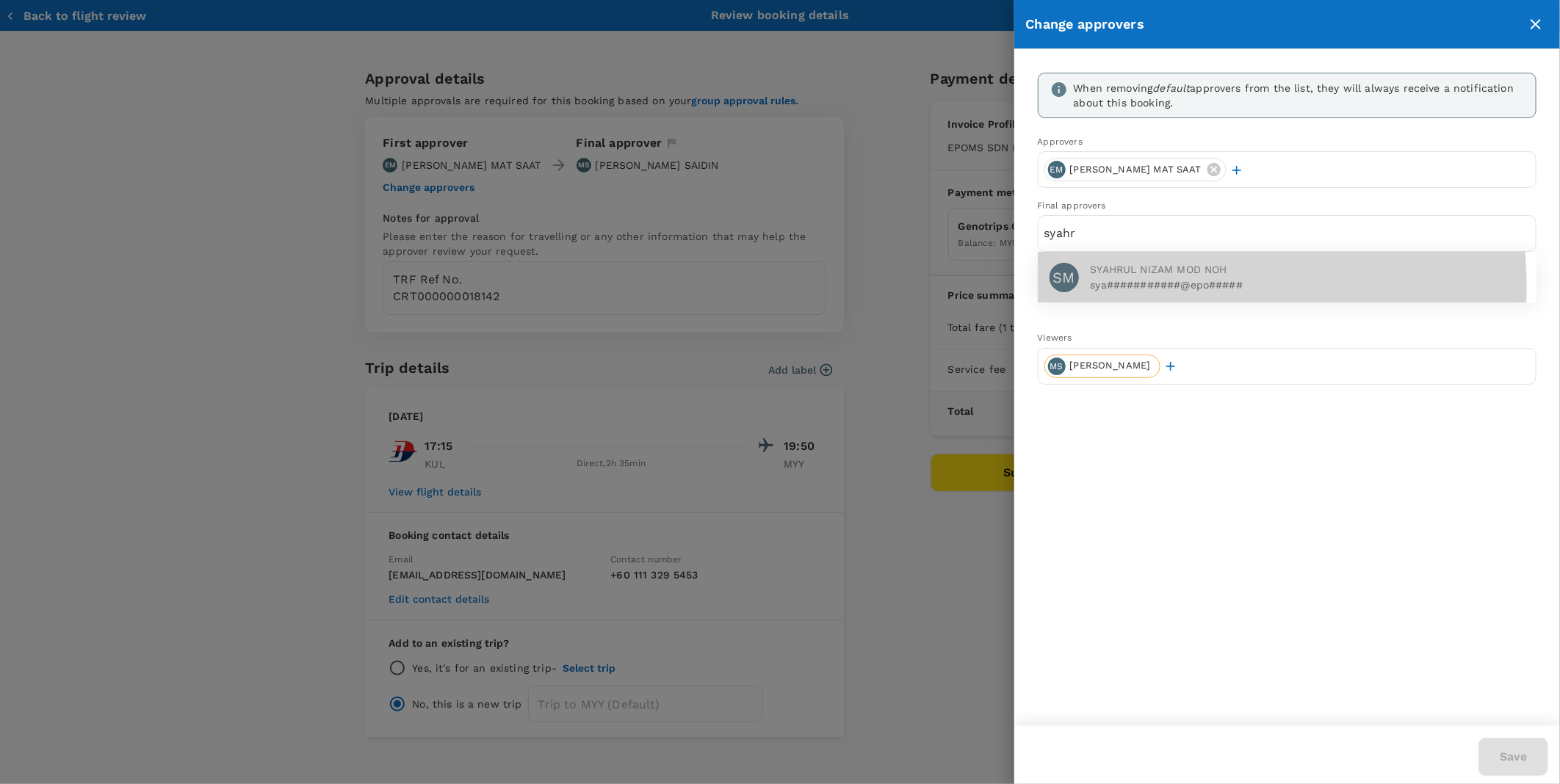
click at [1127, 287] on p "sya###########@epo#####" at bounding box center [1308, 284] width 434 height 15
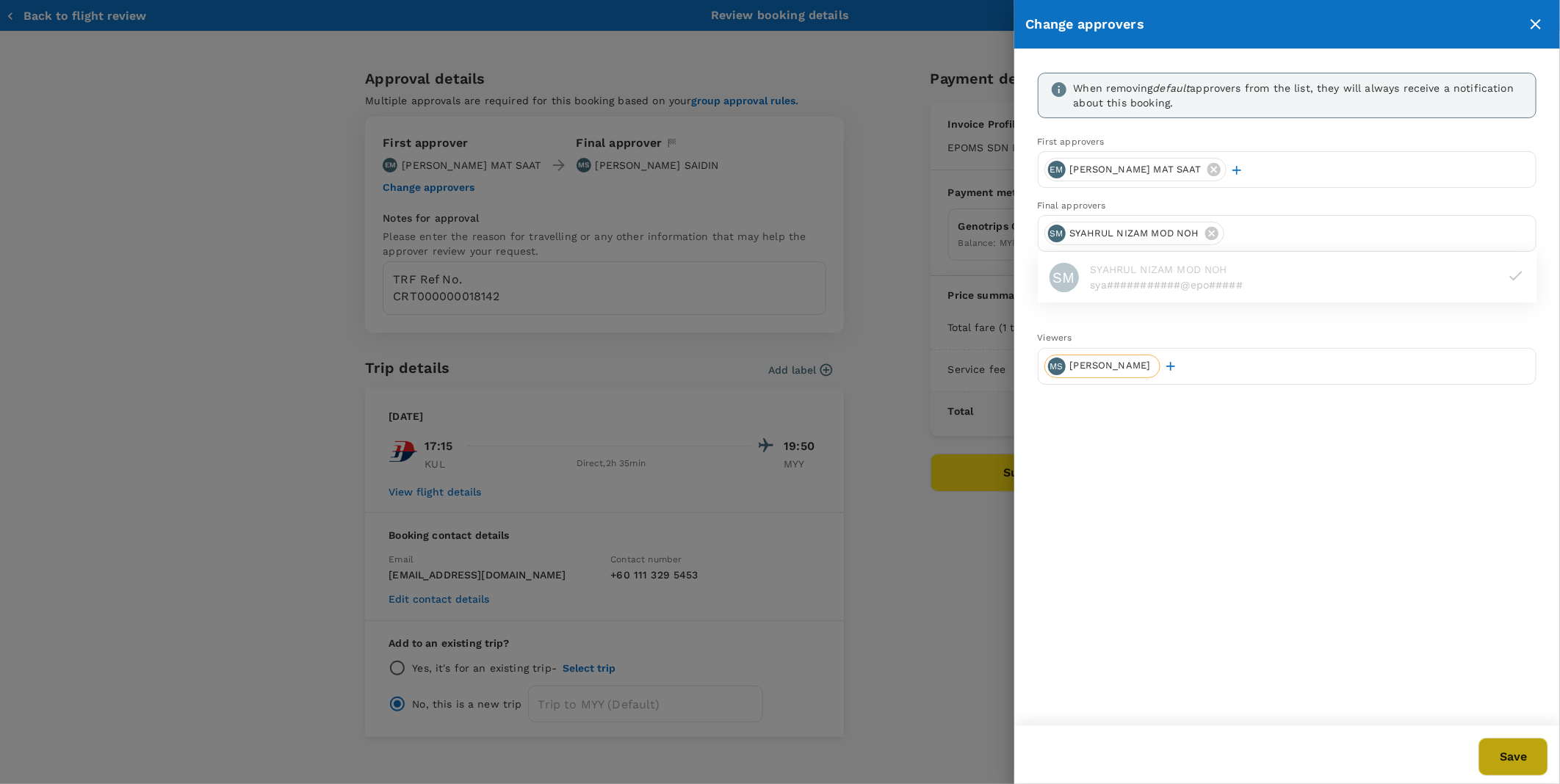
click at [1514, 759] on button "Save" at bounding box center [1513, 757] width 70 height 38
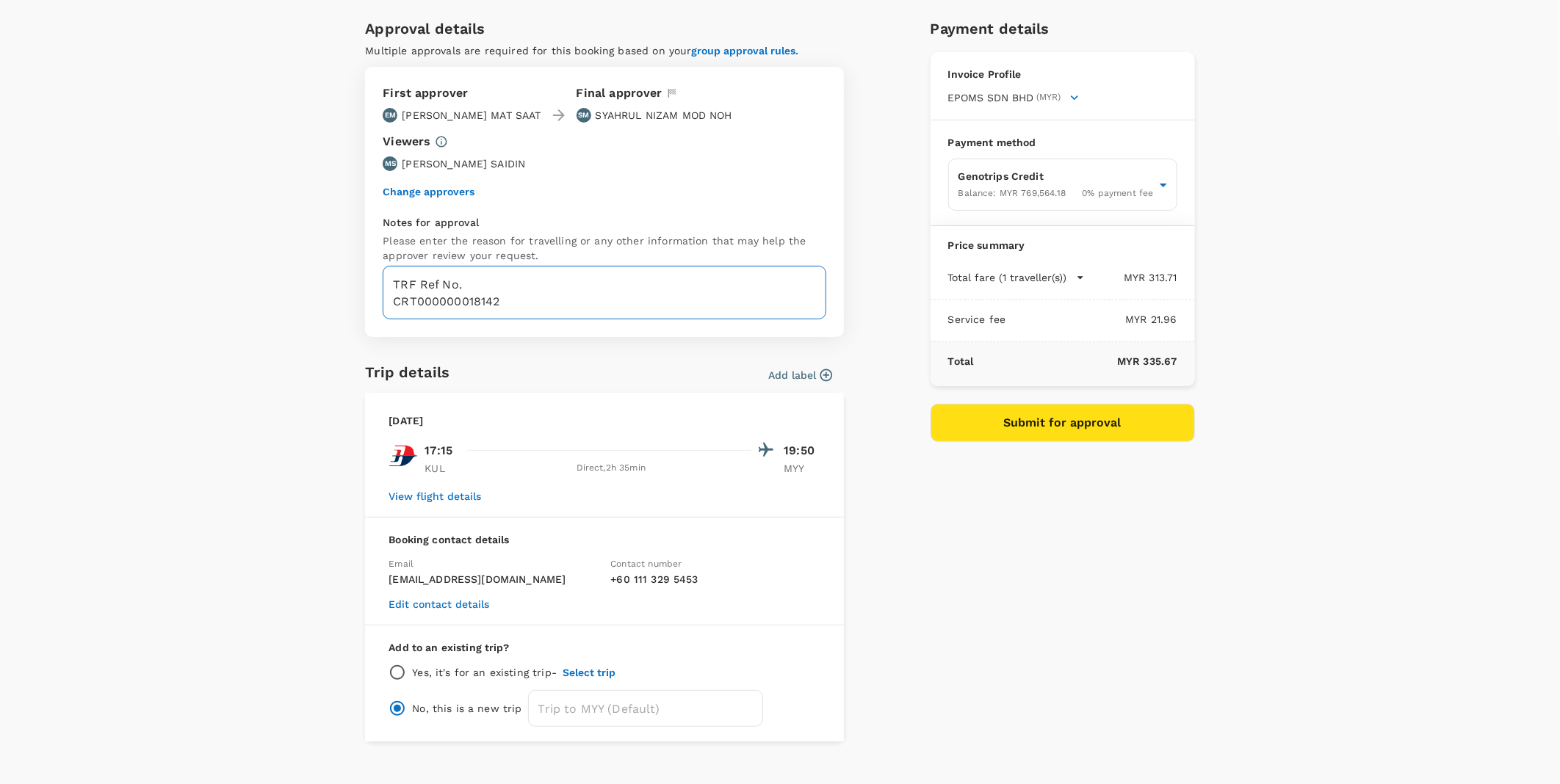
scroll to position [74, 0]
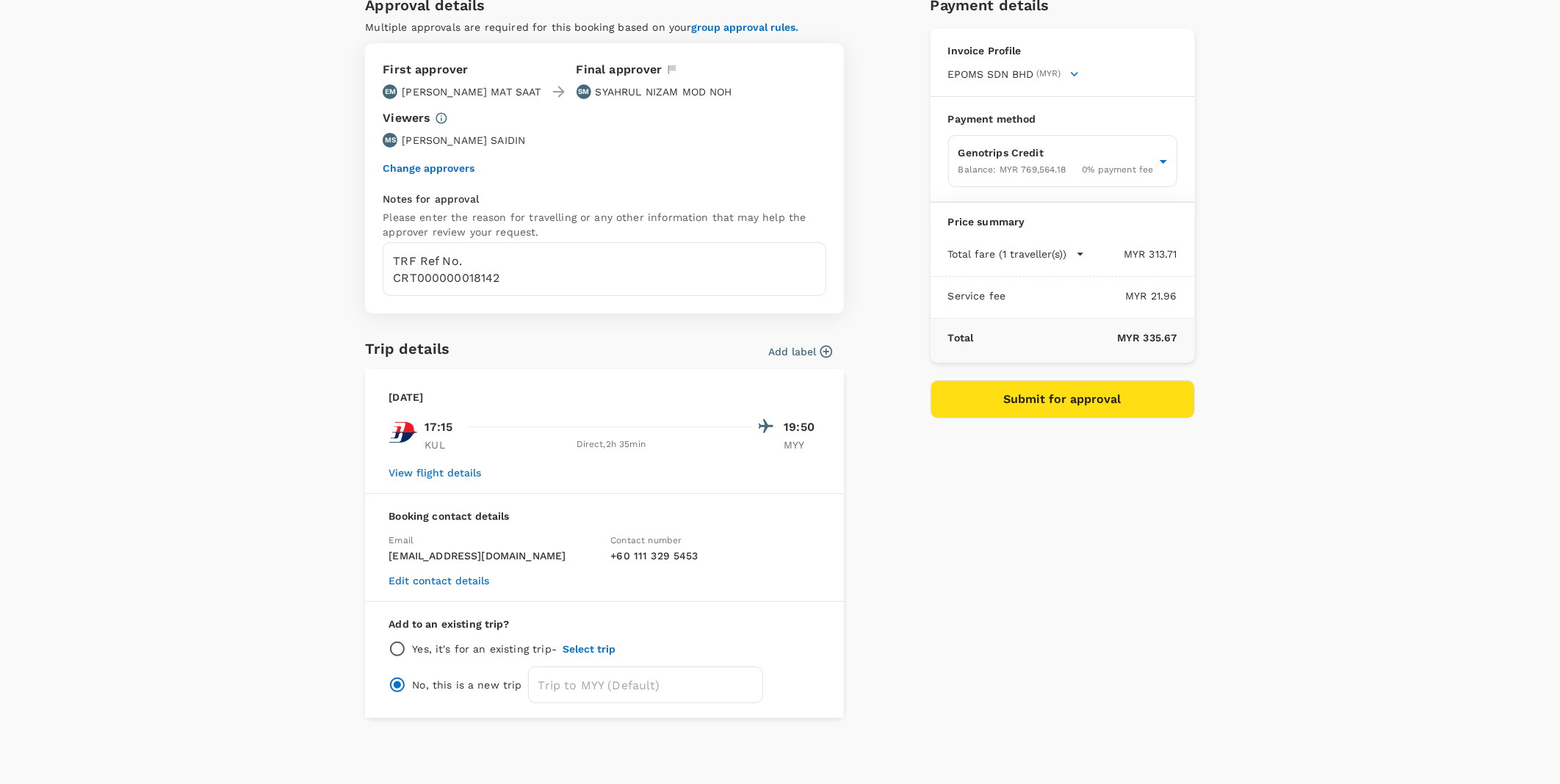
click at [1024, 390] on button "Submit for approval" at bounding box center [1063, 399] width 265 height 38
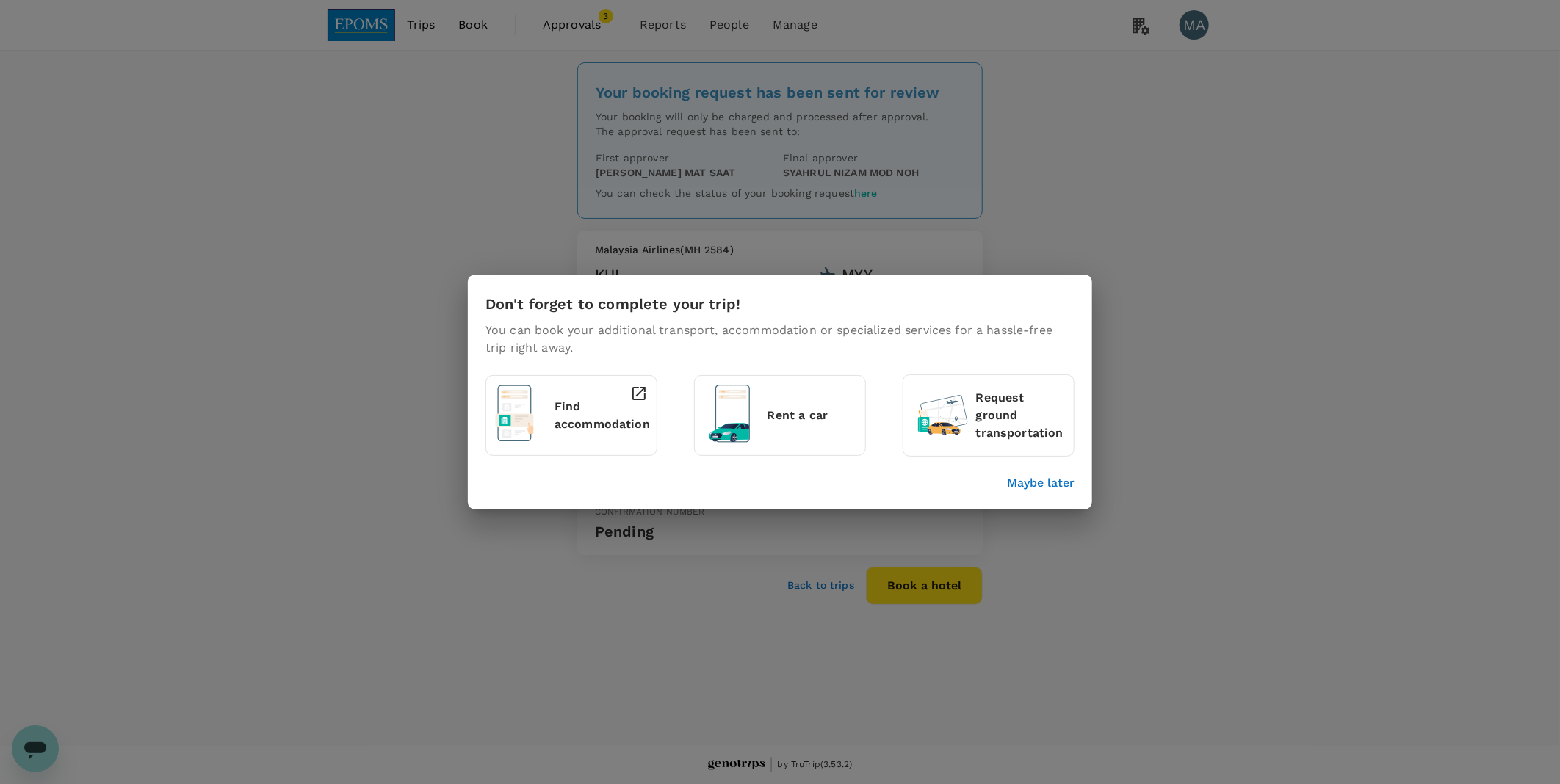
click at [1039, 481] on p "Maybe later" at bounding box center [1040, 483] width 67 height 17
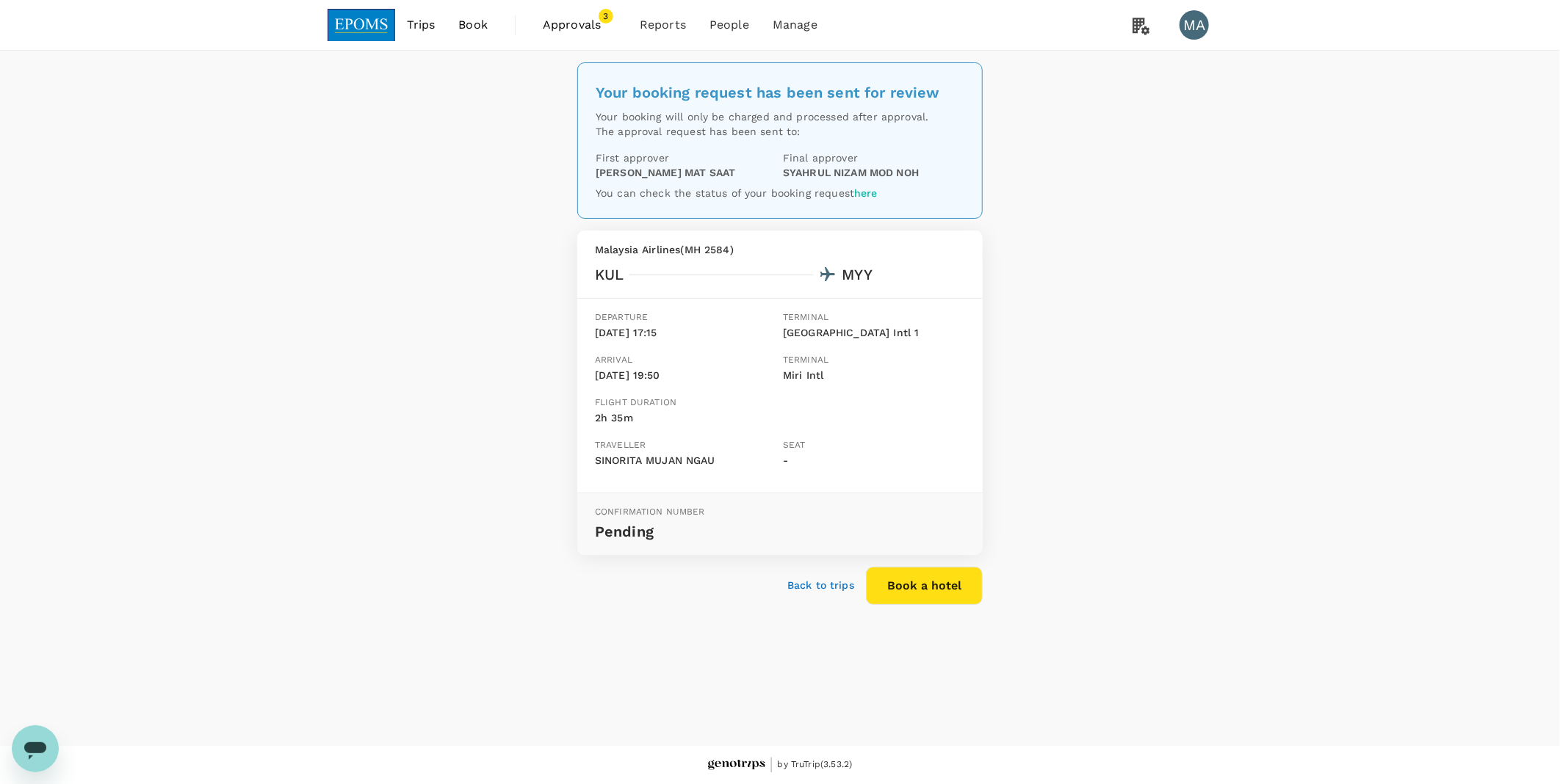
click at [561, 26] on span "Approvals" at bounding box center [579, 25] width 74 height 17
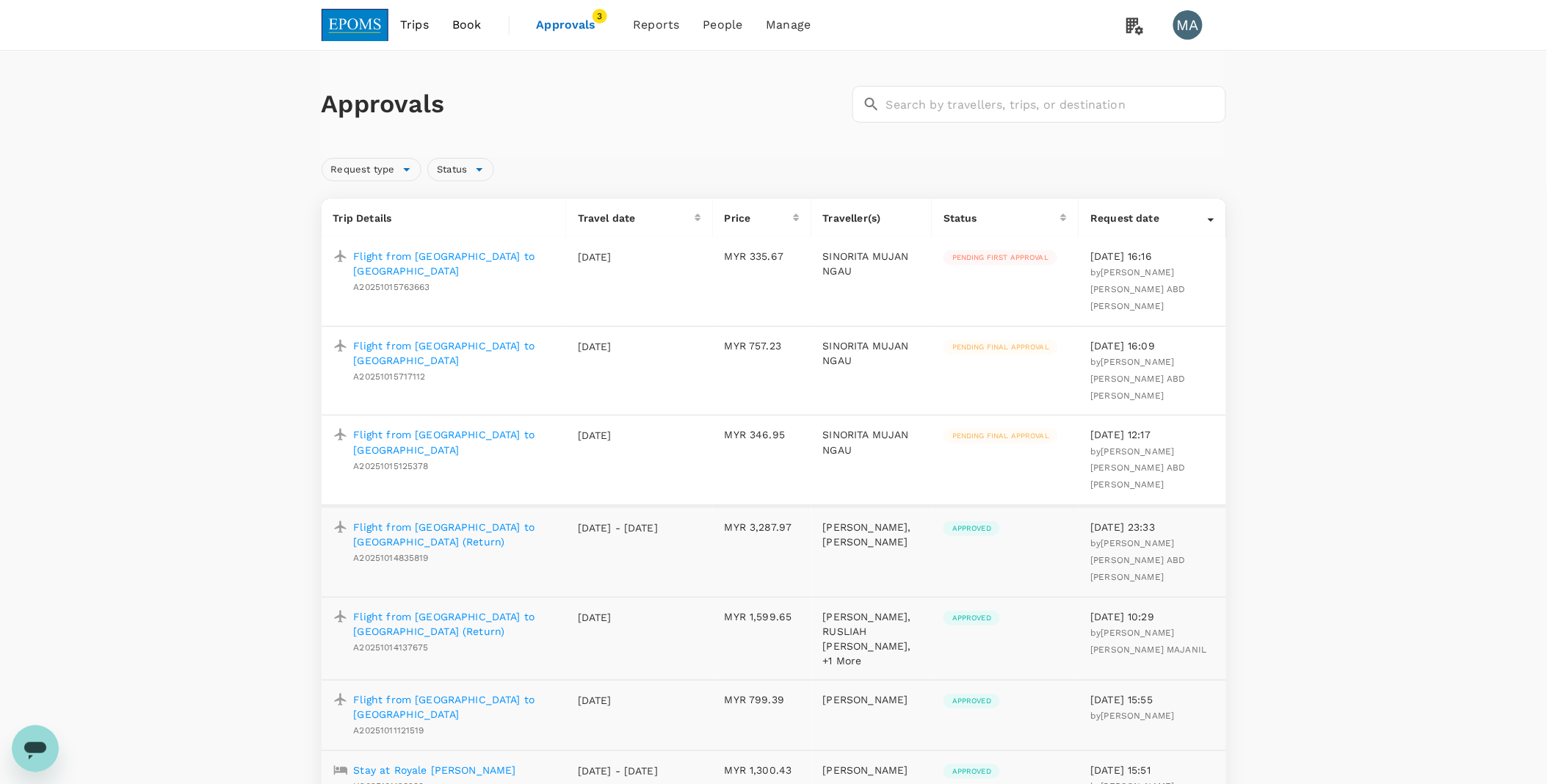
click at [559, 36] on link "Approvals 3" at bounding box center [573, 25] width 97 height 50
click at [575, 31] on span "Approvals" at bounding box center [573, 25] width 74 height 17
click at [1040, 165] on div "Request type Status" at bounding box center [772, 166] width 911 height 29
